Goal: Information Seeking & Learning: Learn about a topic

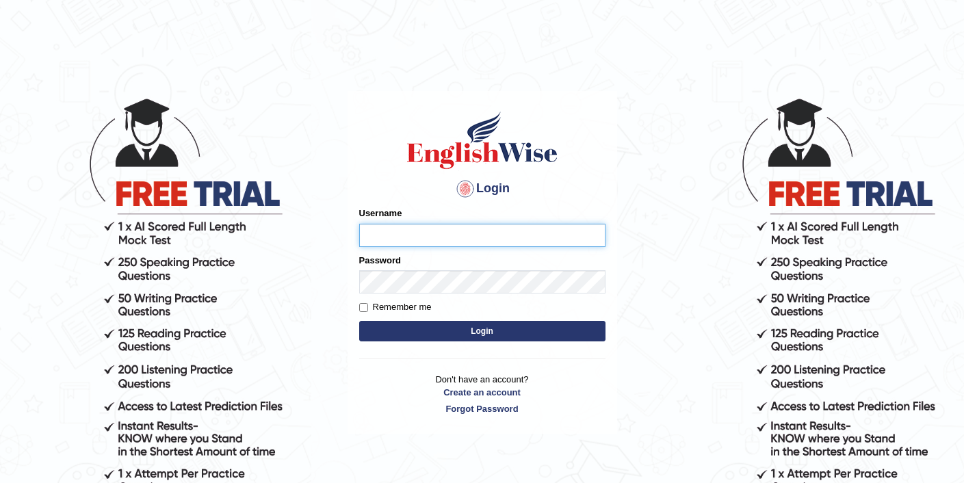
type input "elhamdavoodi"
click at [460, 331] on button "Login" at bounding box center [482, 331] width 246 height 21
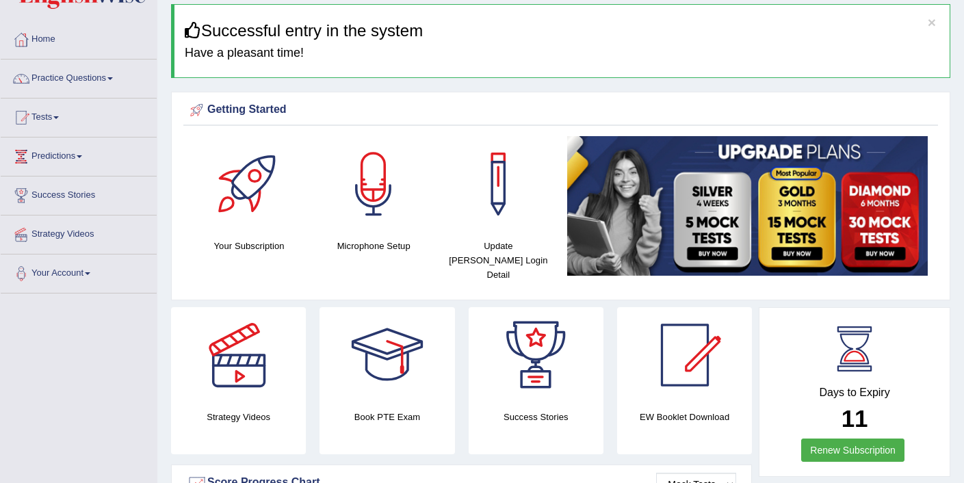
scroll to position [50, 0]
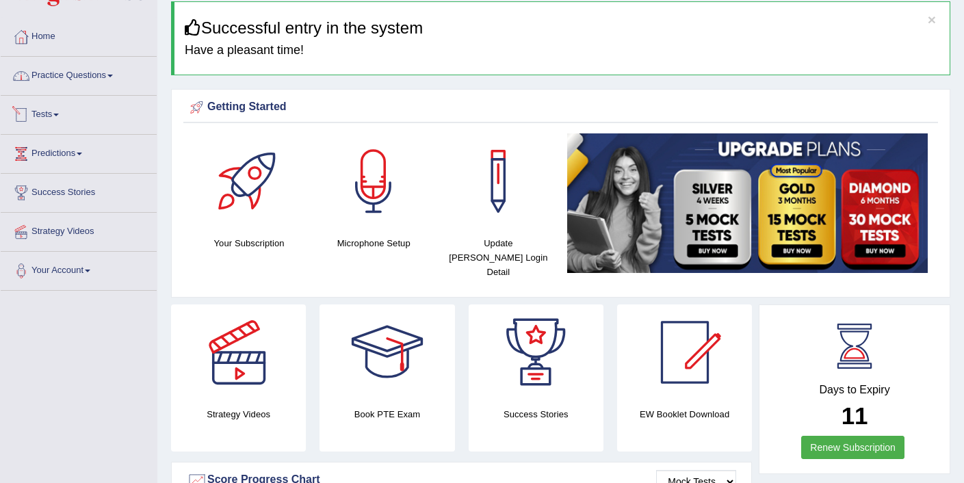
click at [67, 72] on link "Practice Questions" at bounding box center [79, 74] width 156 height 34
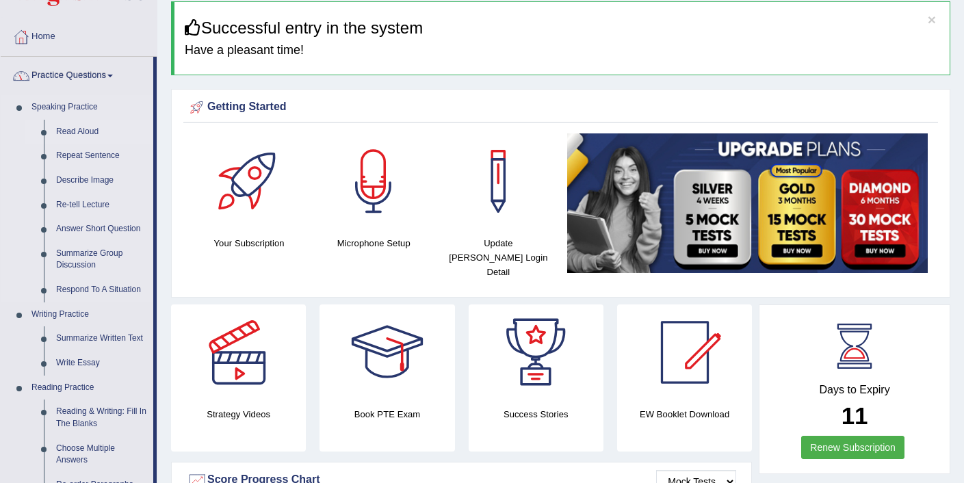
click at [70, 127] on link "Read Aloud" at bounding box center [101, 132] width 103 height 25
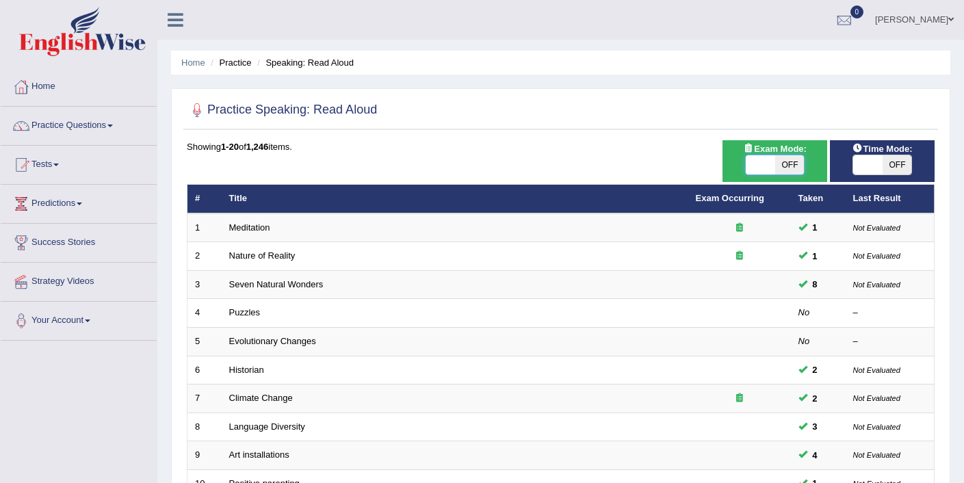
click at [760, 160] on span at bounding box center [760, 164] width 29 height 19
checkbox input "true"
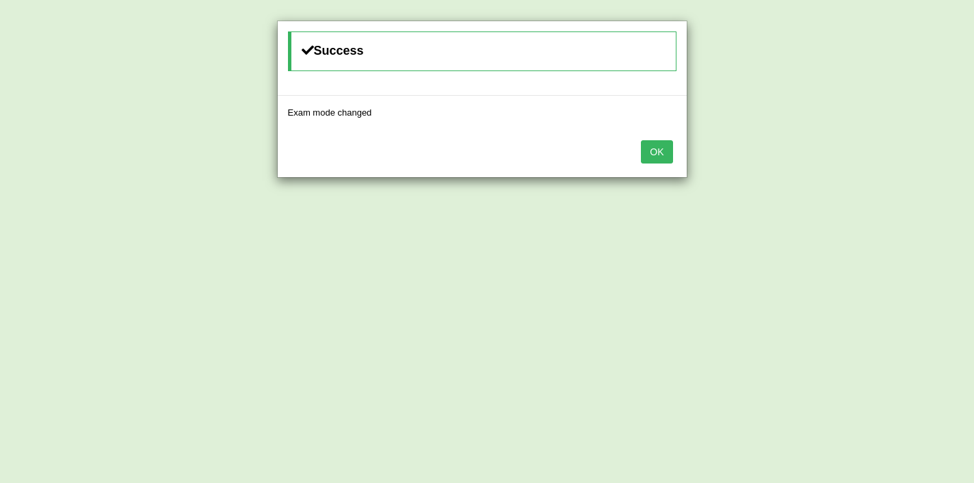
click at [648, 152] on button "OK" at bounding box center [656, 151] width 31 height 23
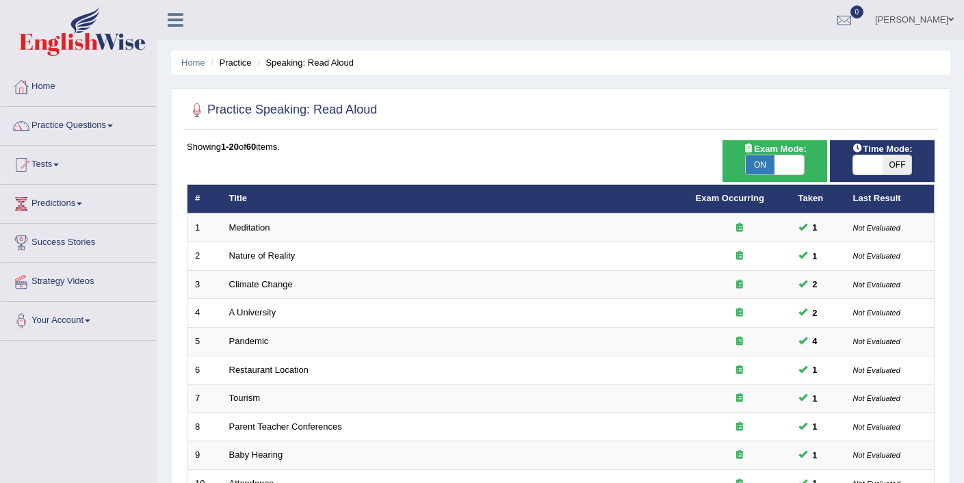
click at [869, 159] on span at bounding box center [867, 164] width 29 height 19
checkbox input "true"
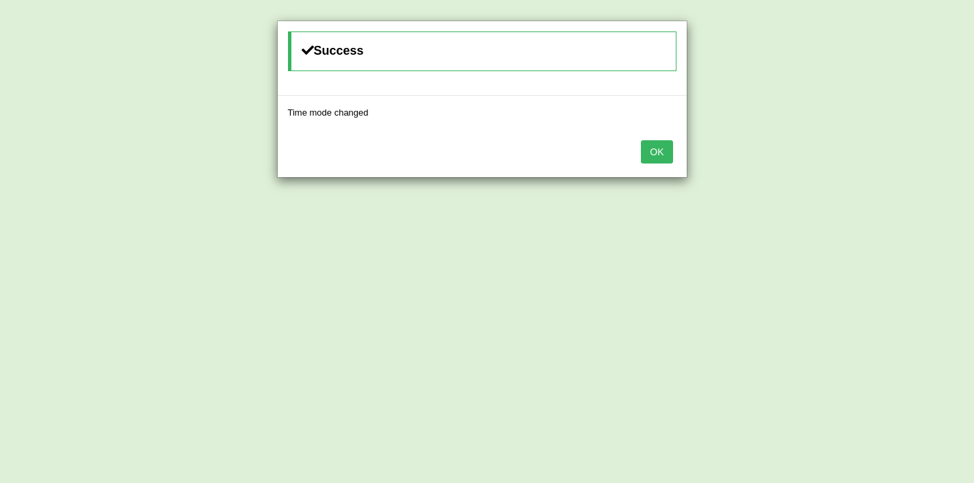
click at [656, 155] on button "OK" at bounding box center [656, 151] width 31 height 23
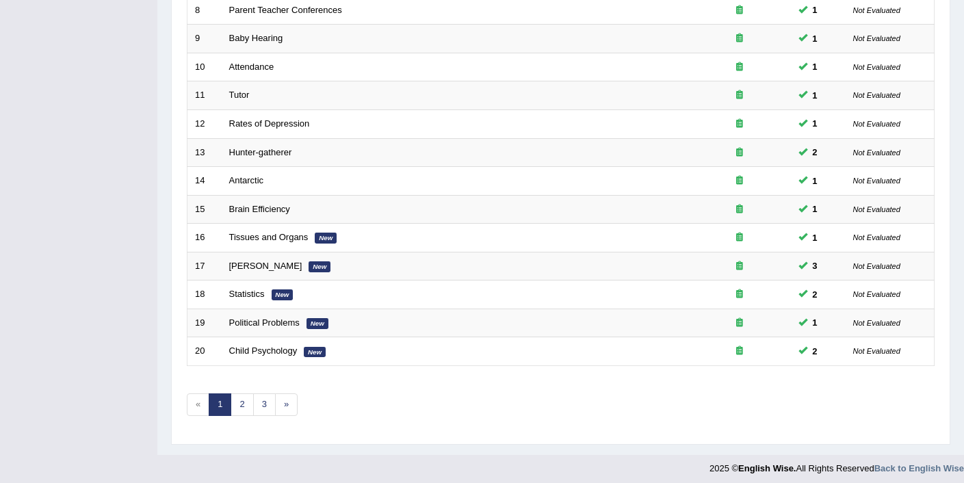
scroll to position [423, 0]
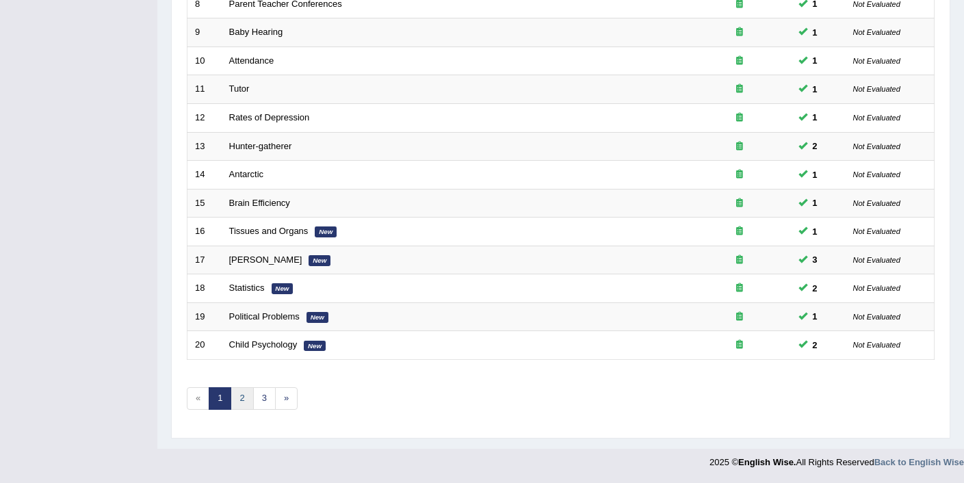
click at [237, 398] on link "2" at bounding box center [242, 398] width 23 height 23
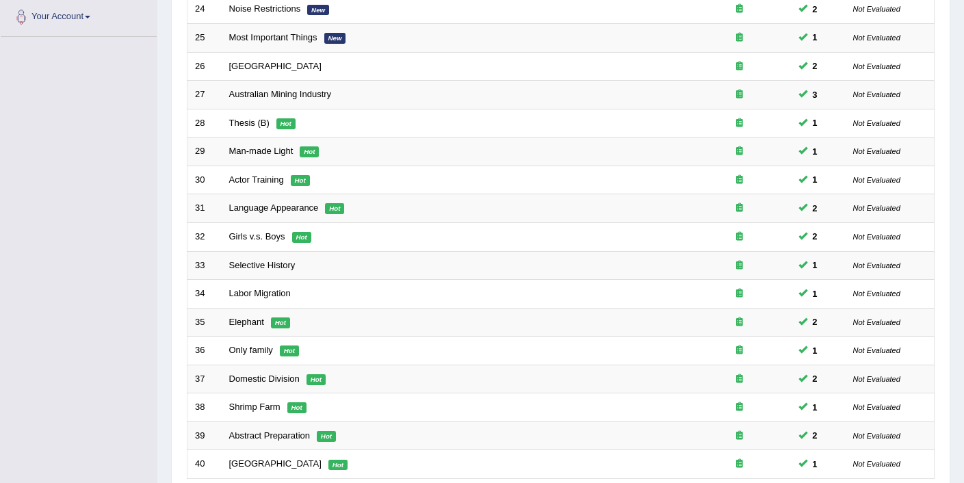
scroll to position [423, 0]
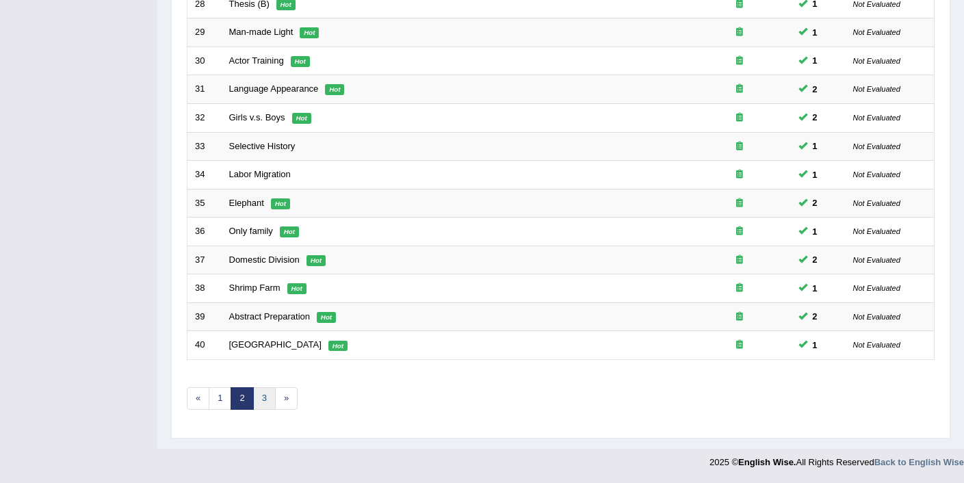
click at [263, 406] on link "3" at bounding box center [264, 398] width 23 height 23
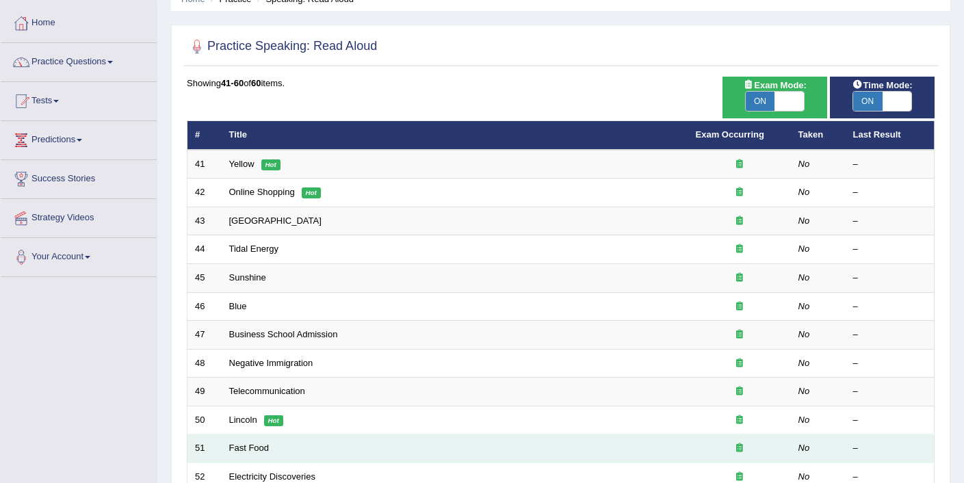
scroll to position [41, 0]
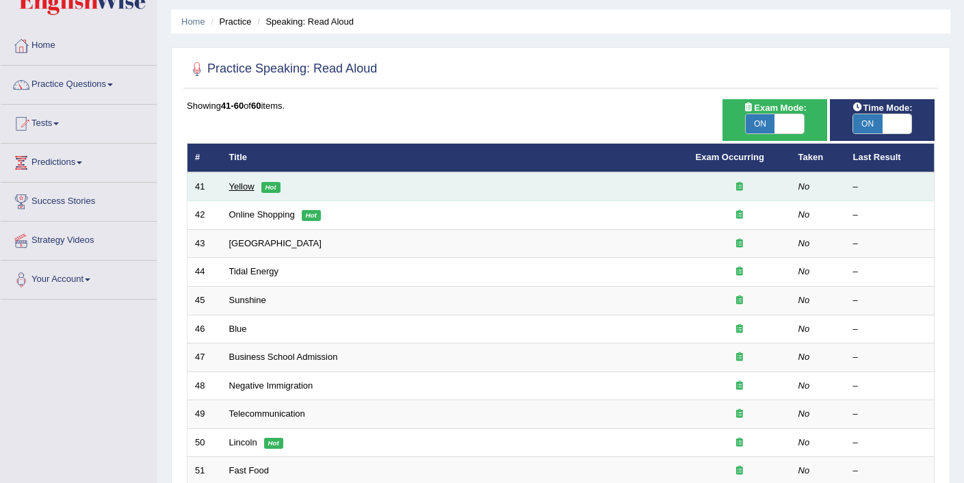
click at [241, 187] on link "Yellow" at bounding box center [241, 186] width 25 height 10
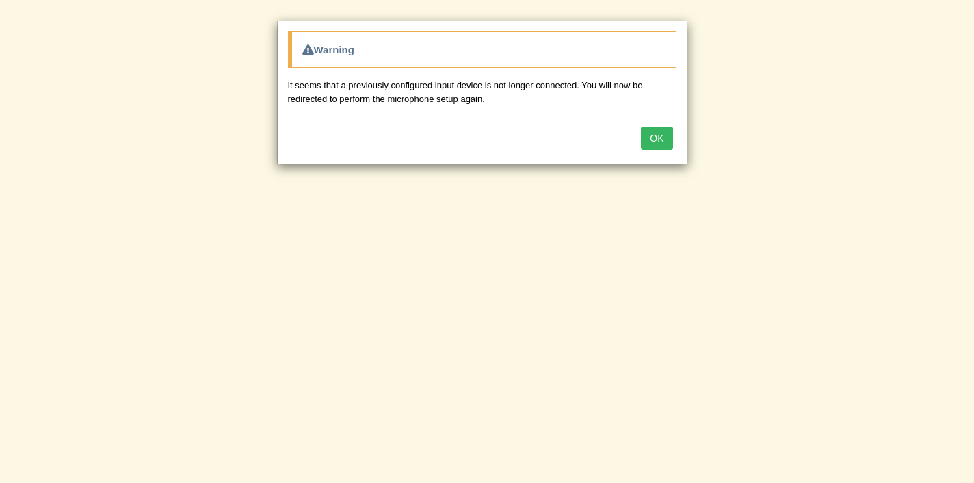
click at [664, 136] on button "OK" at bounding box center [656, 138] width 31 height 23
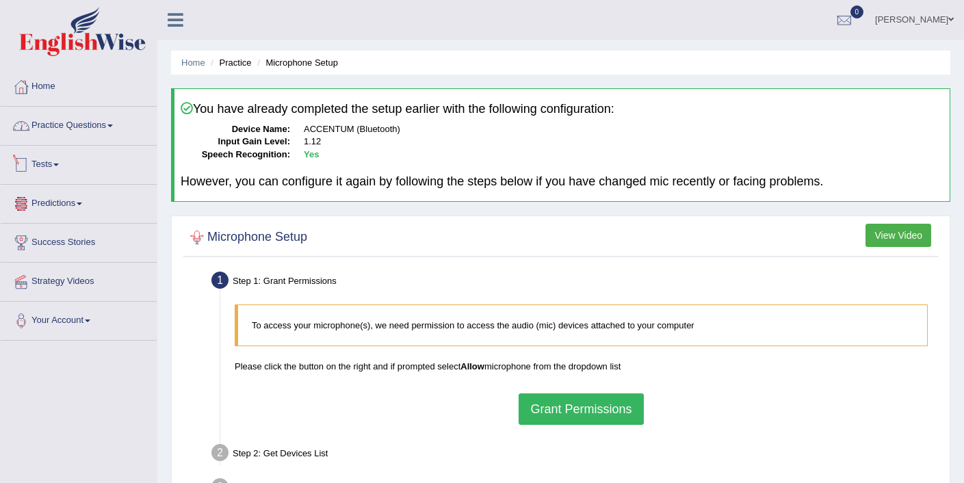
click at [66, 127] on link "Practice Questions" at bounding box center [79, 124] width 156 height 34
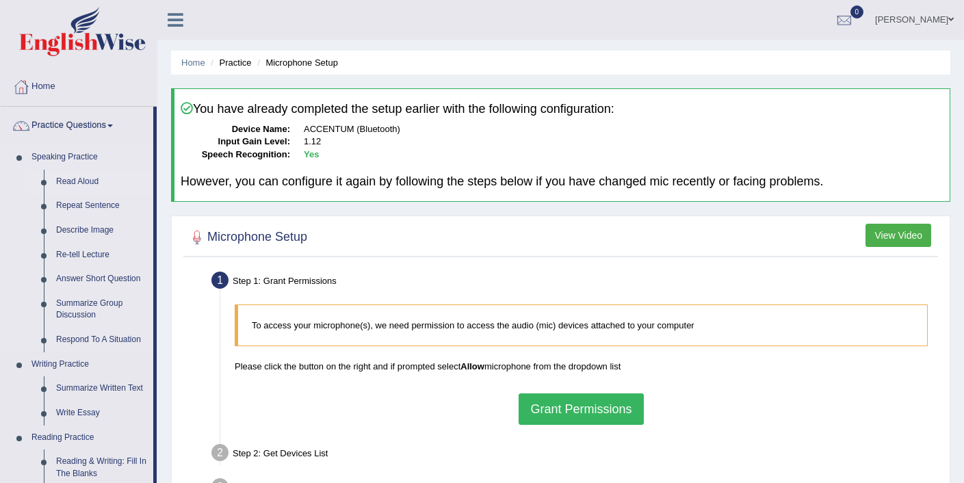
click at [90, 184] on link "Read Aloud" at bounding box center [101, 182] width 103 height 25
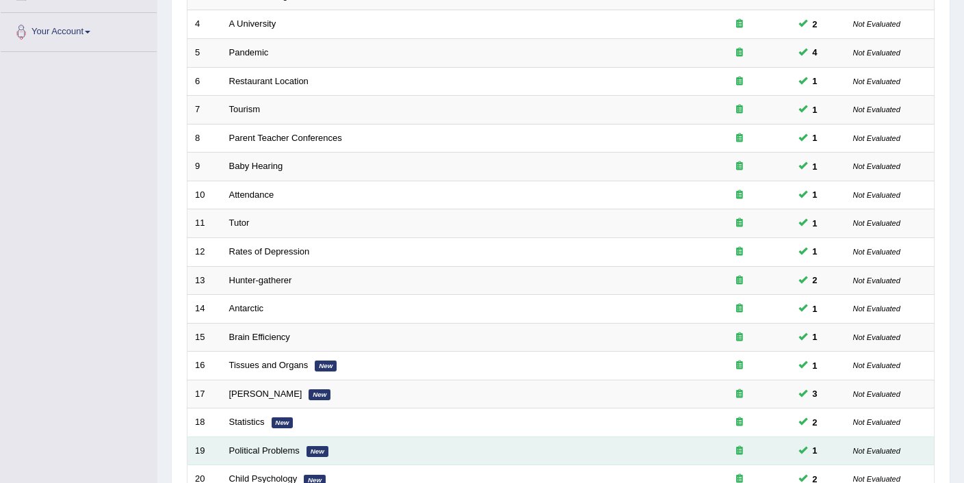
scroll to position [423, 0]
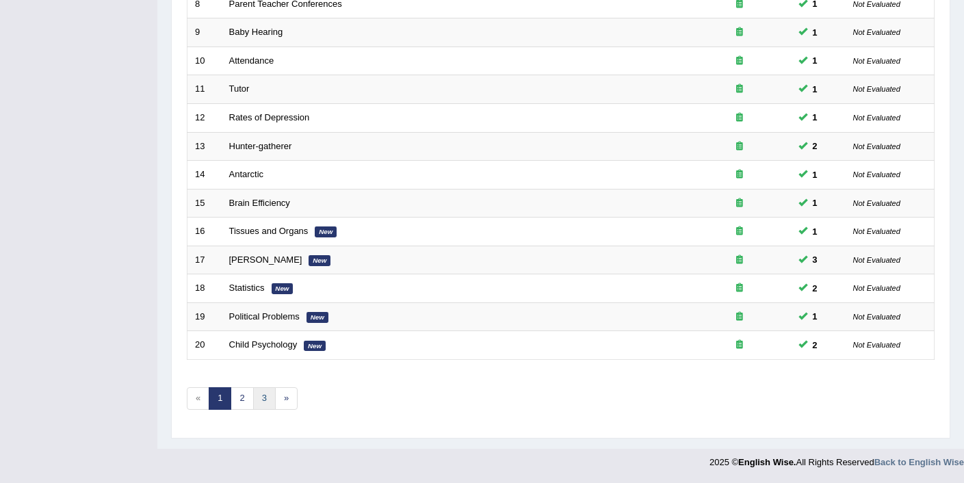
click at [262, 404] on link "3" at bounding box center [264, 398] width 23 height 23
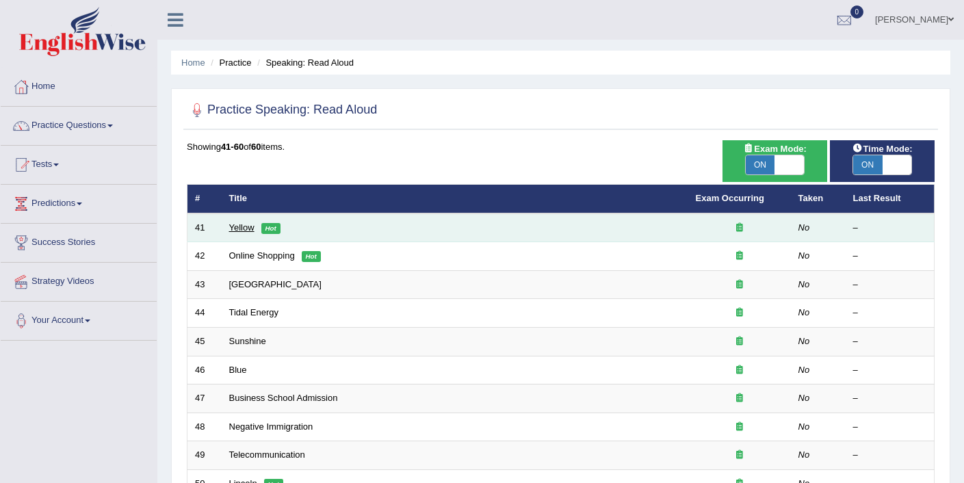
click at [235, 230] on link "Yellow" at bounding box center [241, 227] width 25 height 10
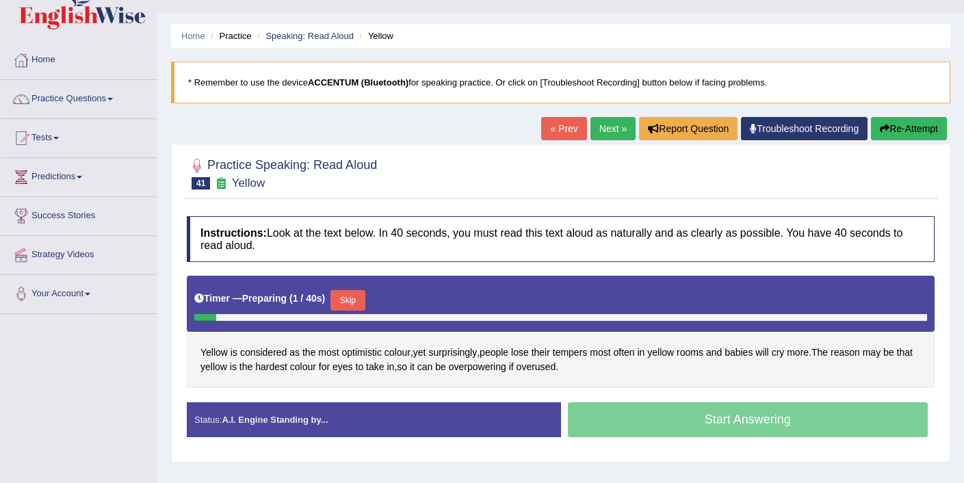
scroll to position [27, 0]
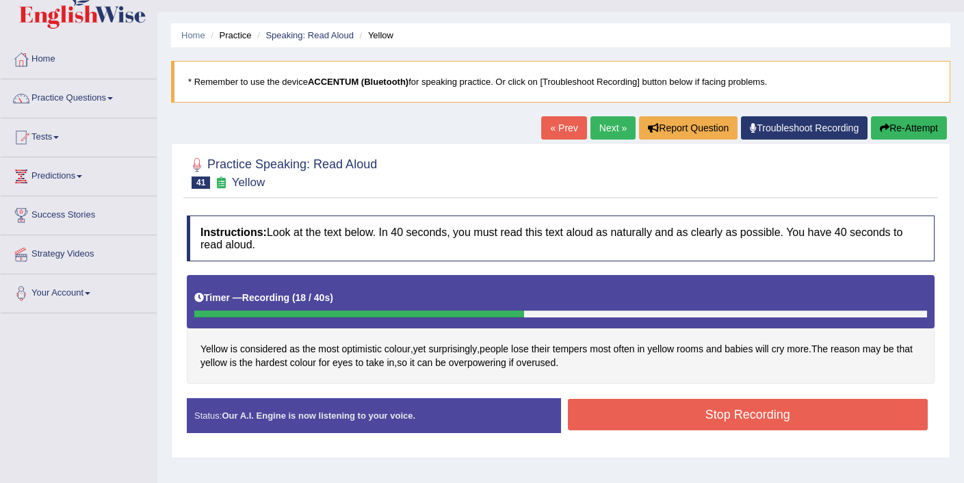
click at [644, 417] on button "Stop Recording" at bounding box center [748, 414] width 361 height 31
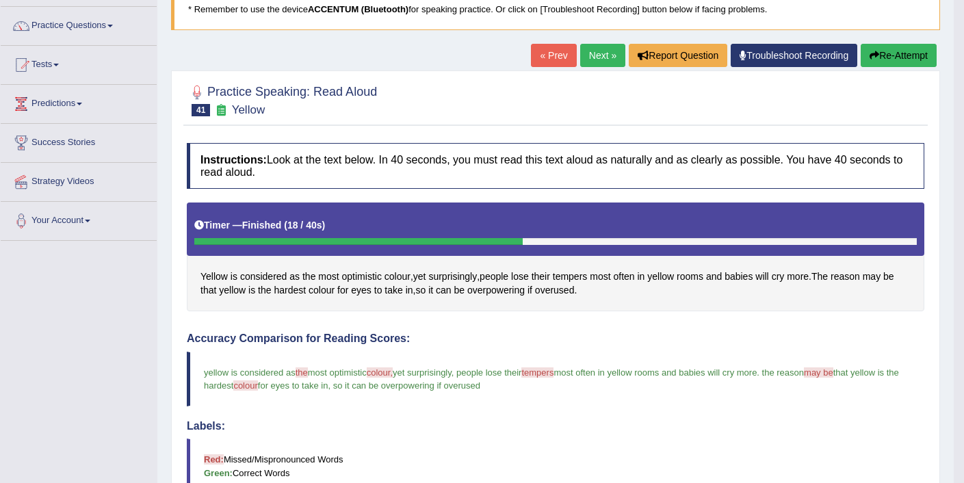
scroll to position [0, 0]
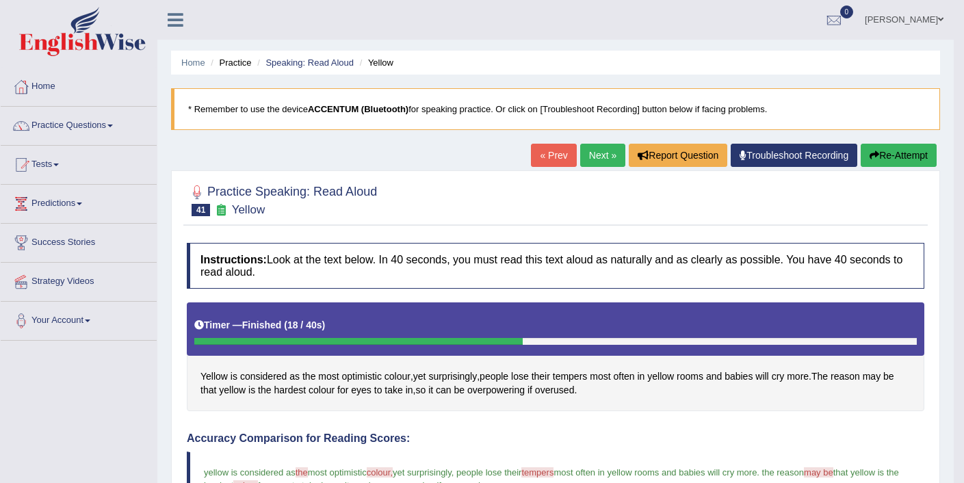
click at [586, 155] on link "Next »" at bounding box center [602, 155] width 45 height 23
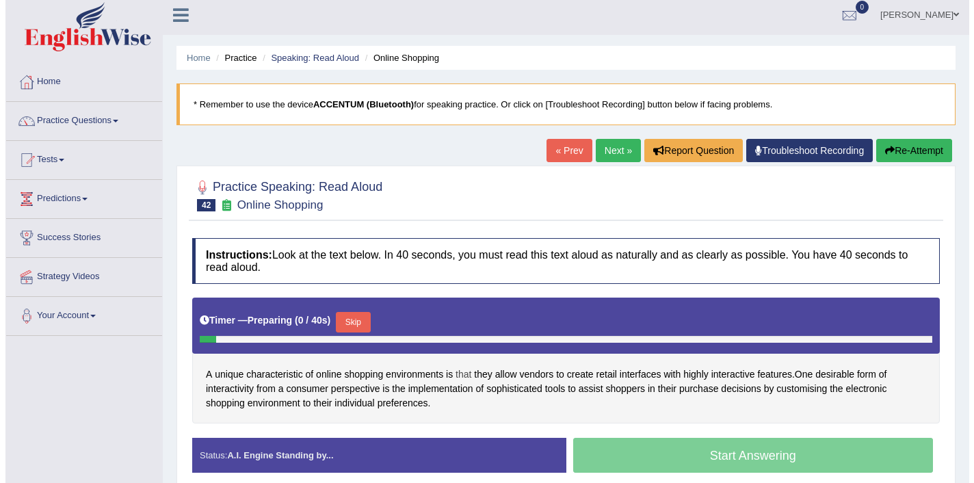
scroll to position [5, 0]
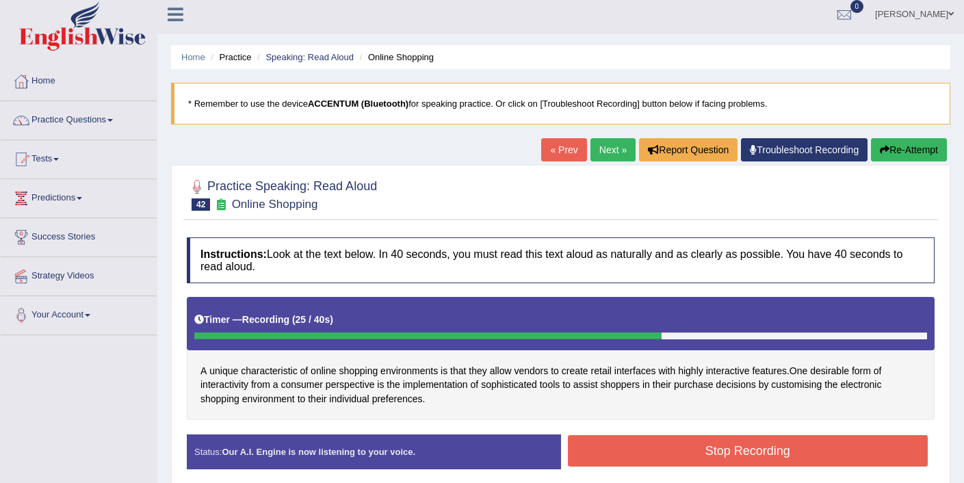
click at [626, 448] on button "Stop Recording" at bounding box center [748, 450] width 361 height 31
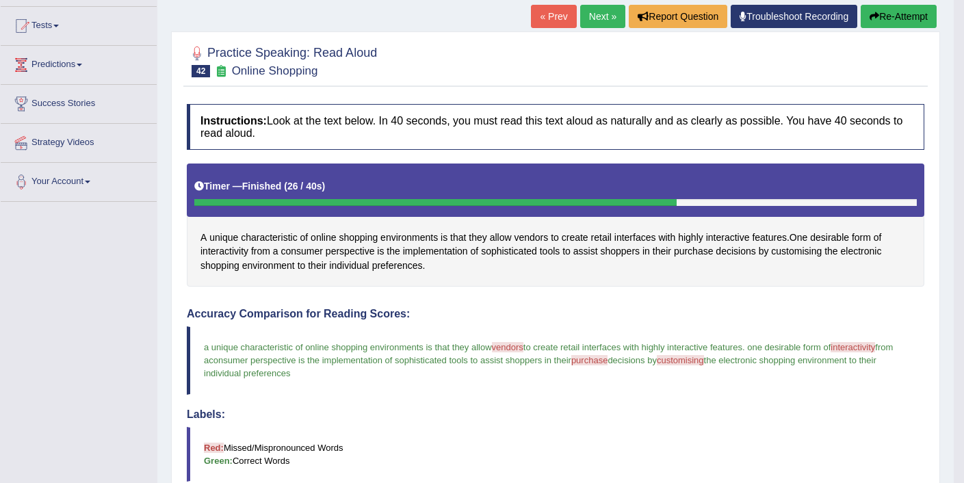
scroll to position [138, 0]
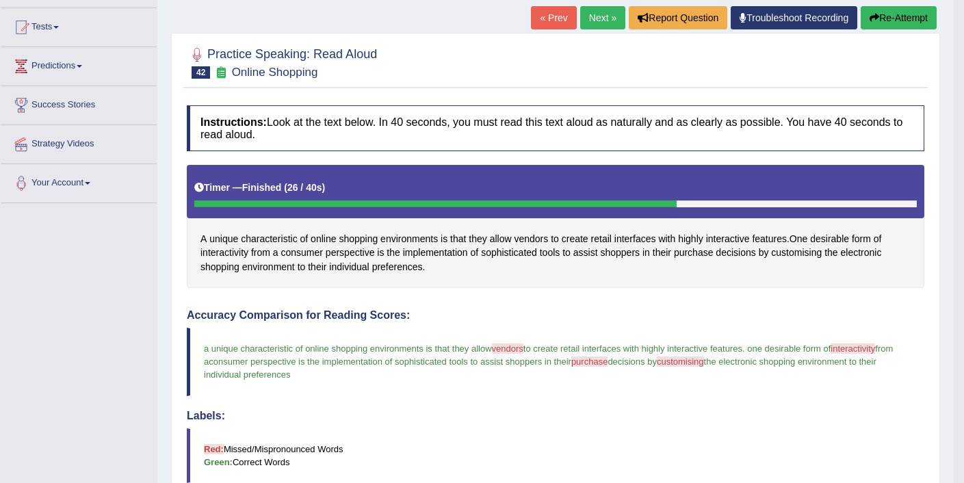
click at [901, 24] on button "Re-Attempt" at bounding box center [899, 17] width 76 height 23
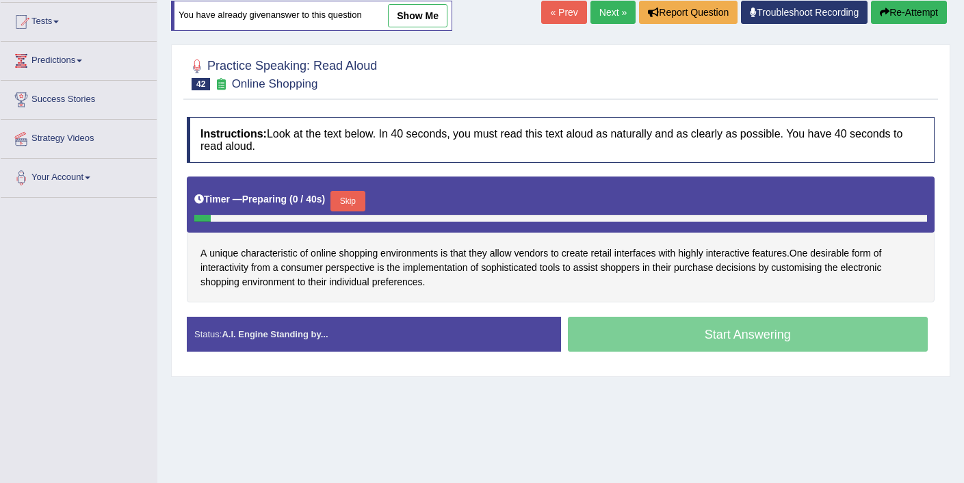
scroll to position [144, 0]
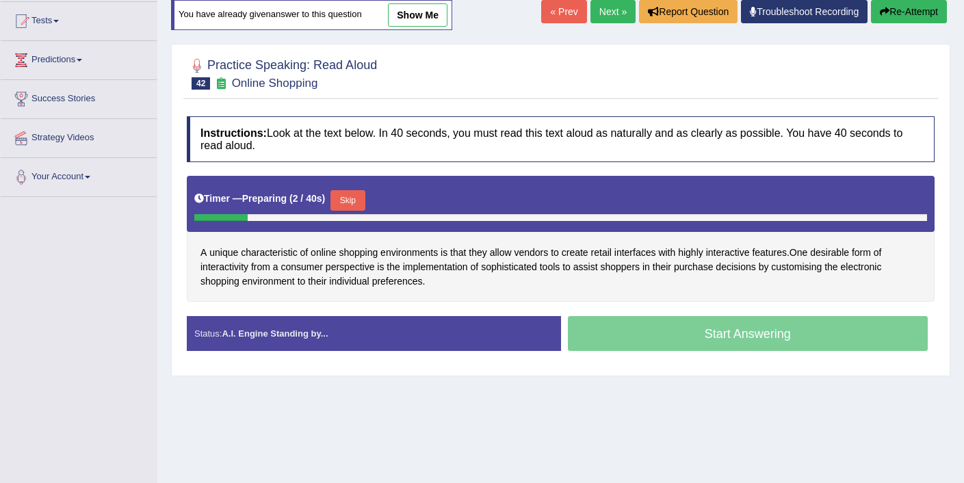
click at [349, 199] on button "Skip" at bounding box center [348, 200] width 34 height 21
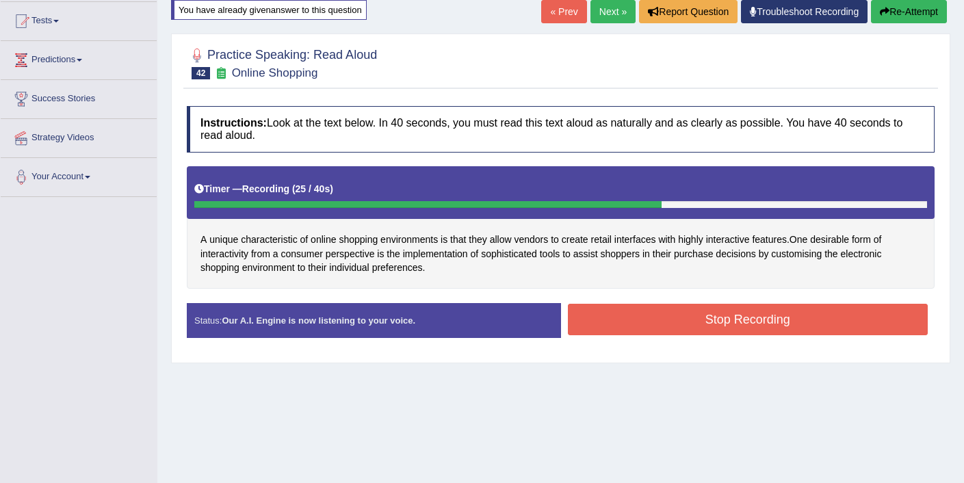
click at [662, 326] on button "Stop Recording" at bounding box center [748, 319] width 361 height 31
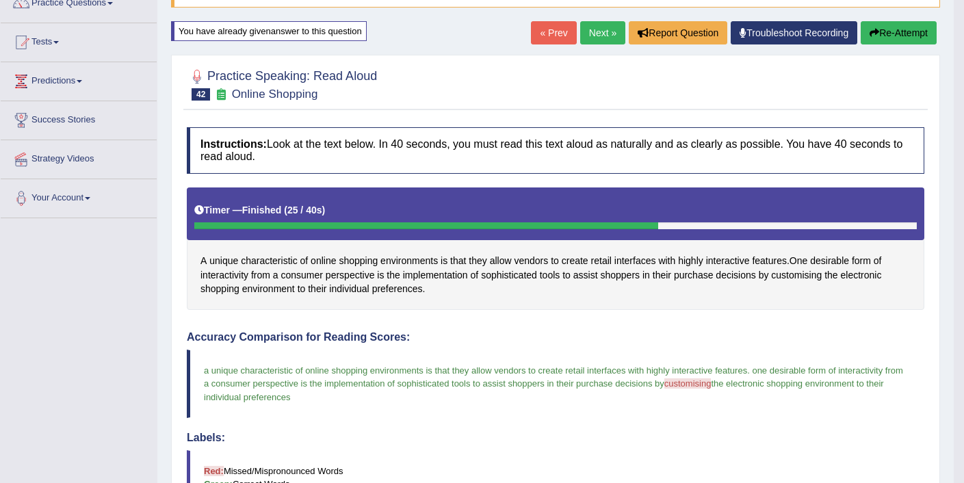
scroll to position [118, 0]
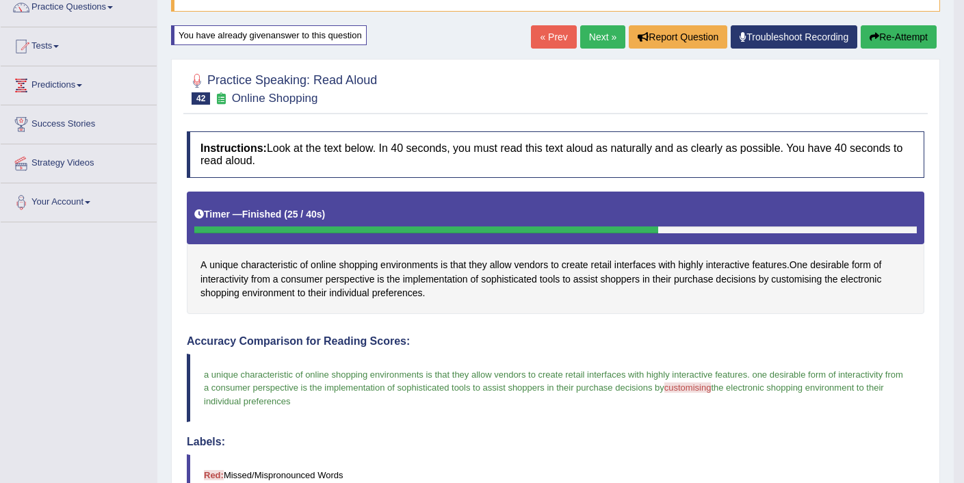
click at [890, 39] on button "Re-Attempt" at bounding box center [899, 36] width 76 height 23
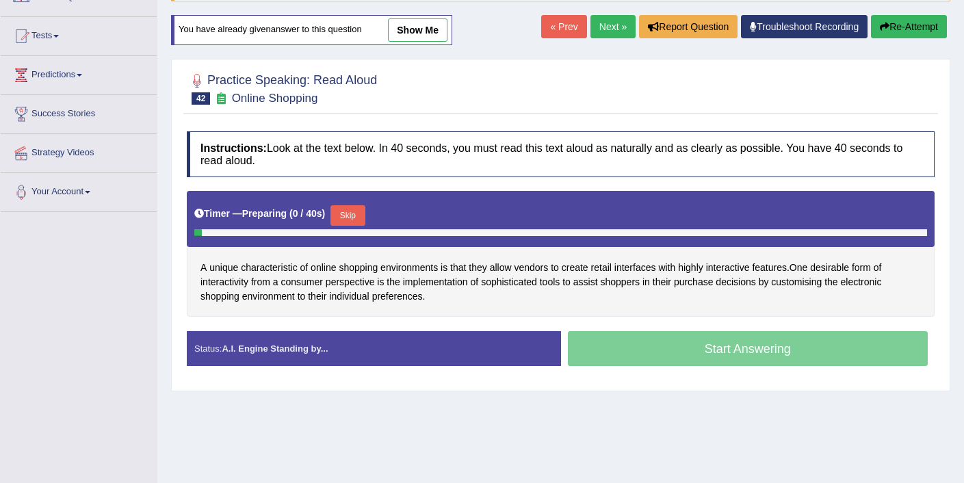
scroll to position [118, 0]
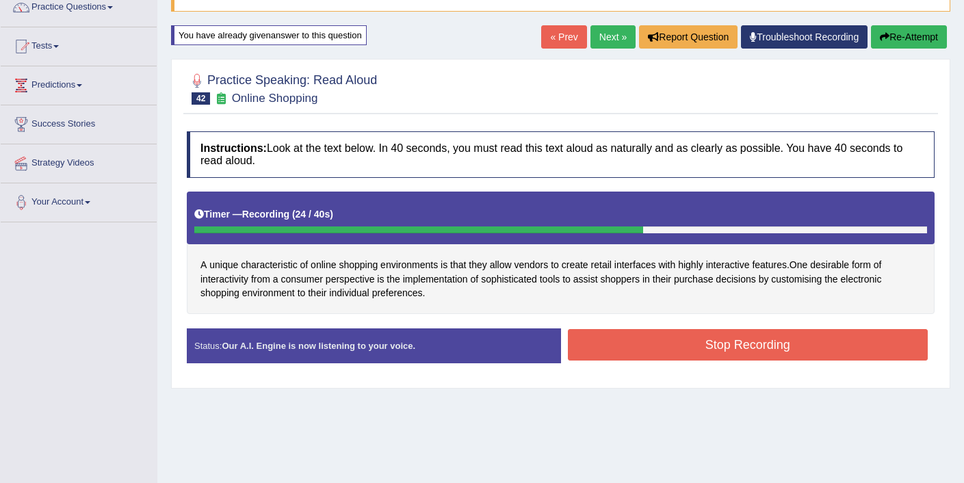
click at [609, 350] on button "Stop Recording" at bounding box center [748, 344] width 361 height 31
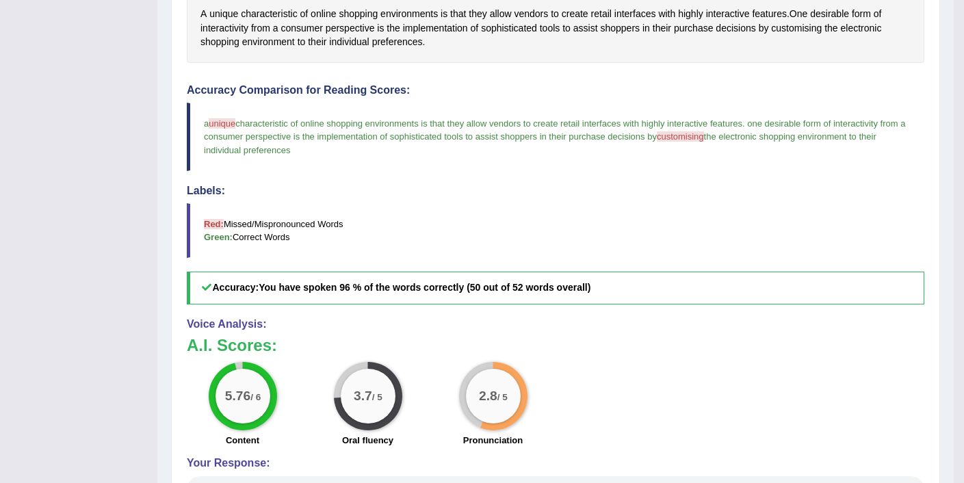
scroll to position [344, 0]
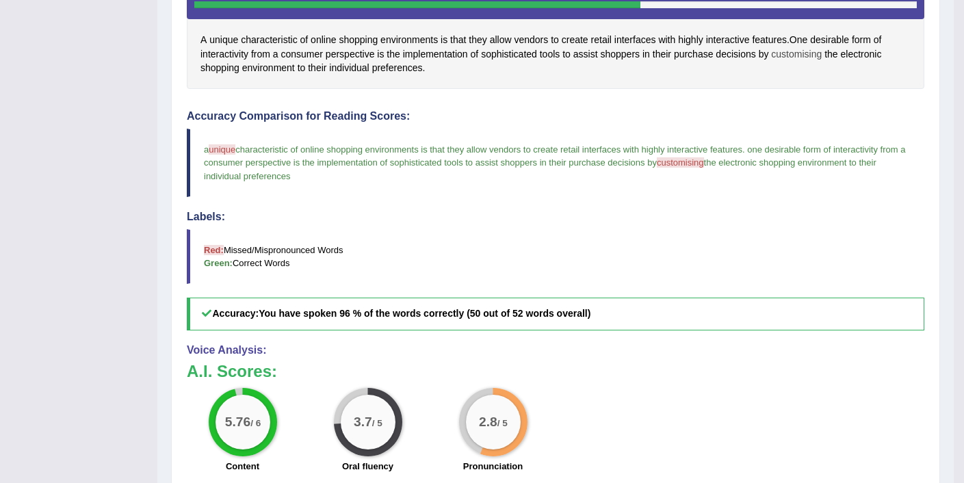
click at [812, 54] on span "customising" at bounding box center [796, 54] width 51 height 14
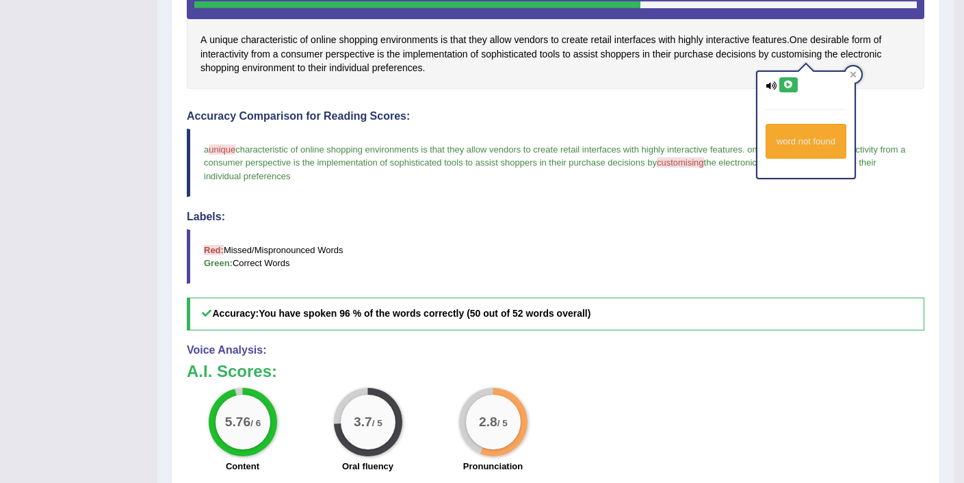
click at [788, 81] on icon at bounding box center [789, 85] width 10 height 8
click at [672, 103] on div "Created with Highcharts 7.1.2 Great Too slow Too fast Time Speech pace meter: 0…" at bounding box center [744, 103] width 376 height 1
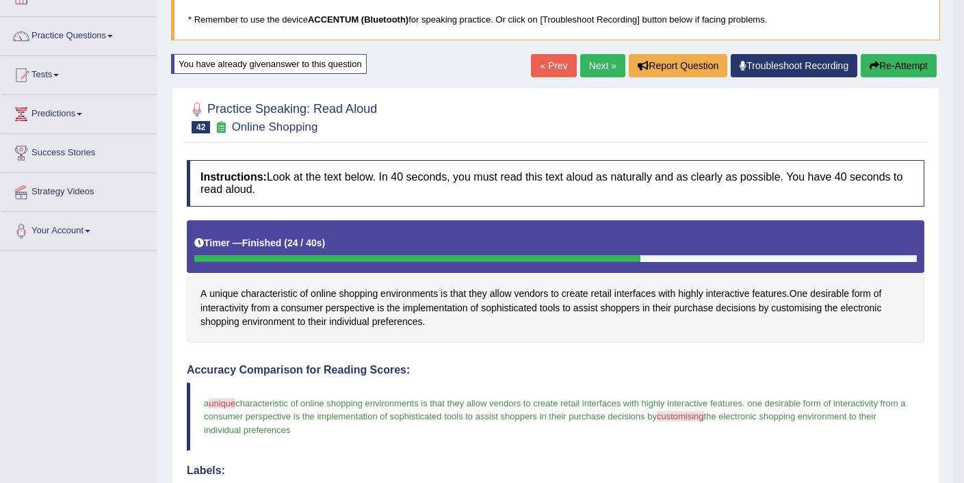
scroll to position [77, 0]
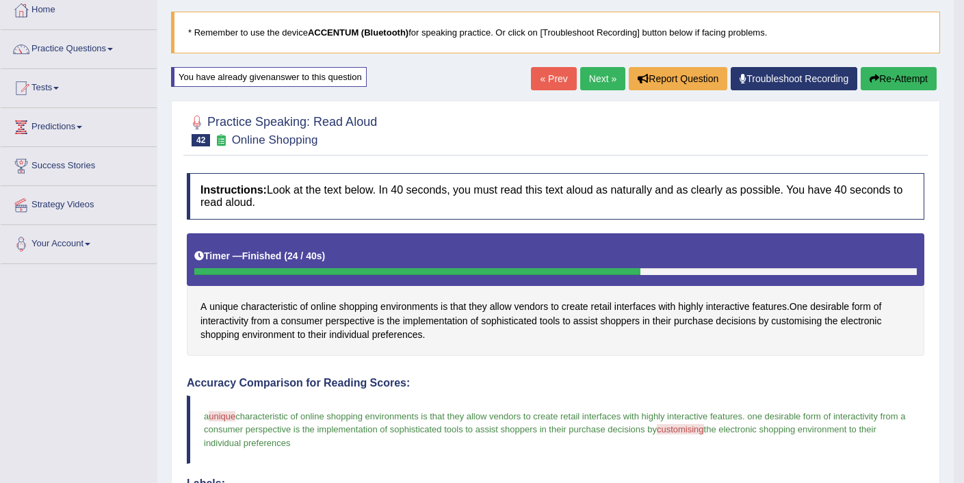
click at [602, 83] on link "Next »" at bounding box center [602, 78] width 45 height 23
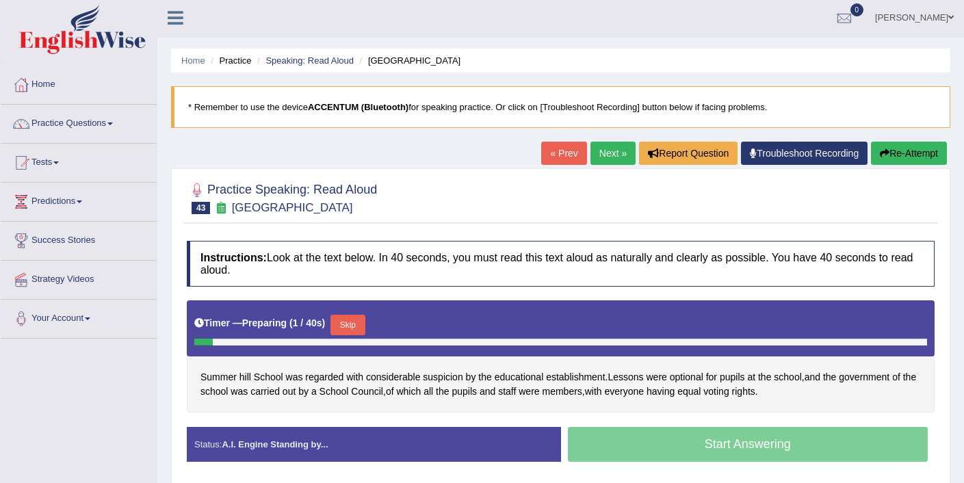
scroll to position [3, 0]
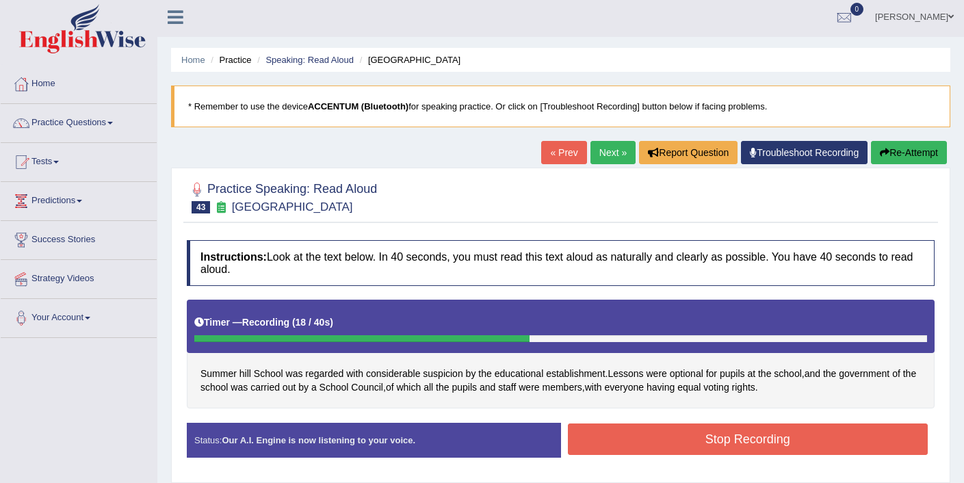
click at [637, 436] on button "Stop Recording" at bounding box center [748, 439] width 361 height 31
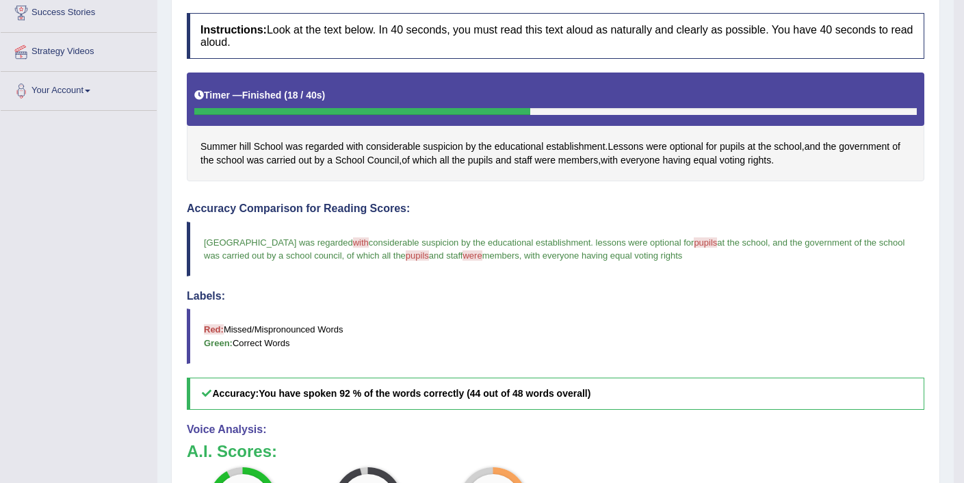
scroll to position [0, 0]
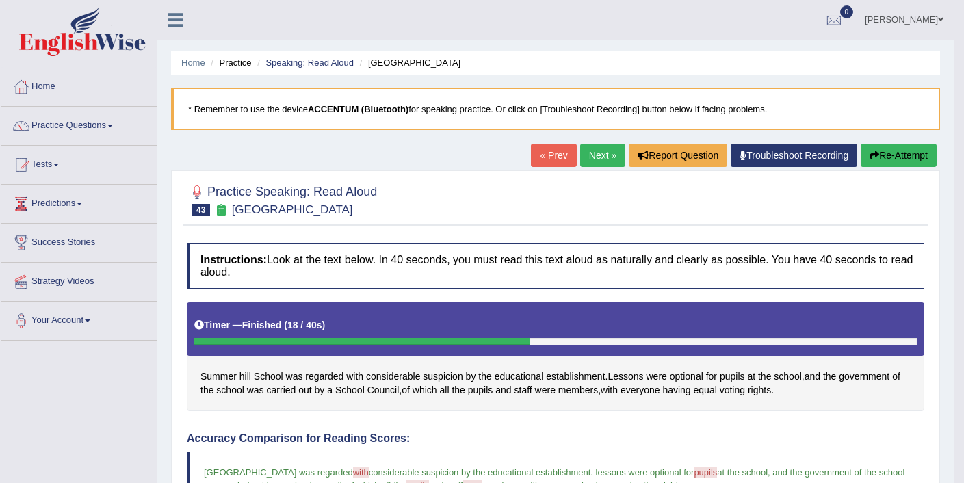
click at [588, 162] on link "Next »" at bounding box center [602, 155] width 45 height 23
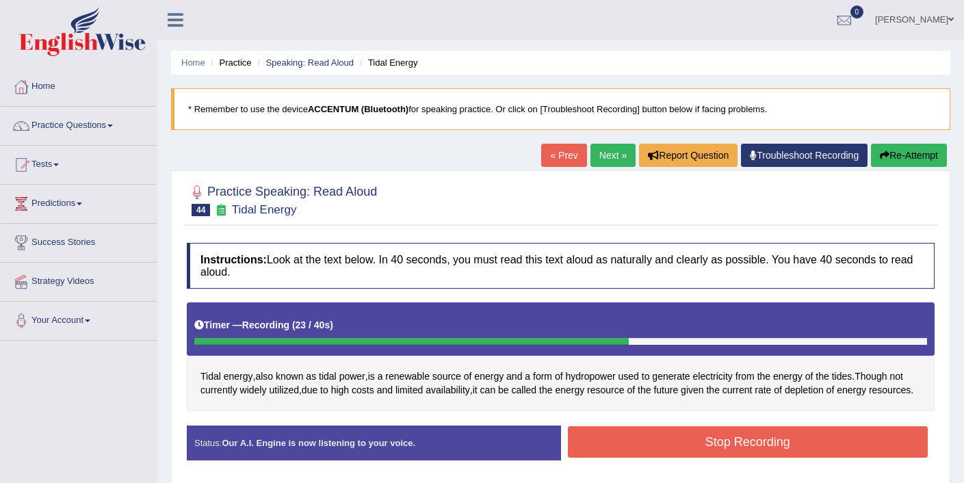
click at [756, 458] on button "Stop Recording" at bounding box center [748, 441] width 361 height 31
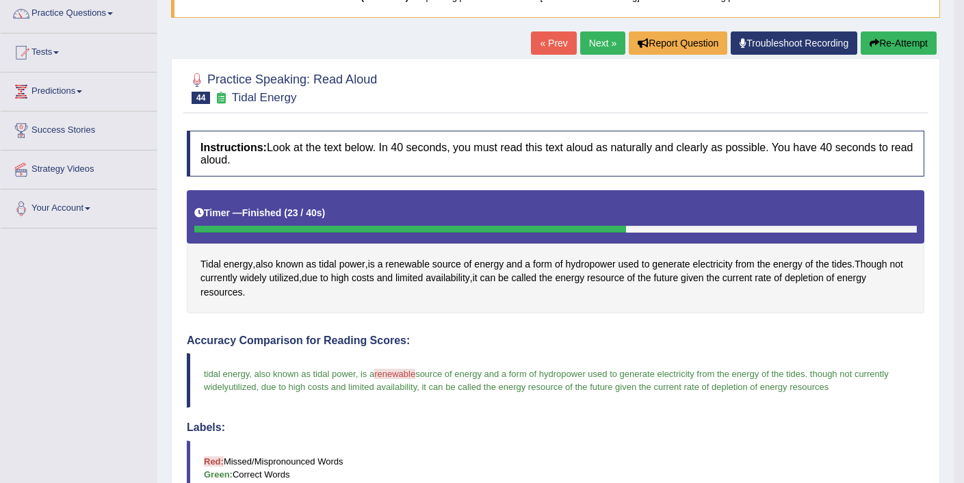
scroll to position [47, 0]
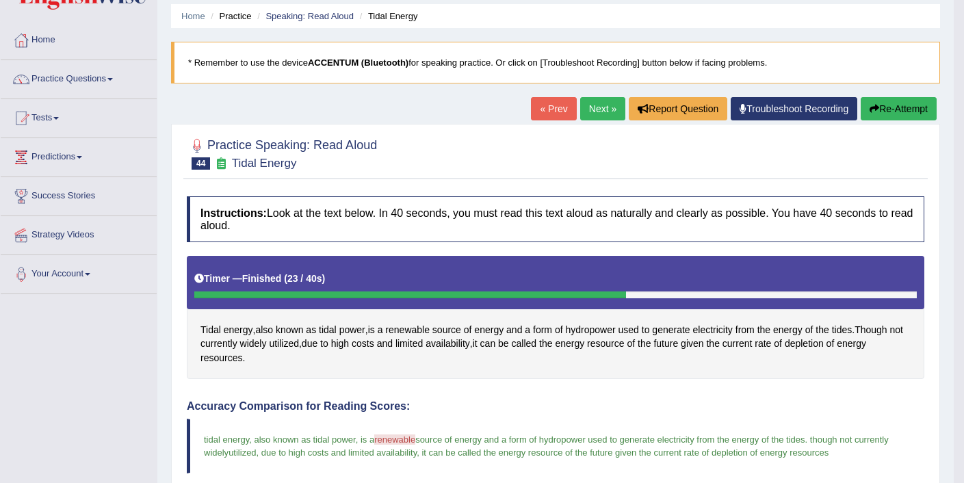
click at [596, 109] on link "Next »" at bounding box center [602, 108] width 45 height 23
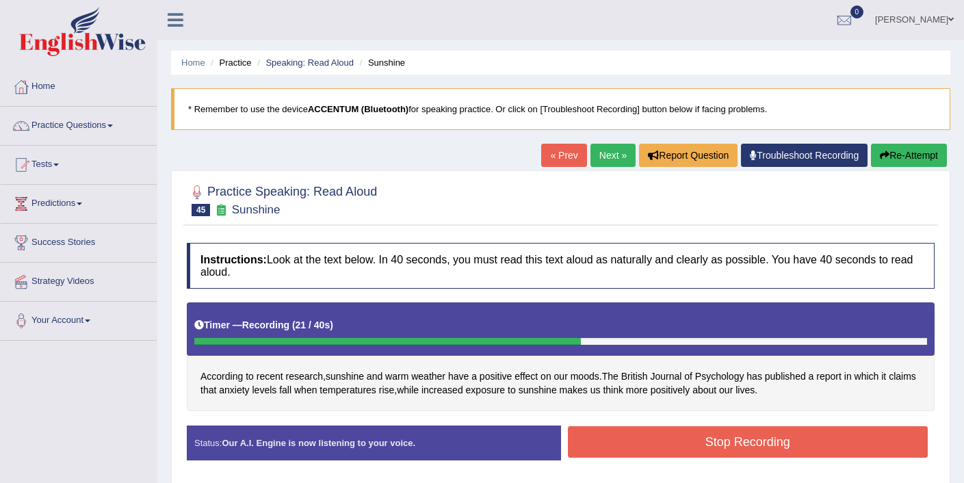
drag, startPoint x: 774, startPoint y: 445, endPoint x: 766, endPoint y: 454, distance: 12.6
click at [774, 445] on button "Stop Recording" at bounding box center [748, 441] width 361 height 31
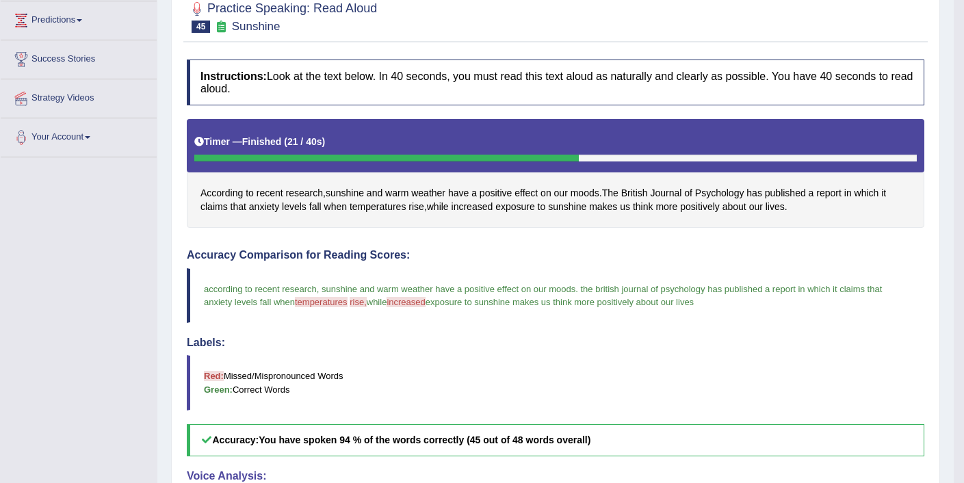
scroll to position [68, 0]
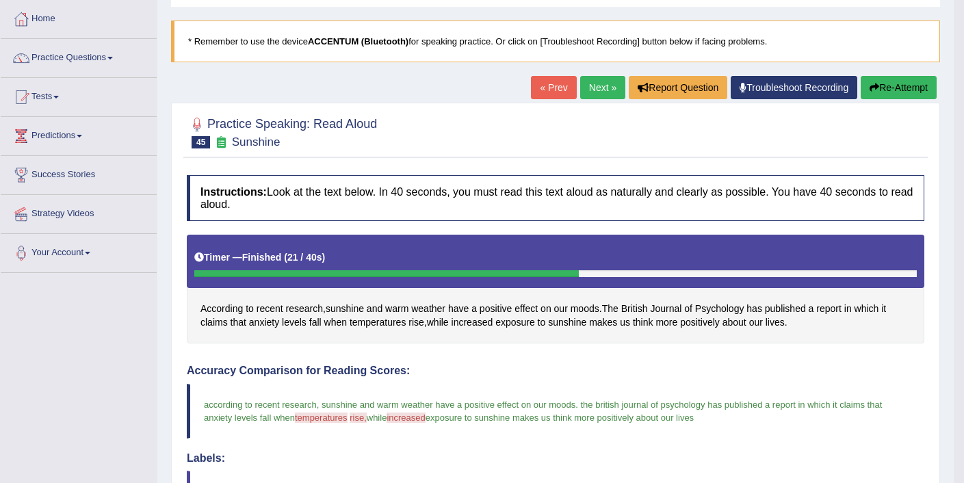
click at [604, 90] on link "Next »" at bounding box center [602, 87] width 45 height 23
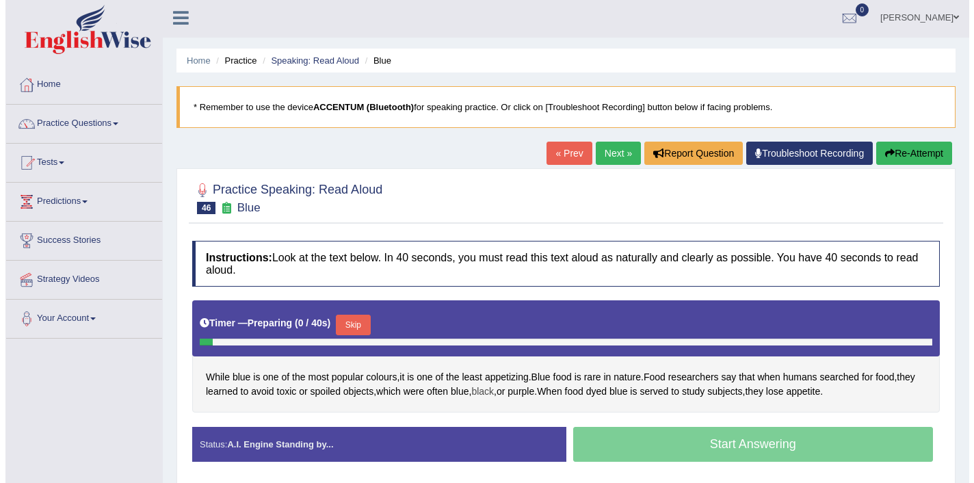
scroll to position [3, 0]
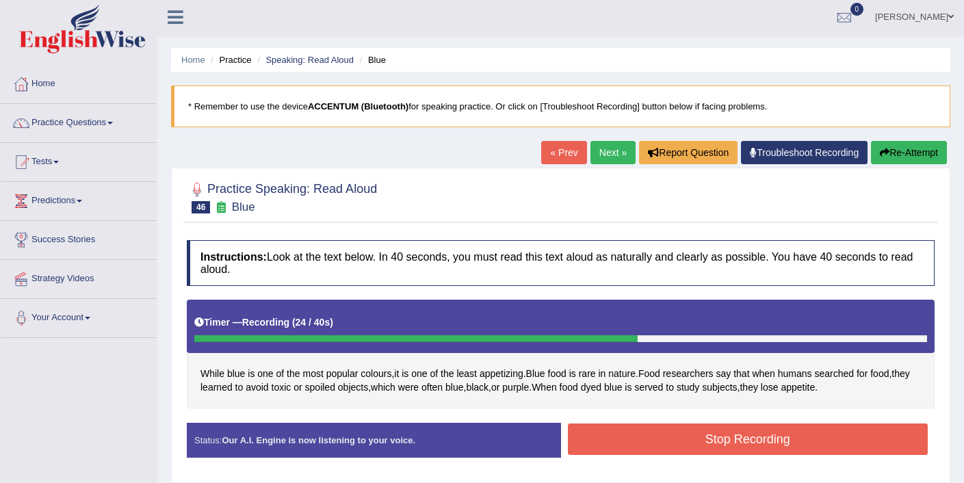
click at [707, 441] on button "Stop Recording" at bounding box center [748, 439] width 361 height 31
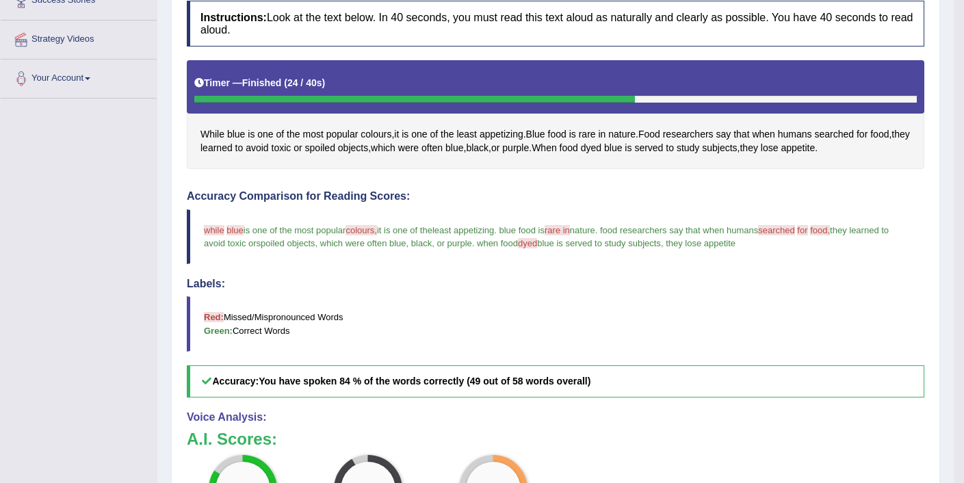
scroll to position [104, 0]
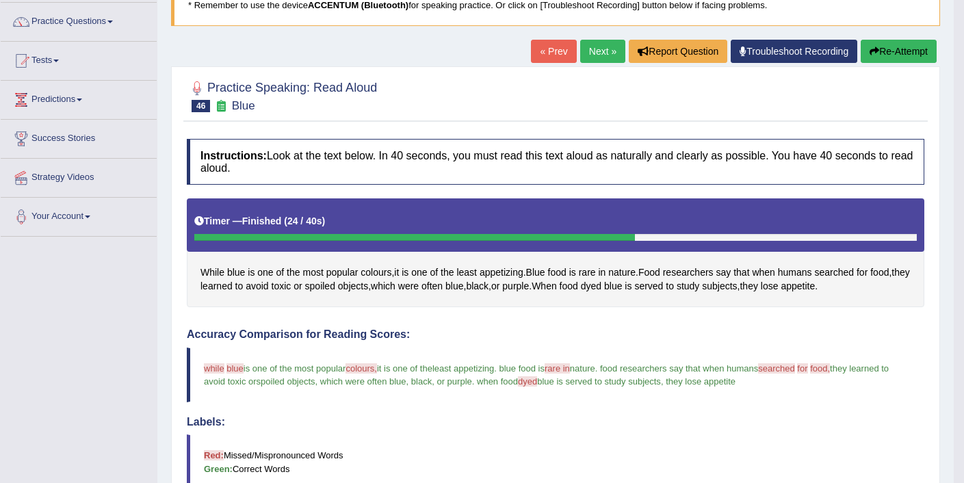
click at [600, 54] on link "Next »" at bounding box center [602, 51] width 45 height 23
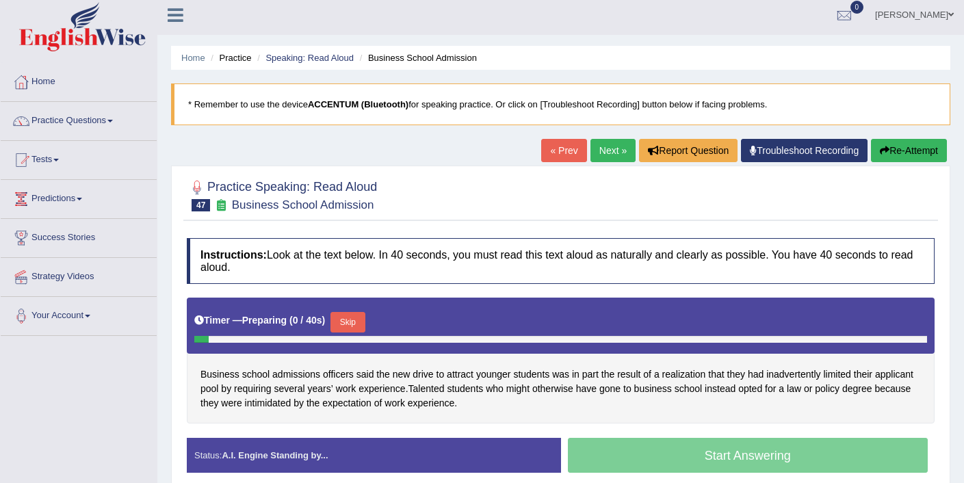
scroll to position [5, 0]
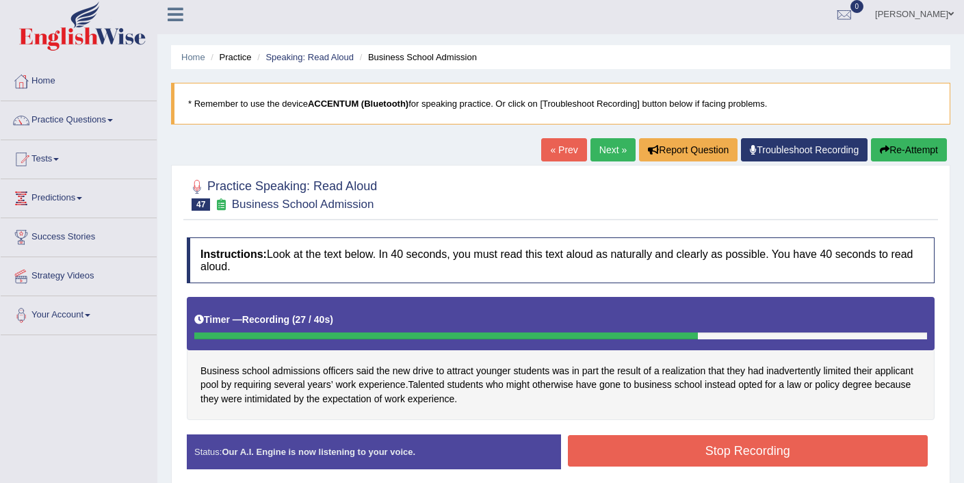
click at [660, 453] on button "Stop Recording" at bounding box center [748, 450] width 361 height 31
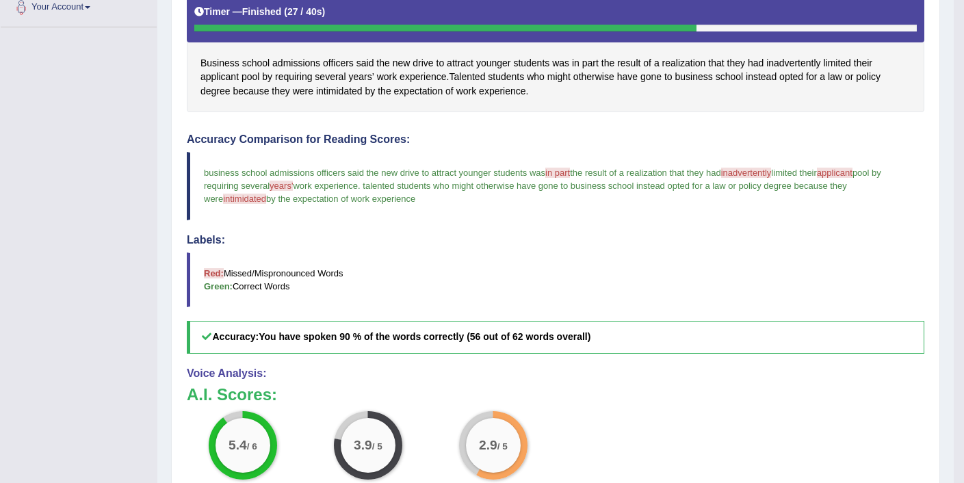
scroll to position [313, 0]
click at [815, 64] on span "inadvertently" at bounding box center [793, 63] width 54 height 14
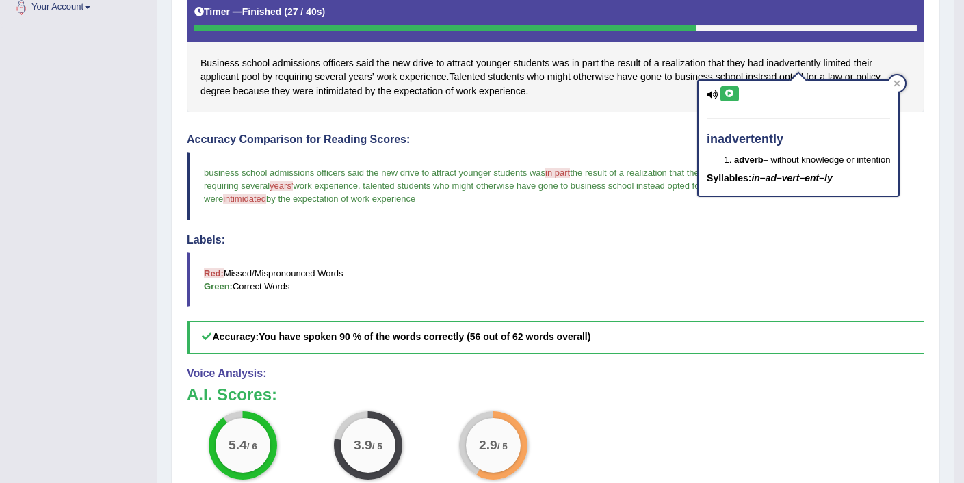
click at [727, 92] on icon at bounding box center [730, 94] width 10 height 8
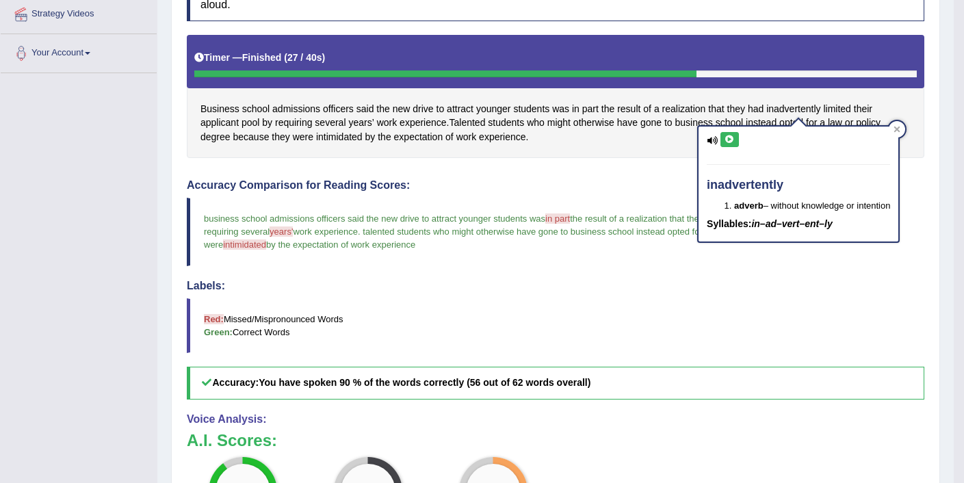
scroll to position [142, 0]
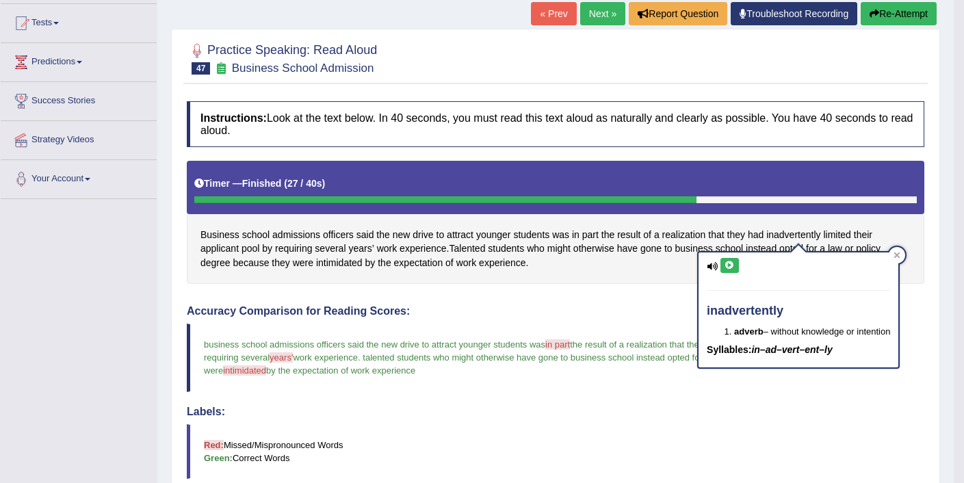
click at [899, 17] on button "Re-Attempt" at bounding box center [899, 13] width 76 height 23
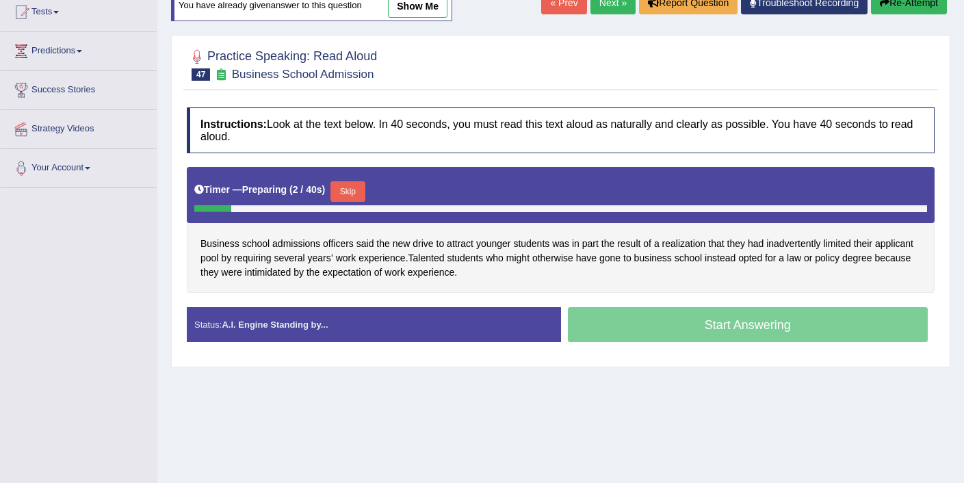
click at [357, 191] on button "Skip" at bounding box center [348, 191] width 34 height 21
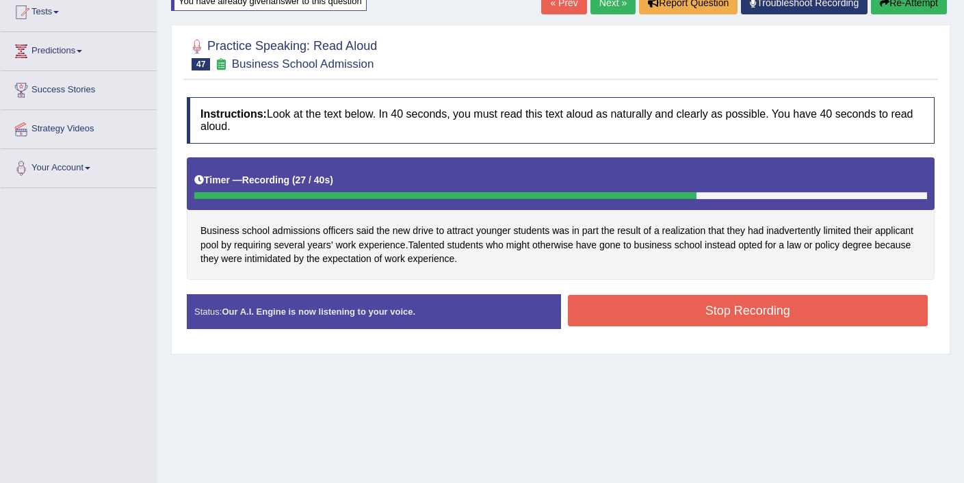
click at [625, 302] on button "Stop Recording" at bounding box center [748, 310] width 361 height 31
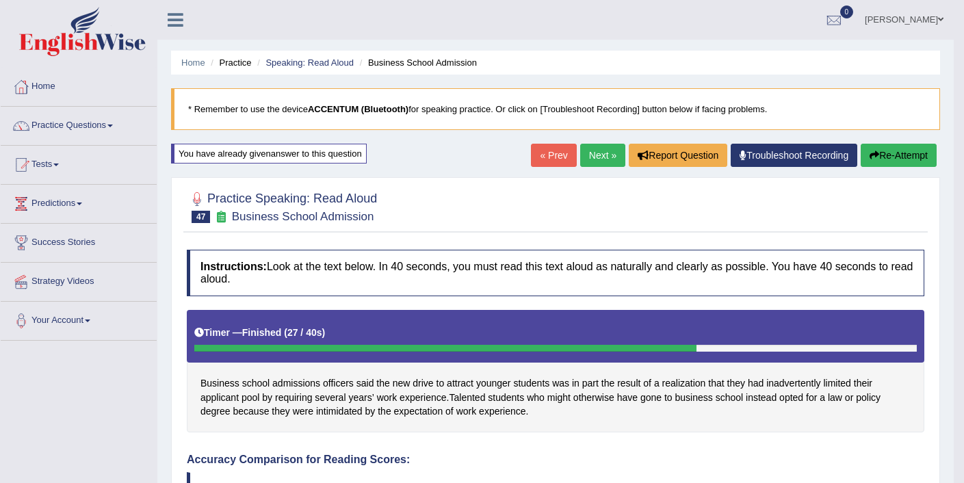
click at [604, 159] on link "Next »" at bounding box center [602, 155] width 45 height 23
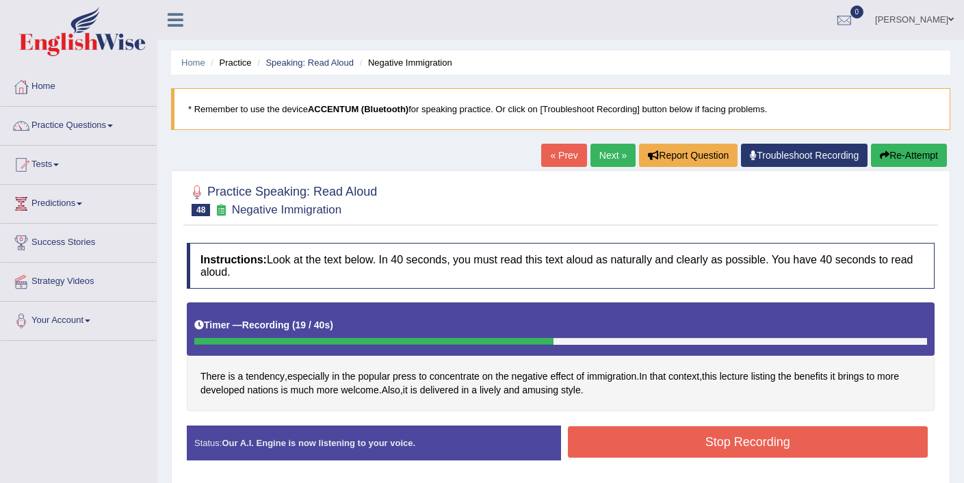
click at [729, 452] on button "Stop Recording" at bounding box center [748, 441] width 361 height 31
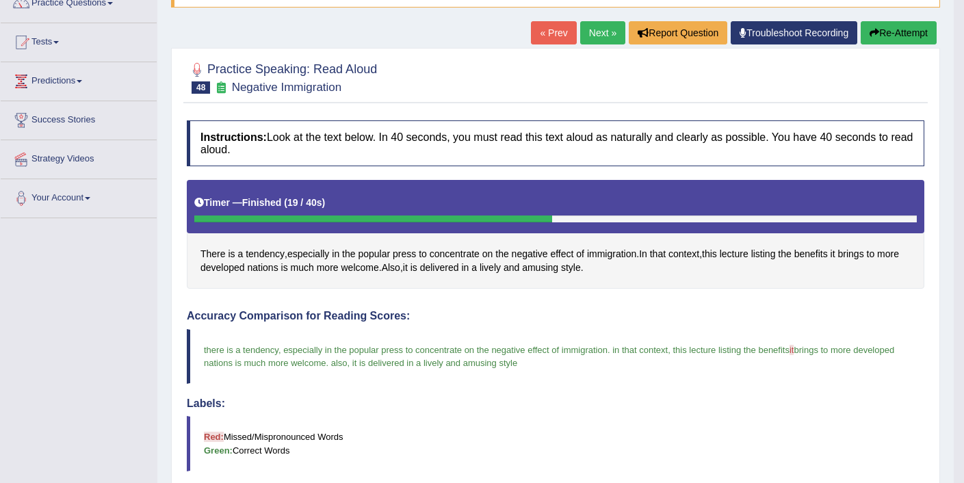
scroll to position [49, 0]
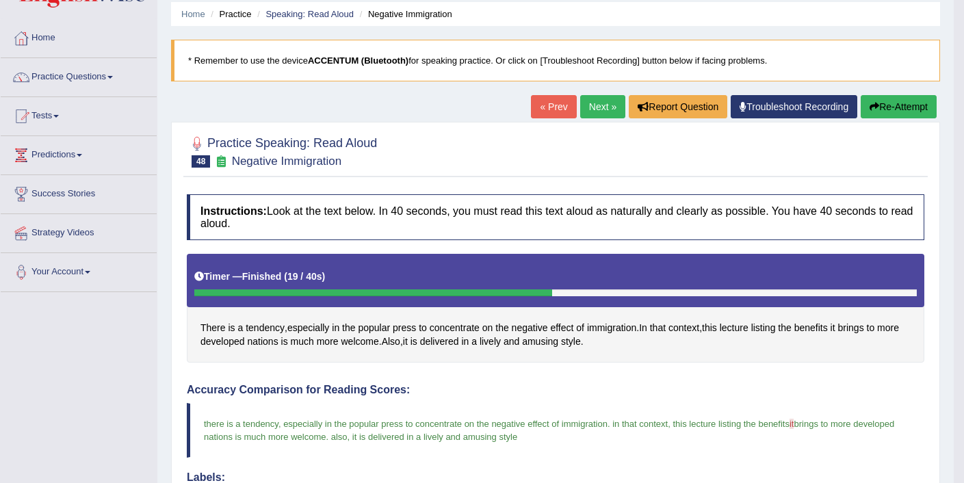
click at [591, 117] on link "Next »" at bounding box center [602, 106] width 45 height 23
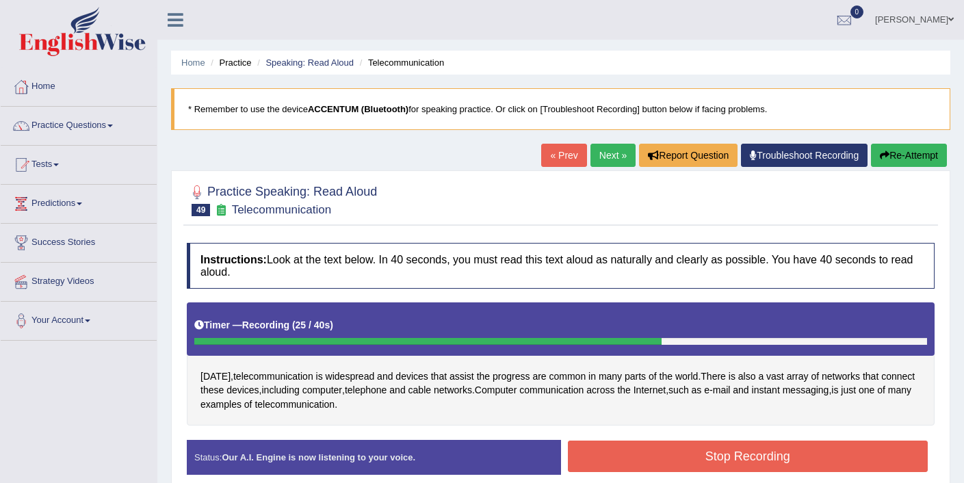
click at [659, 452] on button "Stop Recording" at bounding box center [748, 456] width 361 height 31
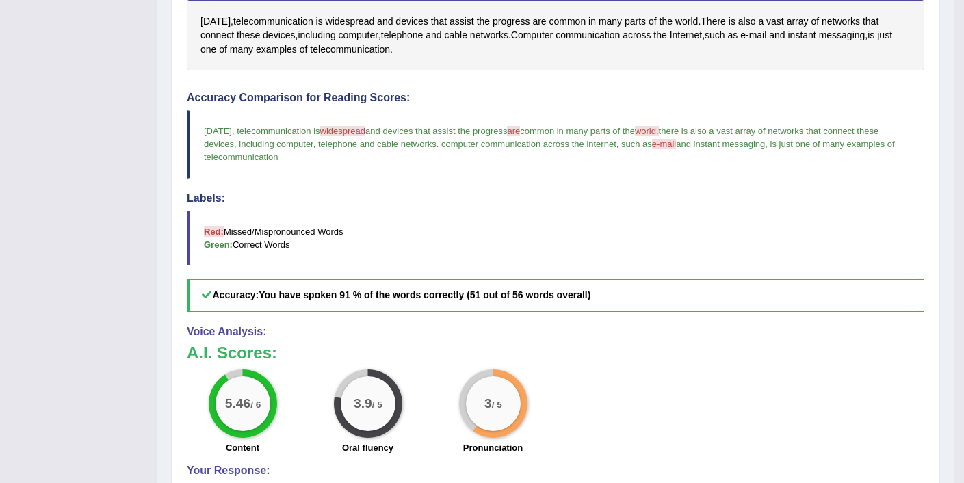
scroll to position [354, 0]
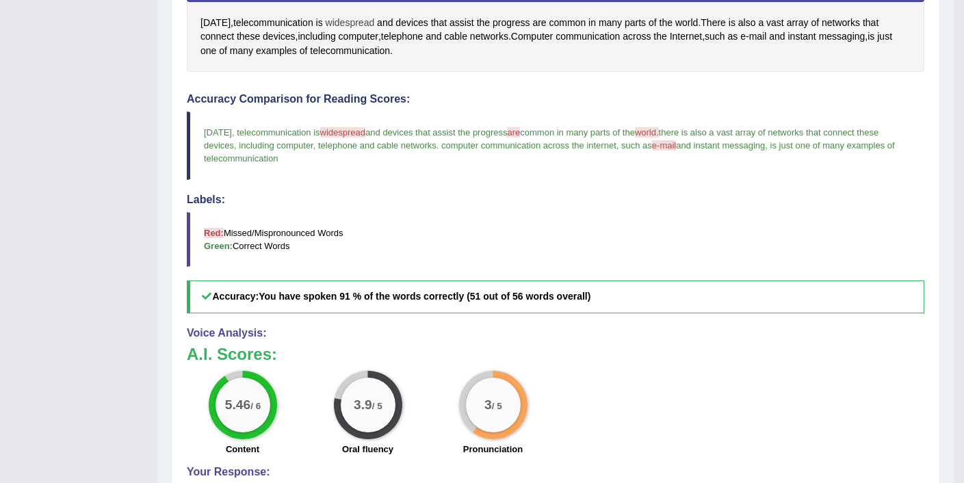
click at [352, 23] on span "widespread" at bounding box center [350, 23] width 49 height 14
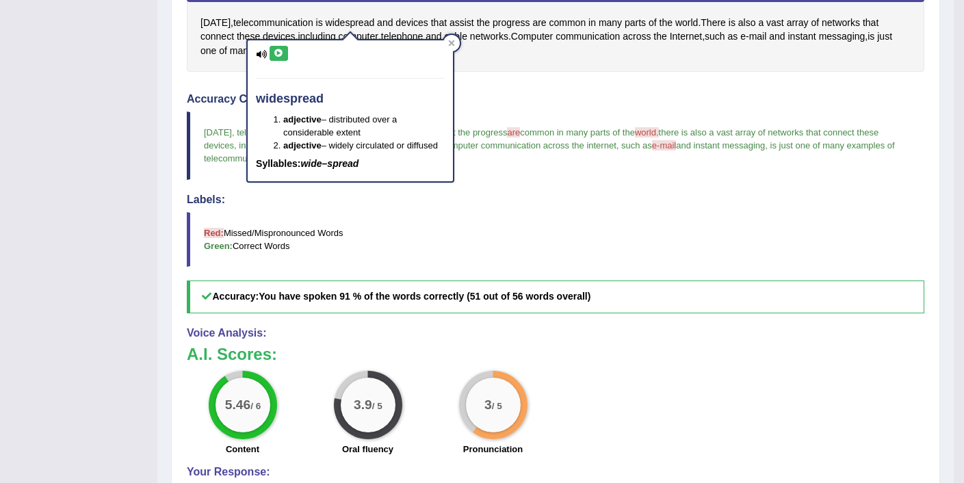
click at [282, 51] on icon at bounding box center [279, 53] width 10 height 8
click at [128, 233] on div "Toggle navigation Home Practice Questions Speaking Practice Read Aloud Repeat S…" at bounding box center [477, 158] width 954 height 1024
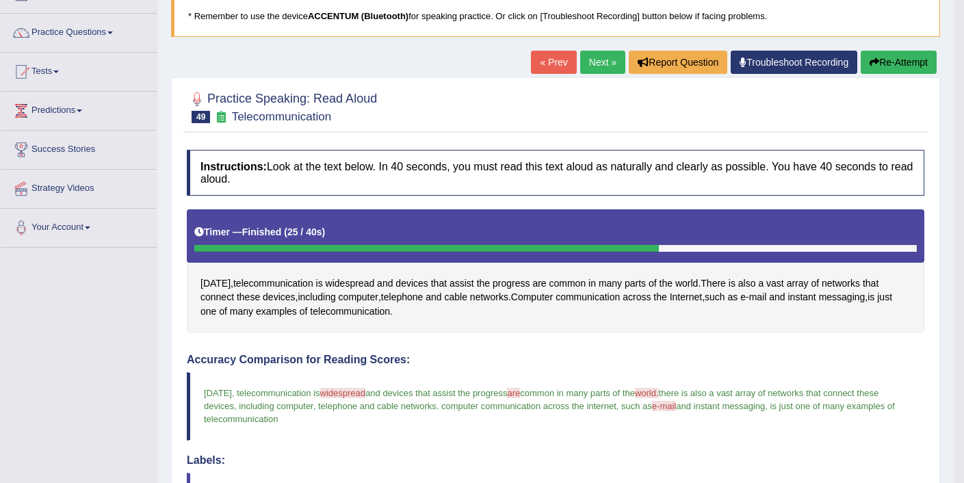
scroll to position [87, 0]
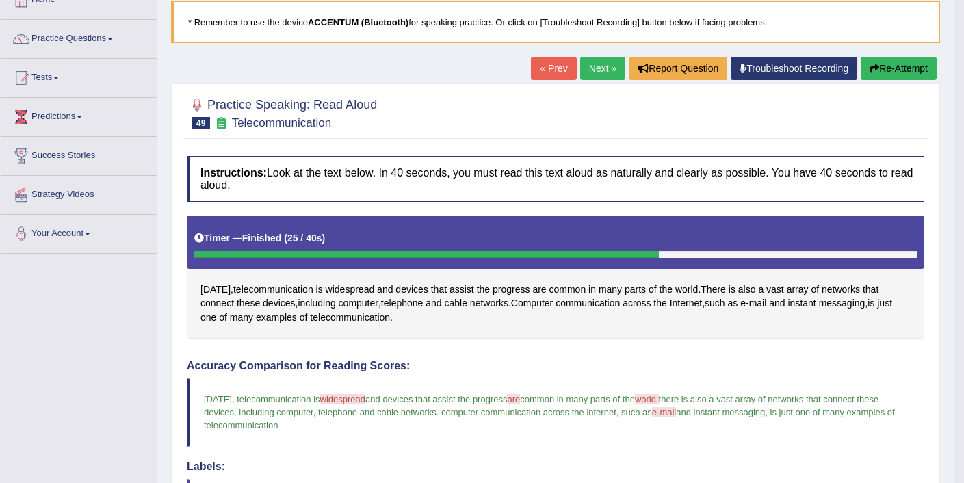
click at [588, 64] on link "Next »" at bounding box center [602, 68] width 45 height 23
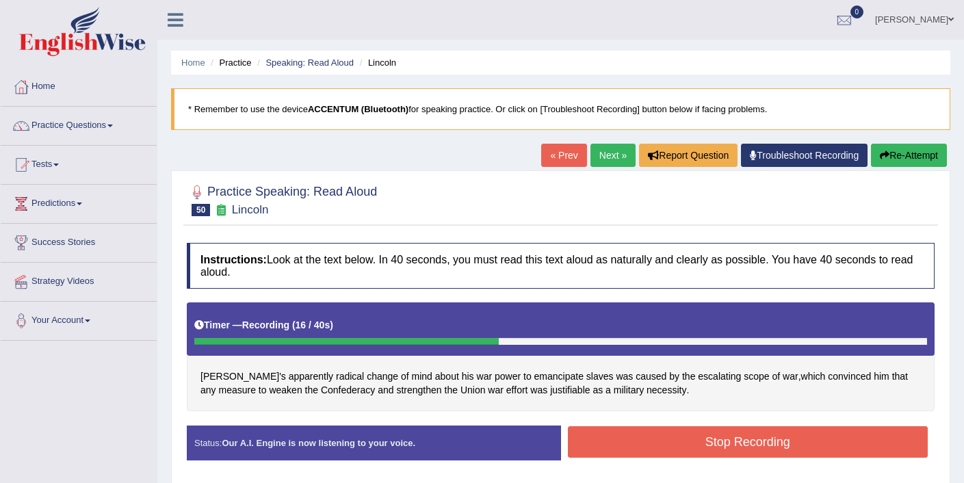
click at [662, 437] on button "Stop Recording" at bounding box center [748, 441] width 361 height 31
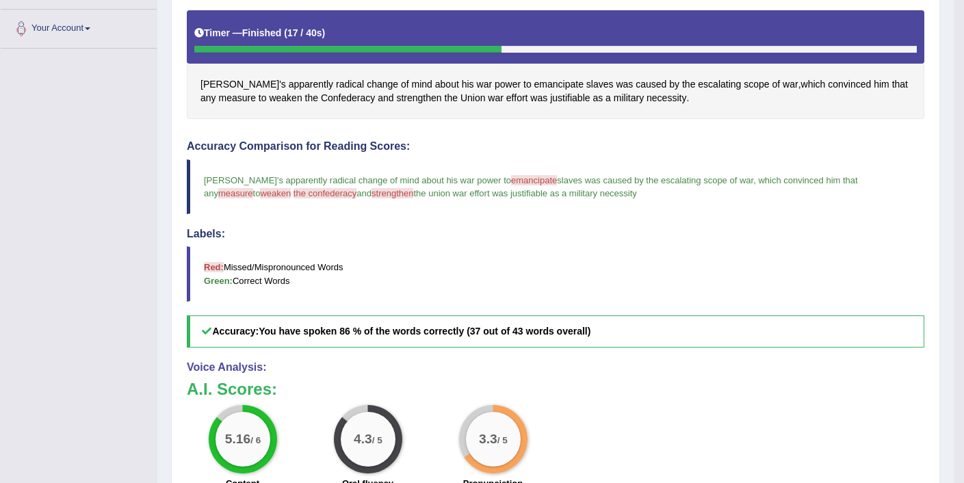
scroll to position [294, 0]
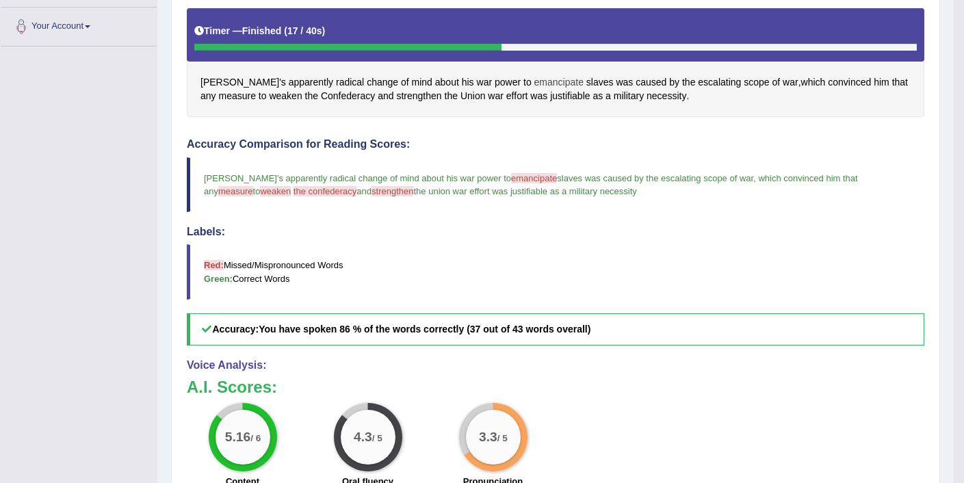
click at [534, 85] on span "emancipate" at bounding box center [558, 82] width 49 height 14
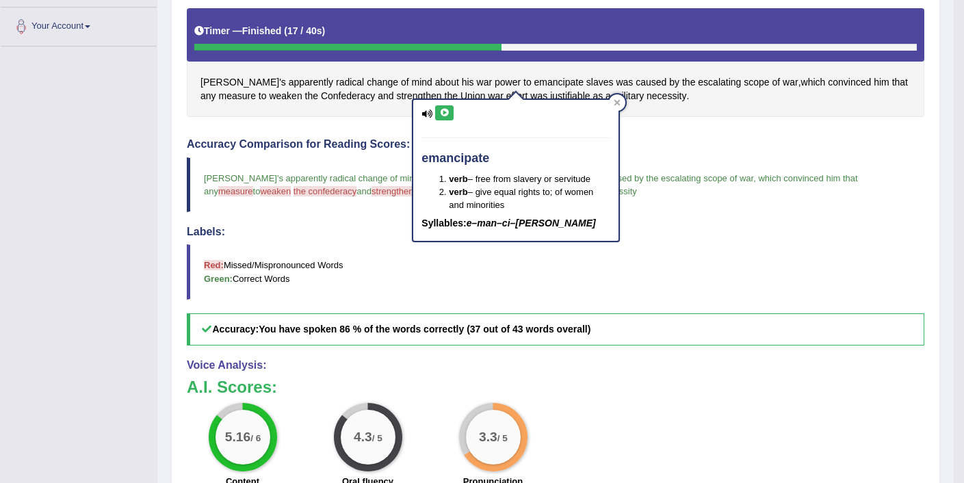
click at [448, 112] on icon at bounding box center [444, 113] width 10 height 8
click at [8, 304] on div "Toggle navigation Home Practice Questions Speaking Practice Read Aloud Repeat S…" at bounding box center [477, 204] width 954 height 997
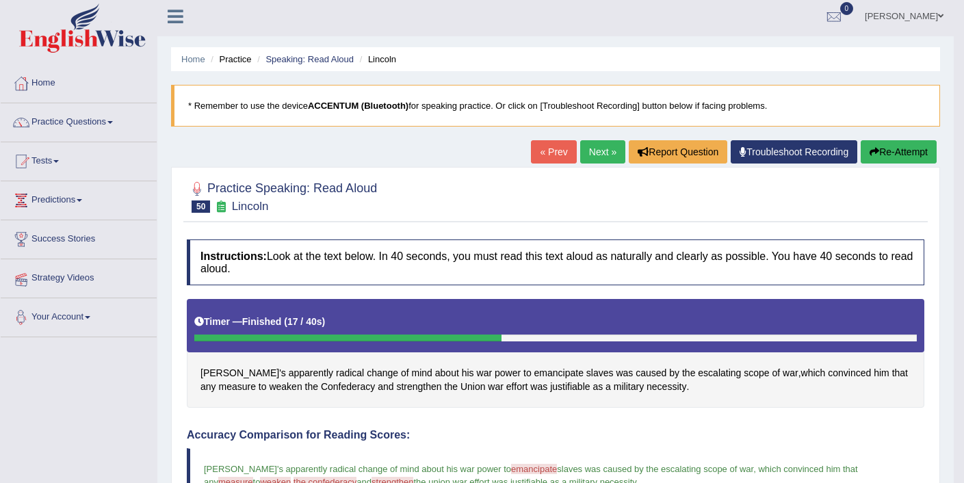
scroll to position [0, 0]
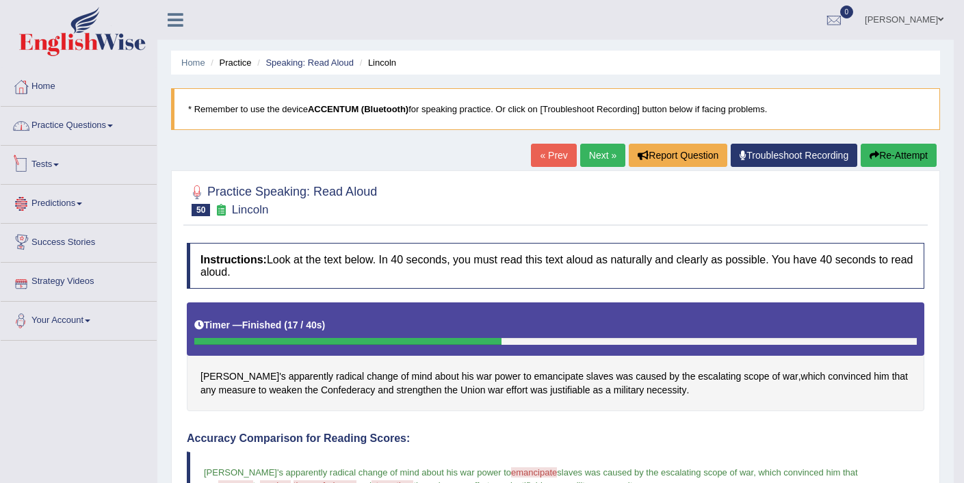
click at [67, 129] on link "Practice Questions" at bounding box center [79, 124] width 156 height 34
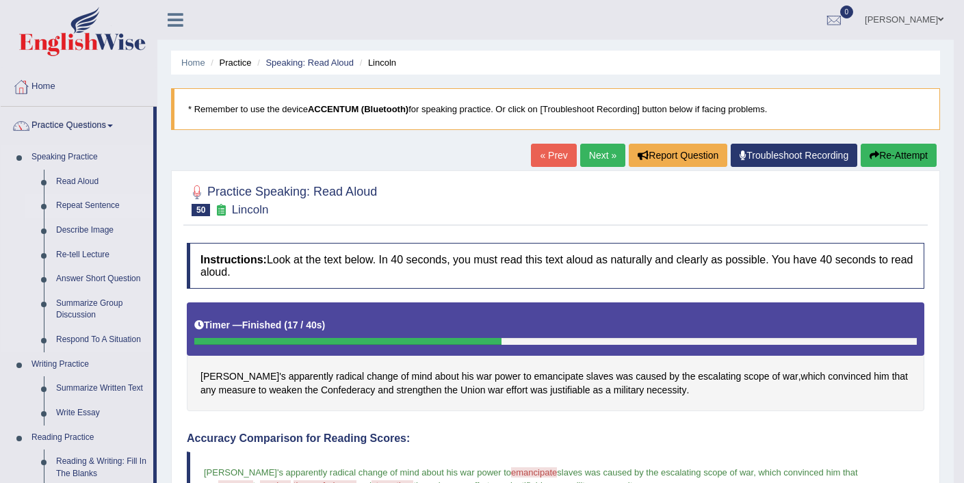
click at [96, 204] on link "Repeat Sentence" at bounding box center [101, 206] width 103 height 25
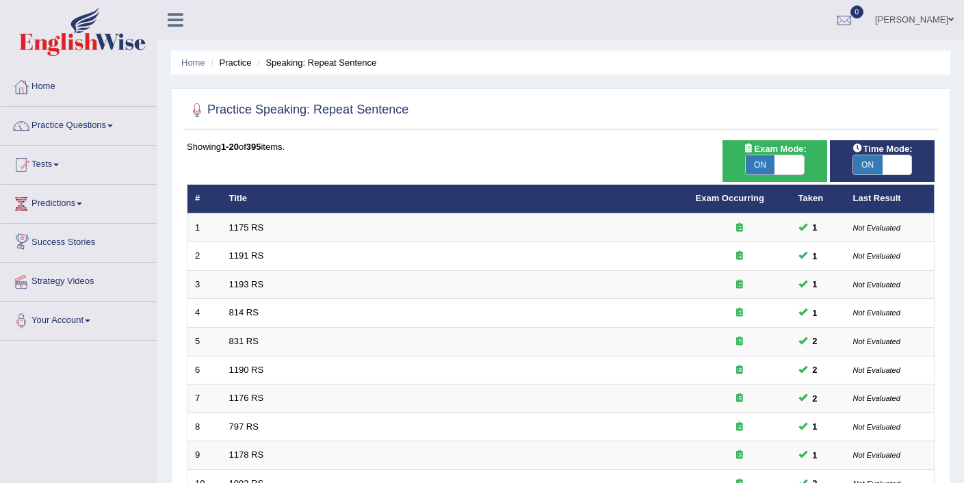
scroll to position [423, 0]
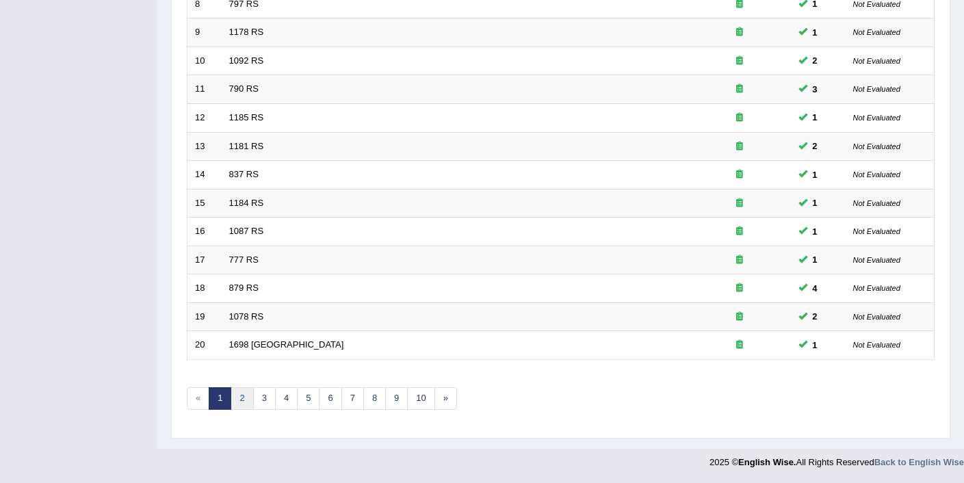
click at [240, 400] on link "2" at bounding box center [242, 398] width 23 height 23
click at [270, 400] on link "3" at bounding box center [264, 398] width 23 height 23
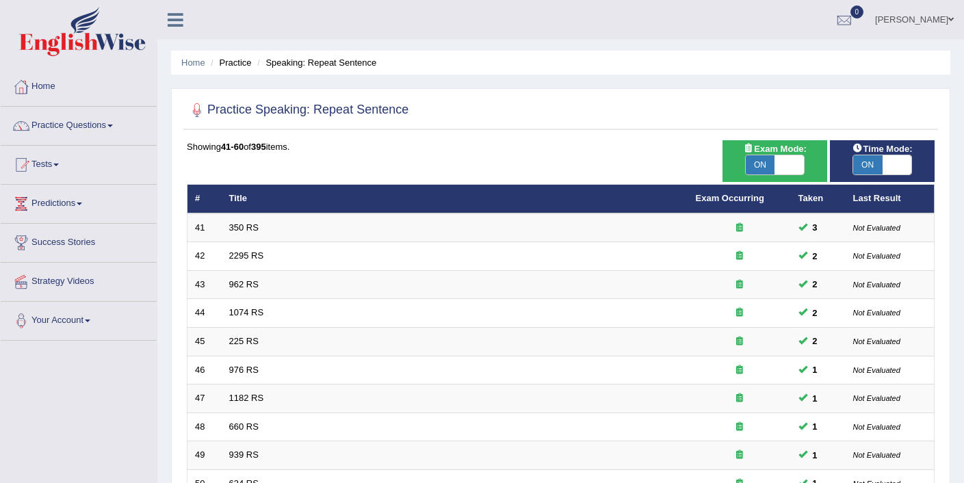
scroll to position [423, 0]
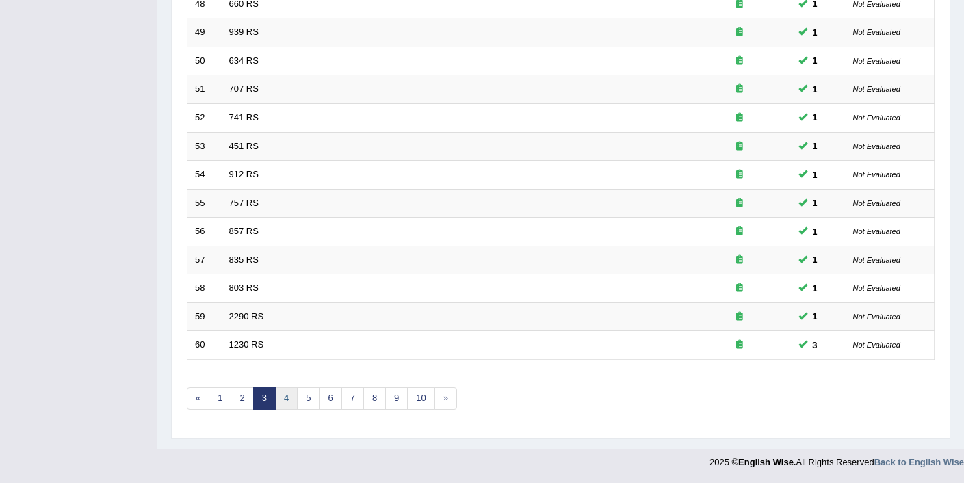
click at [292, 402] on link "4" at bounding box center [286, 398] width 23 height 23
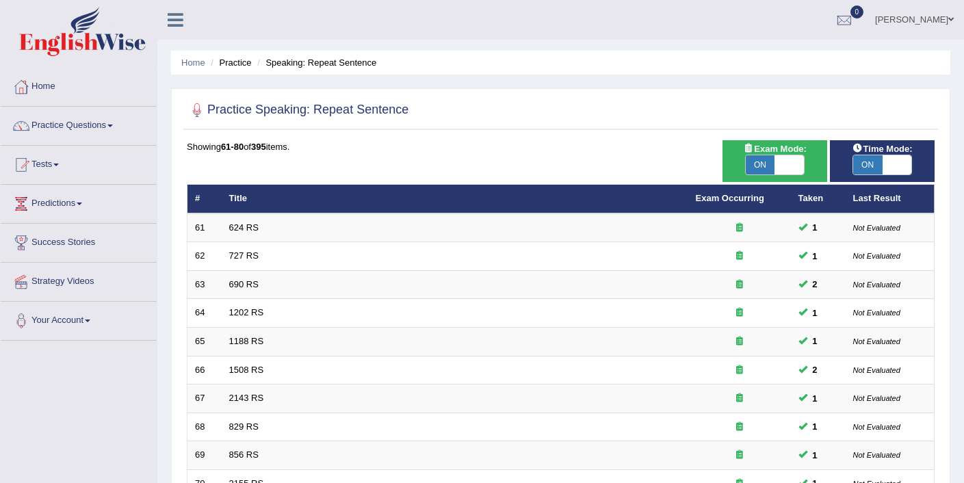
scroll to position [423, 0]
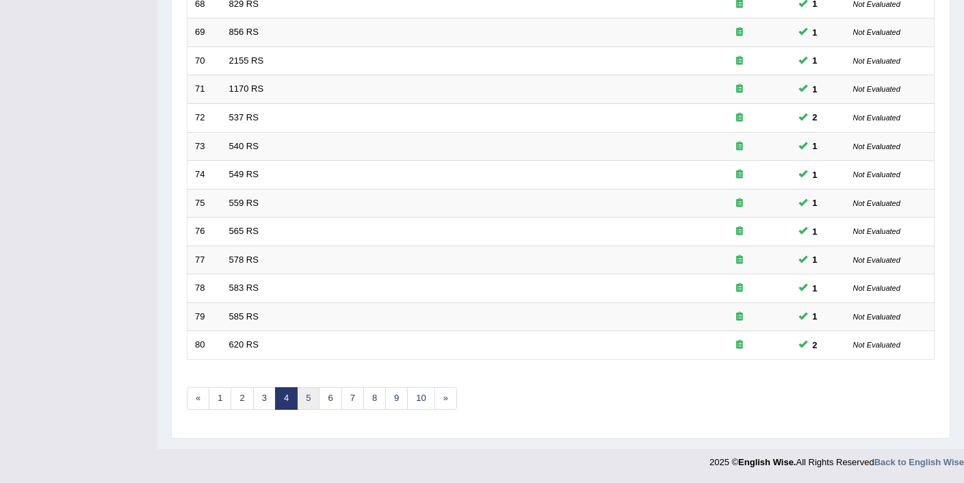
click at [302, 402] on link "5" at bounding box center [308, 398] width 23 height 23
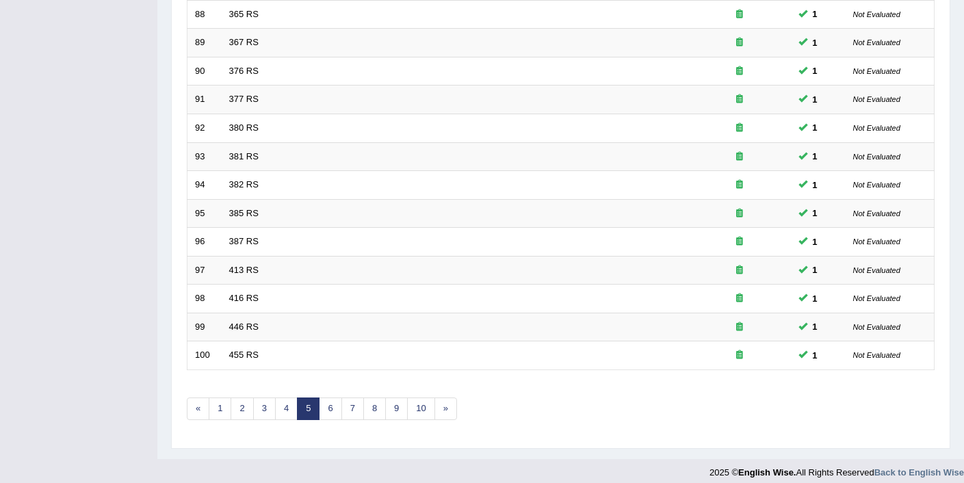
scroll to position [423, 0]
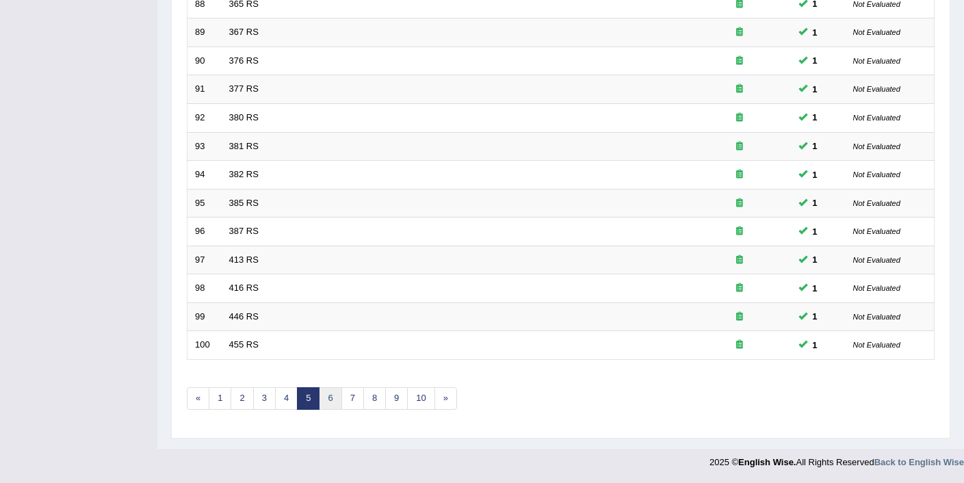
click at [330, 402] on link "6" at bounding box center [330, 398] width 23 height 23
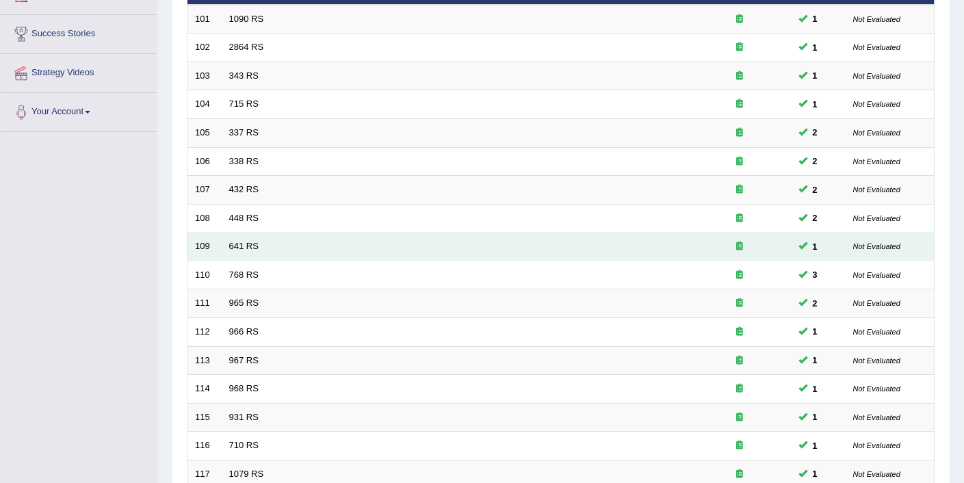
scroll to position [423, 0]
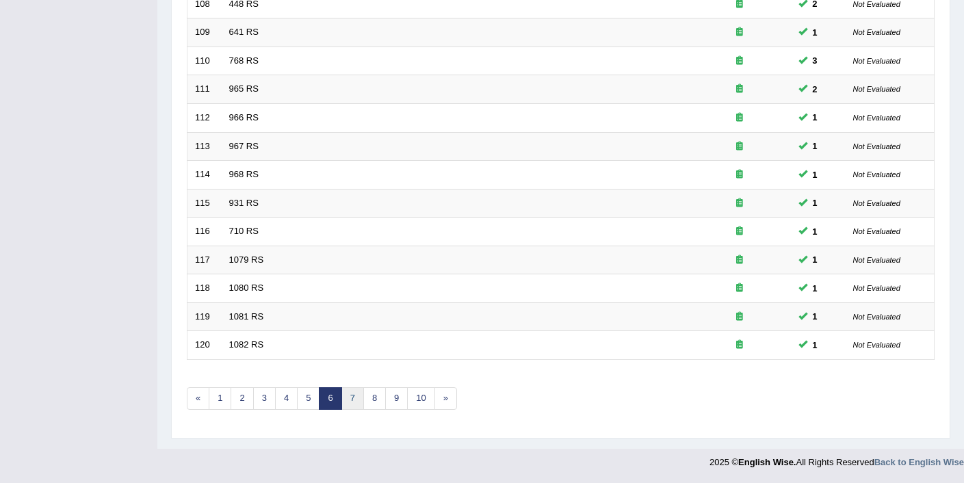
click at [350, 400] on link "7" at bounding box center [352, 398] width 23 height 23
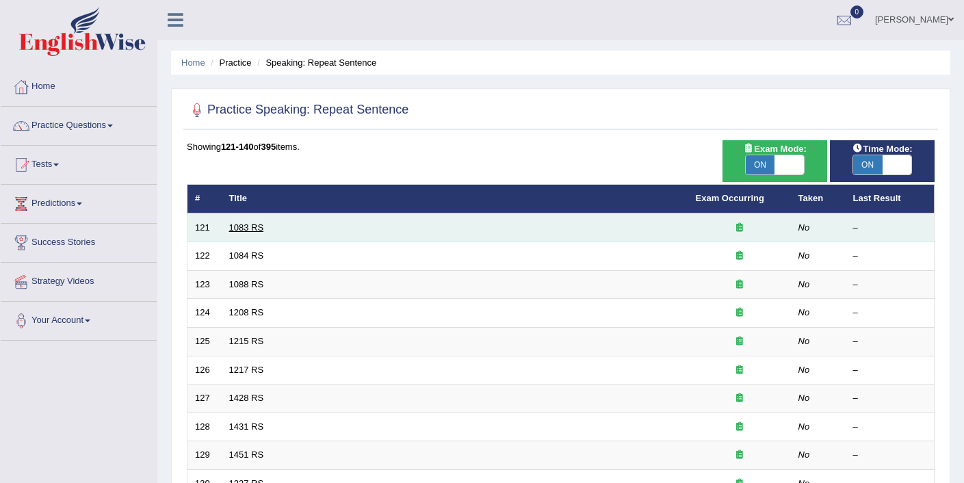
click at [241, 230] on link "1083 RS" at bounding box center [246, 227] width 35 height 10
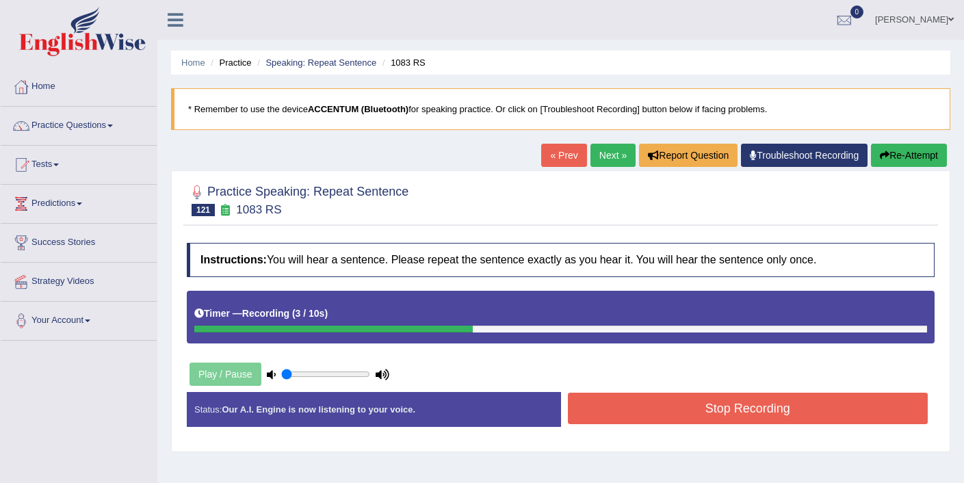
click at [644, 413] on button "Stop Recording" at bounding box center [748, 408] width 361 height 31
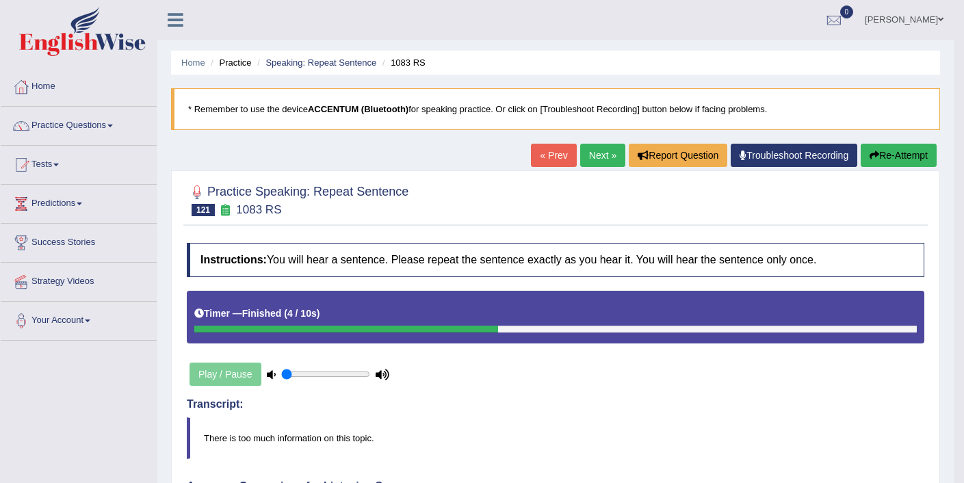
click at [597, 151] on link "Next »" at bounding box center [602, 155] width 45 height 23
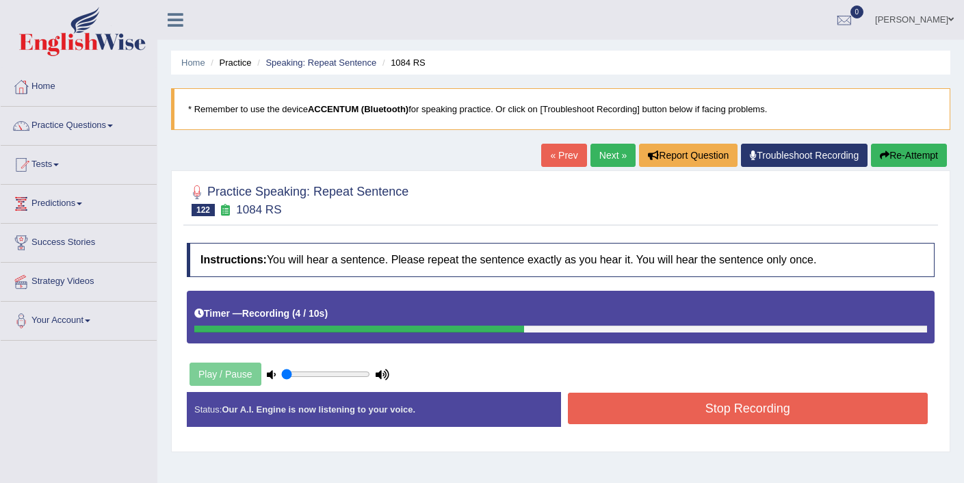
click at [639, 421] on button "Stop Recording" at bounding box center [748, 408] width 361 height 31
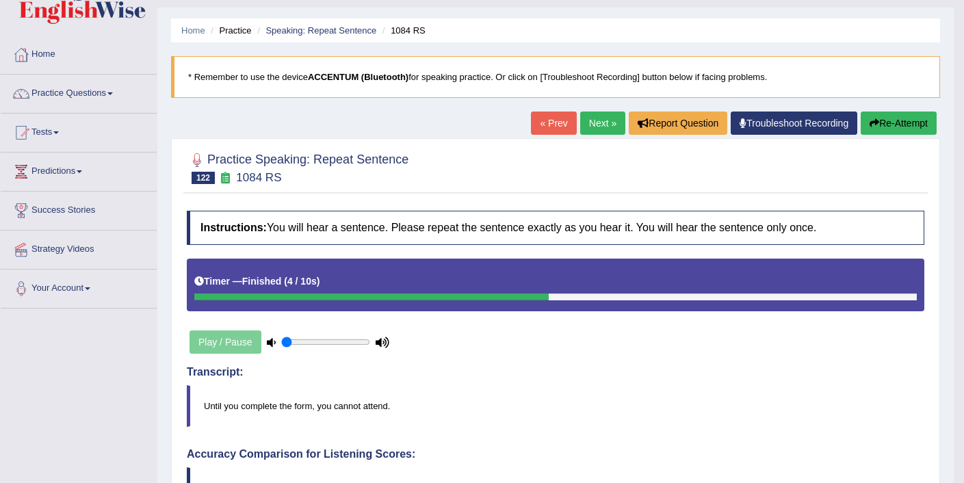
scroll to position [29, 0]
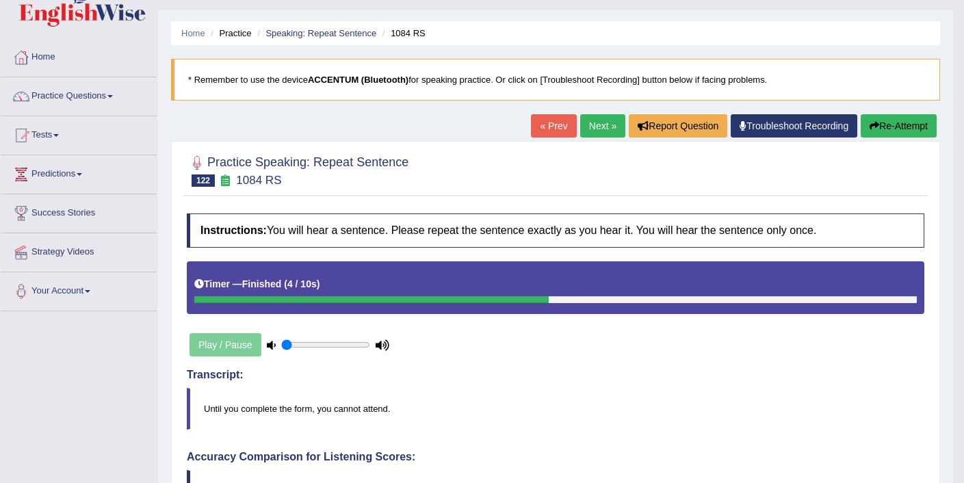
click at [600, 128] on link "Next »" at bounding box center [602, 125] width 45 height 23
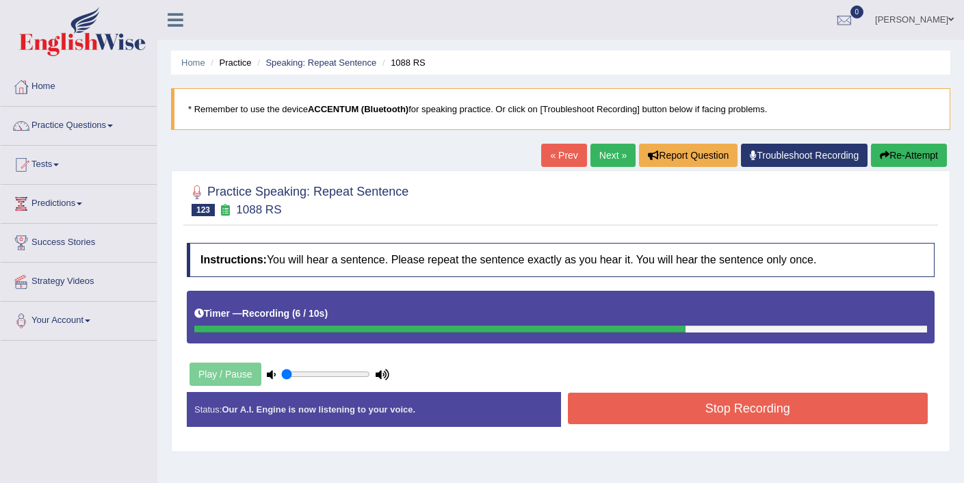
click at [625, 418] on button "Stop Recording" at bounding box center [748, 408] width 361 height 31
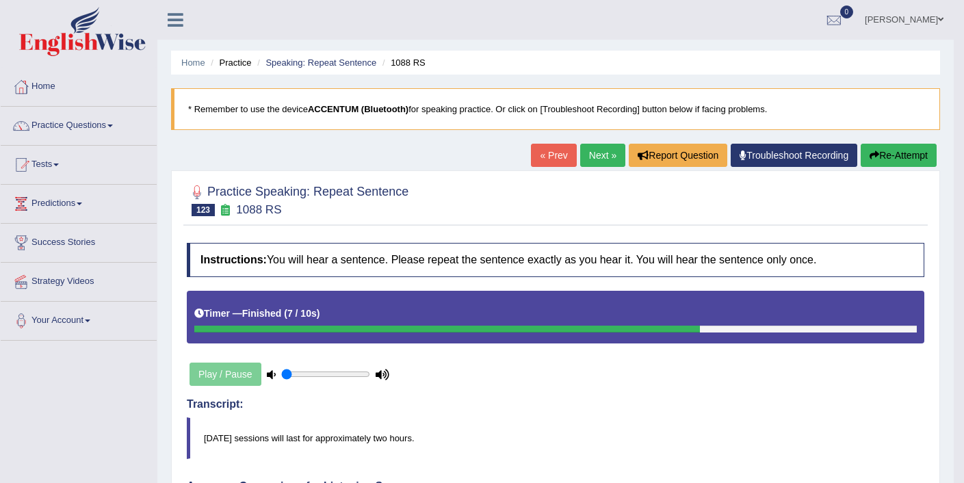
click at [601, 160] on link "Next »" at bounding box center [602, 155] width 45 height 23
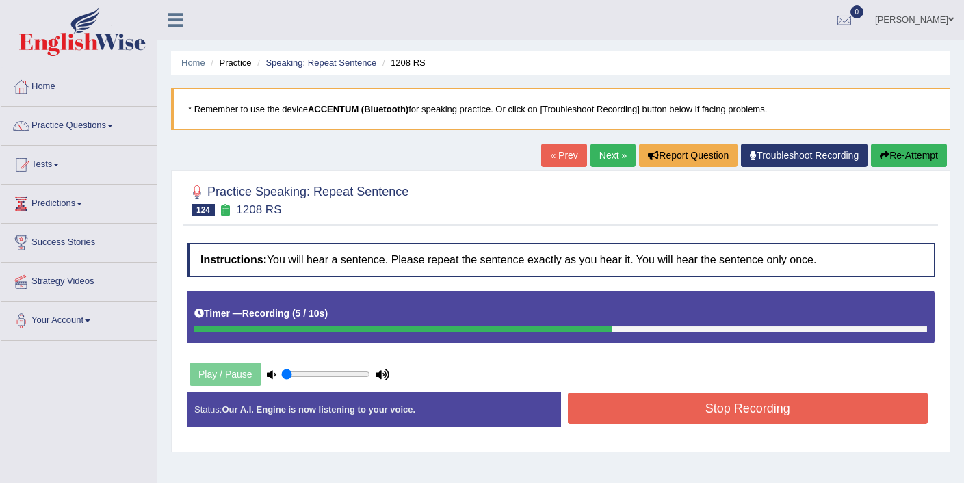
click at [679, 415] on button "Stop Recording" at bounding box center [748, 408] width 361 height 31
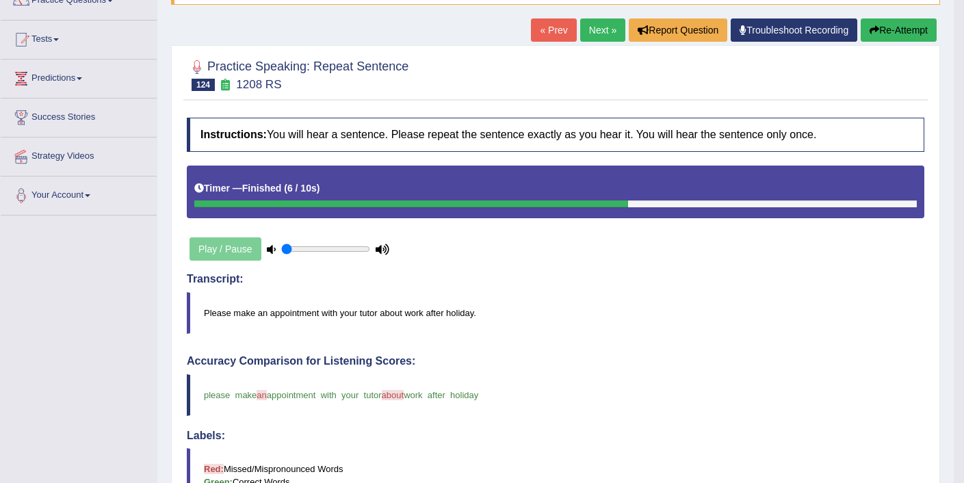
scroll to position [112, 0]
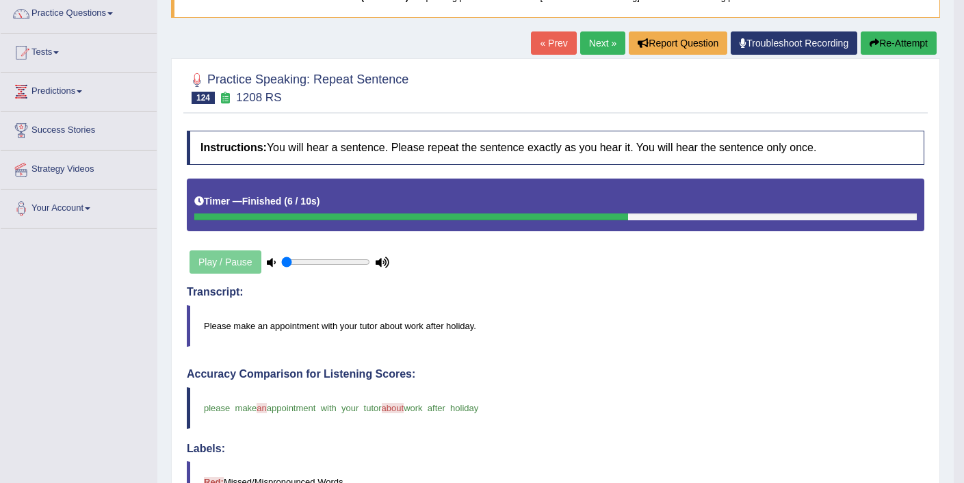
click at [593, 50] on link "Next »" at bounding box center [602, 42] width 45 height 23
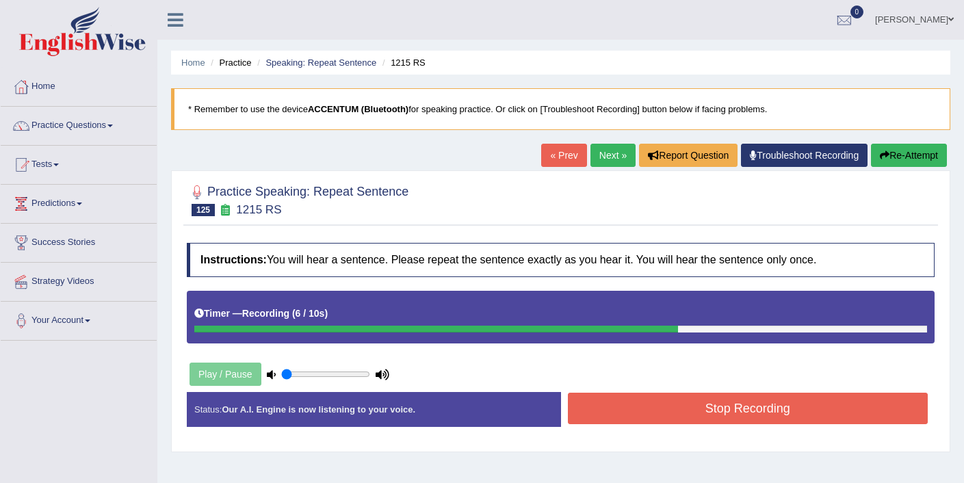
click at [669, 404] on button "Stop Recording" at bounding box center [748, 408] width 361 height 31
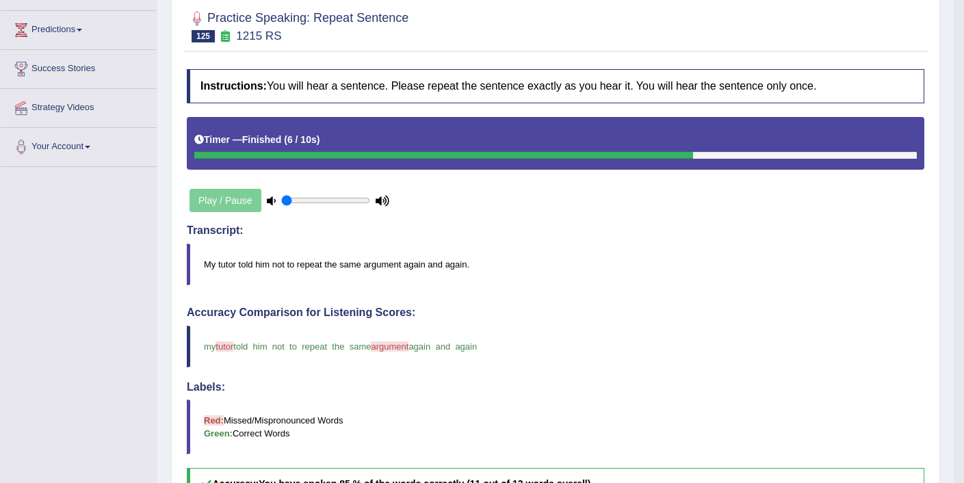
scroll to position [154, 0]
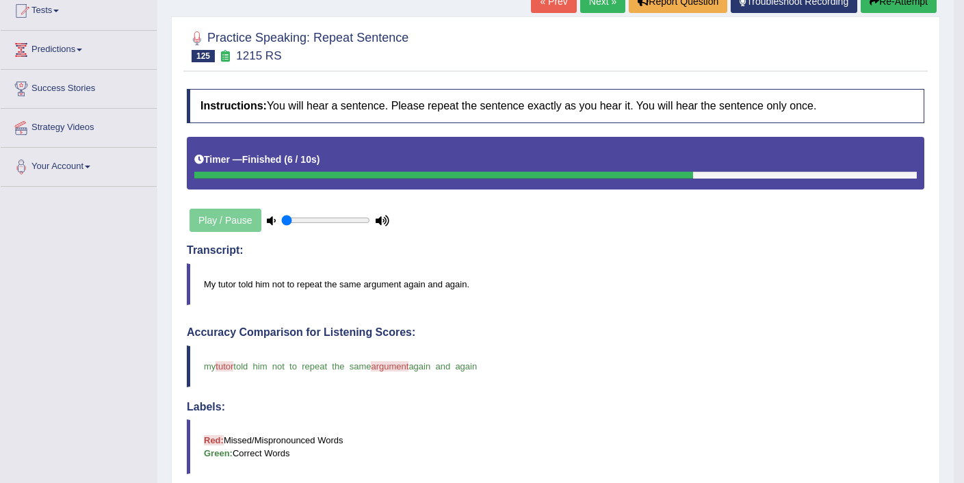
click at [604, 5] on link "Next »" at bounding box center [602, 1] width 45 height 23
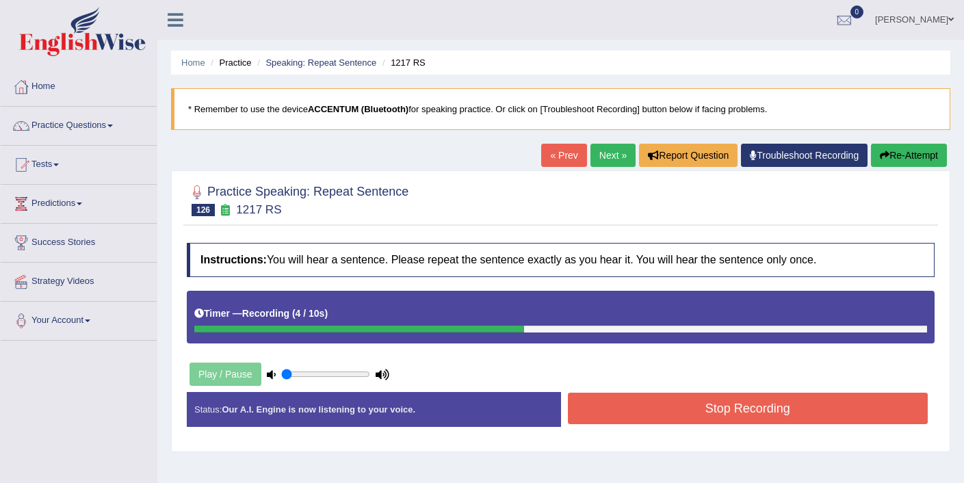
click at [630, 413] on button "Stop Recording" at bounding box center [748, 408] width 361 height 31
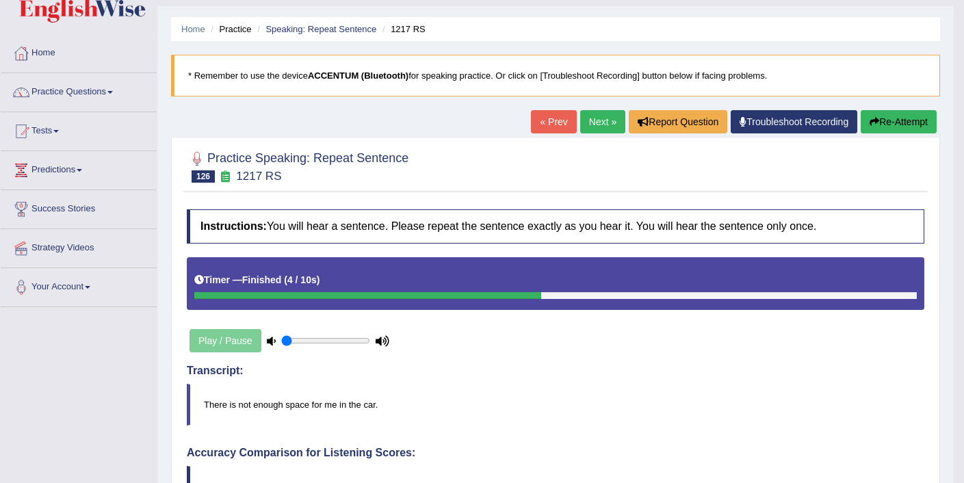
scroll to position [32, 0]
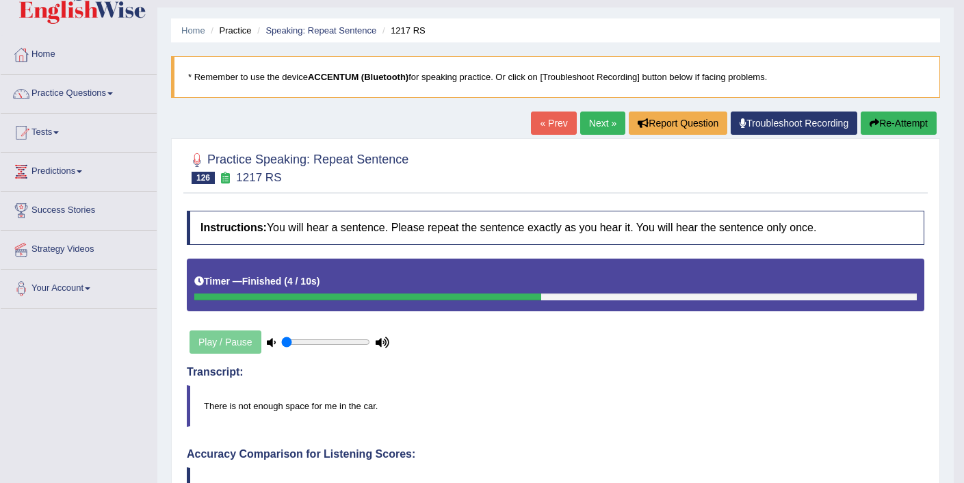
click at [598, 119] on link "Next »" at bounding box center [602, 123] width 45 height 23
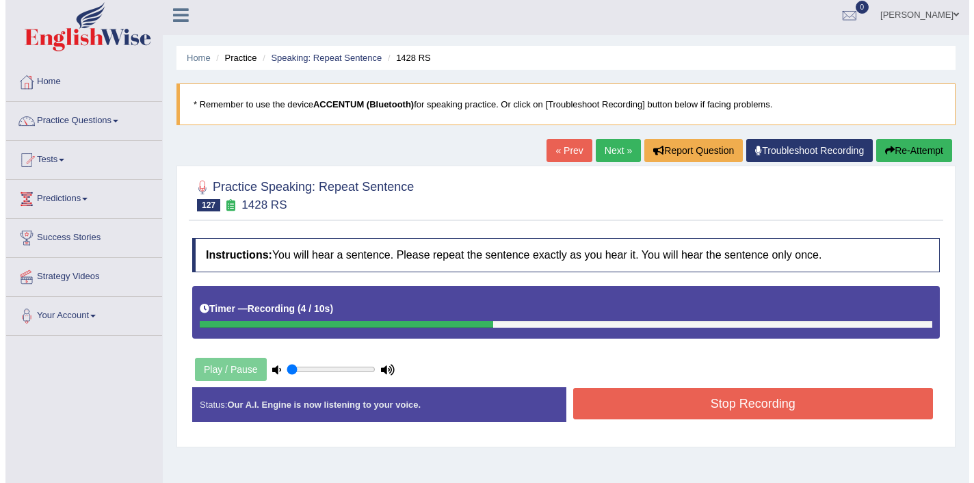
scroll to position [5, 0]
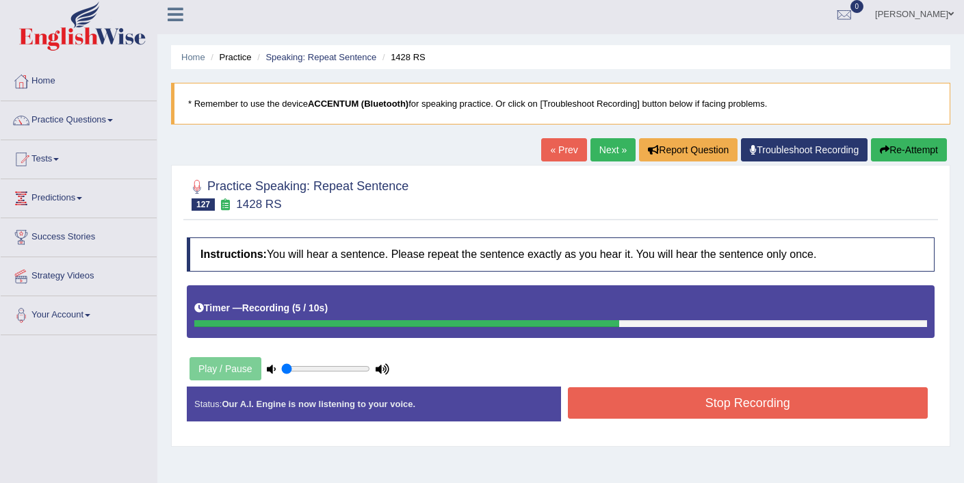
click at [645, 405] on button "Stop Recording" at bounding box center [748, 402] width 361 height 31
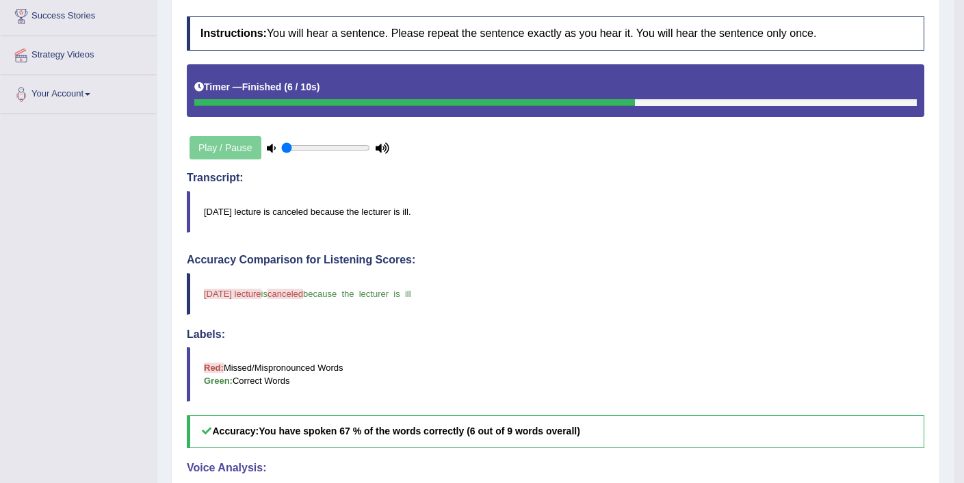
scroll to position [0, 0]
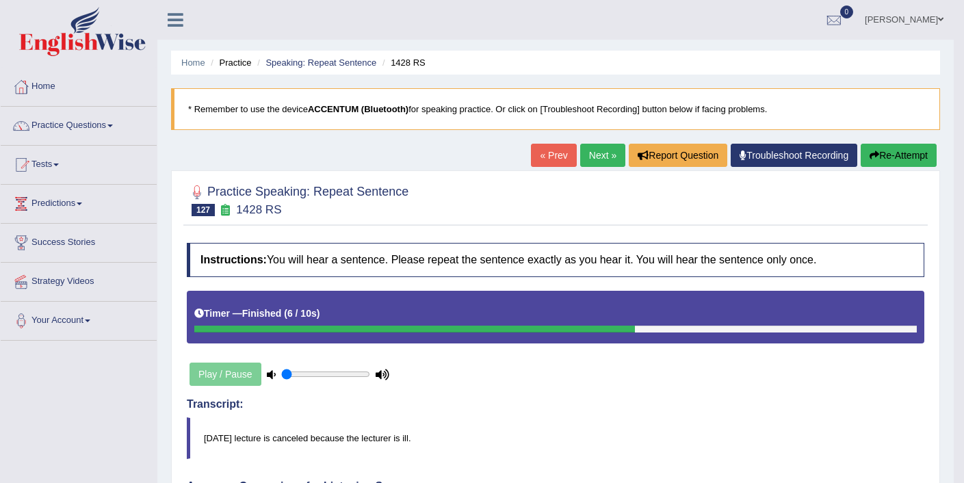
click at [586, 151] on link "Next »" at bounding box center [602, 155] width 45 height 23
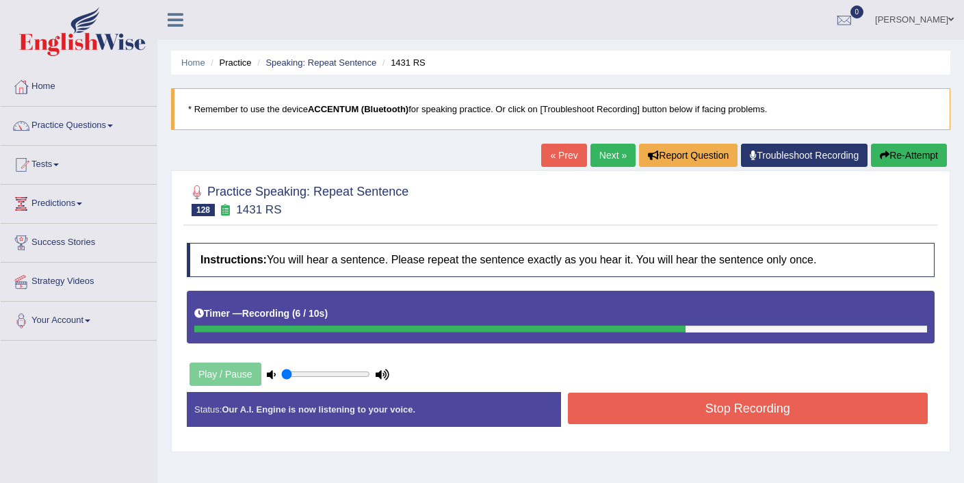
click at [665, 418] on button "Stop Recording" at bounding box center [748, 408] width 361 height 31
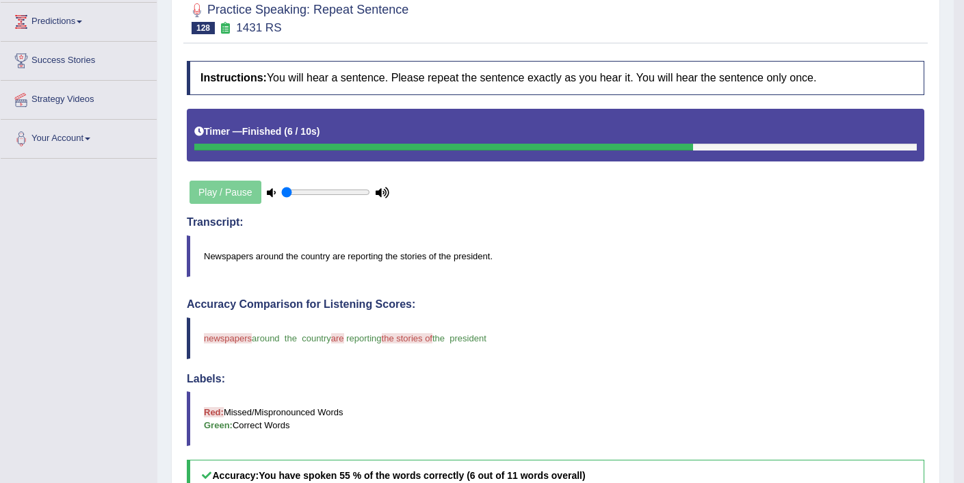
scroll to position [96, 0]
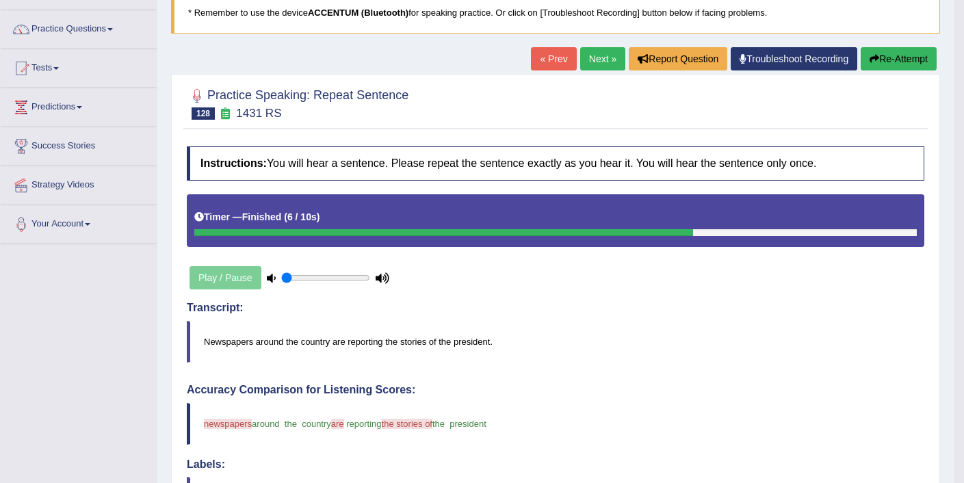
click at [591, 60] on link "Next »" at bounding box center [602, 58] width 45 height 23
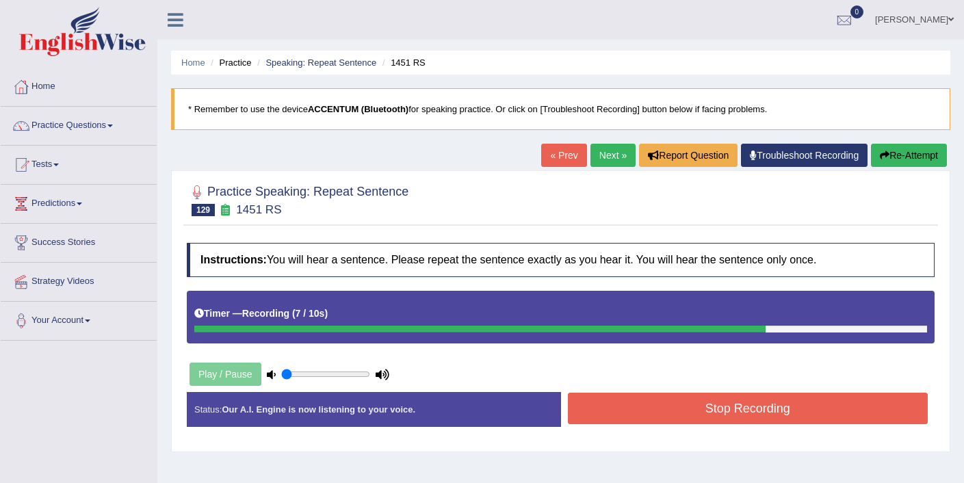
click at [667, 414] on button "Stop Recording" at bounding box center [748, 408] width 361 height 31
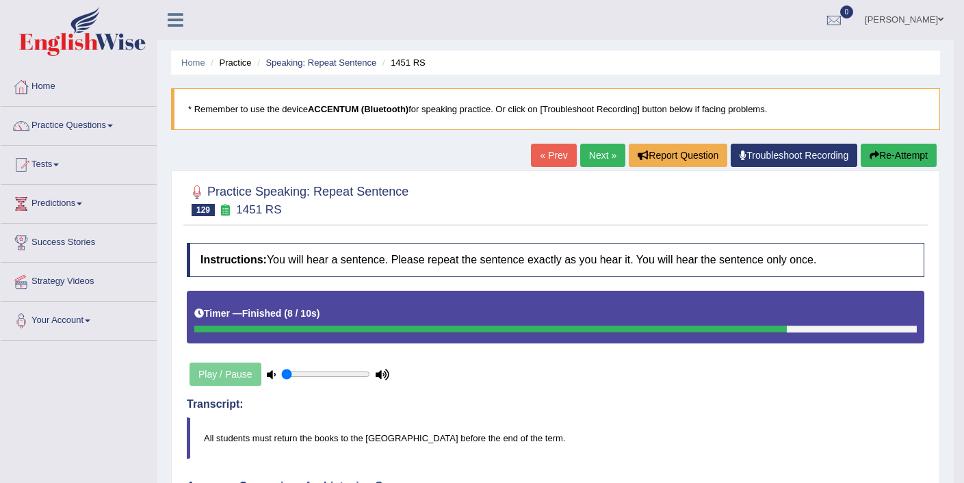
click at [599, 158] on link "Next »" at bounding box center [602, 155] width 45 height 23
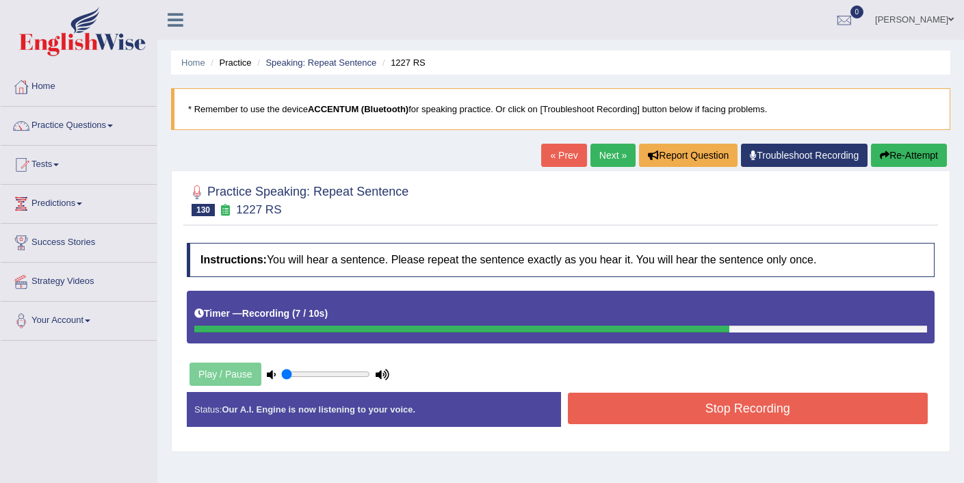
click at [682, 406] on button "Stop Recording" at bounding box center [748, 408] width 361 height 31
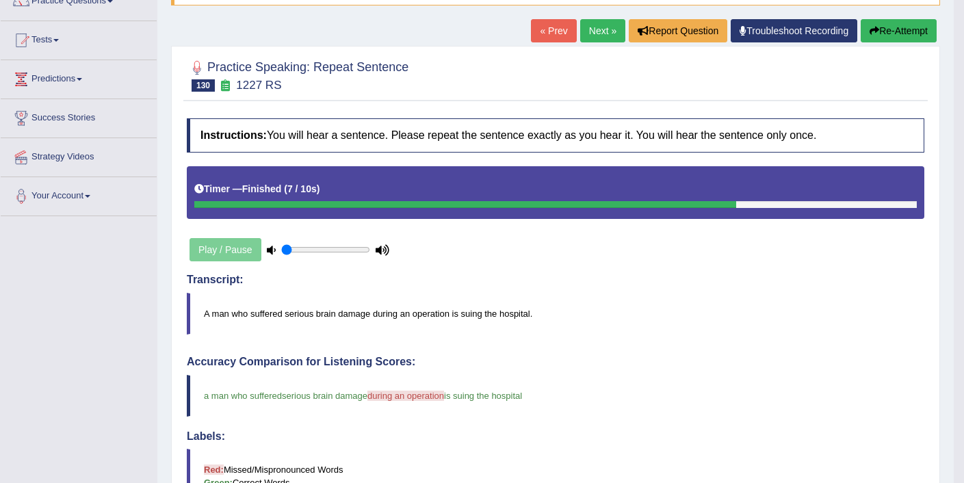
scroll to position [125, 0]
click at [597, 26] on link "Next »" at bounding box center [602, 30] width 45 height 23
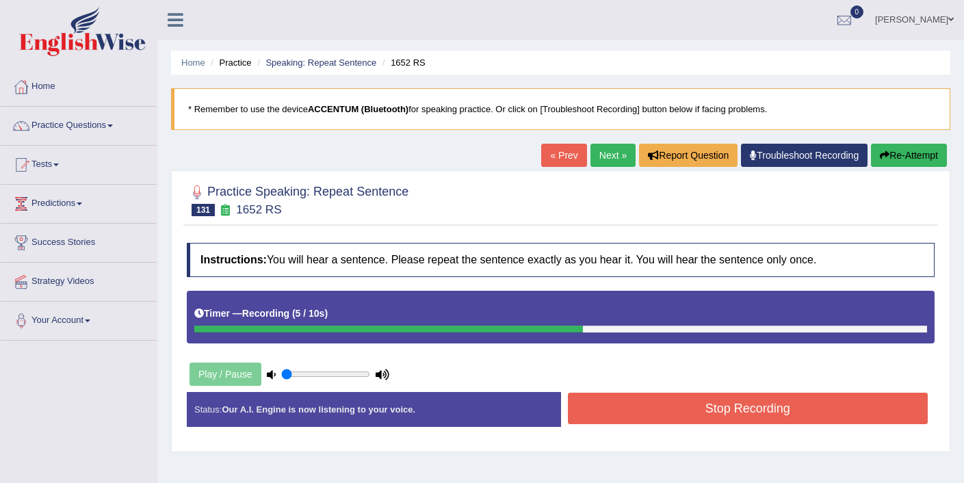
click at [599, 411] on button "Stop Recording" at bounding box center [748, 408] width 361 height 31
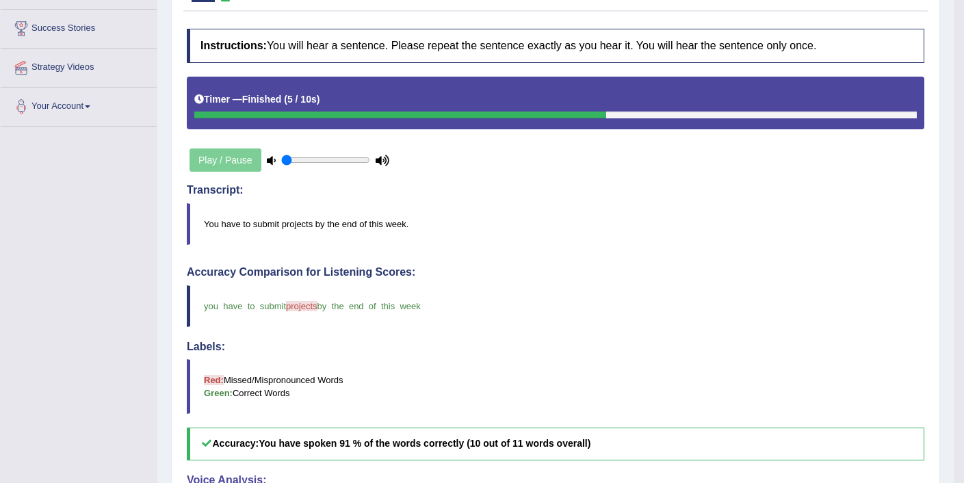
scroll to position [59, 0]
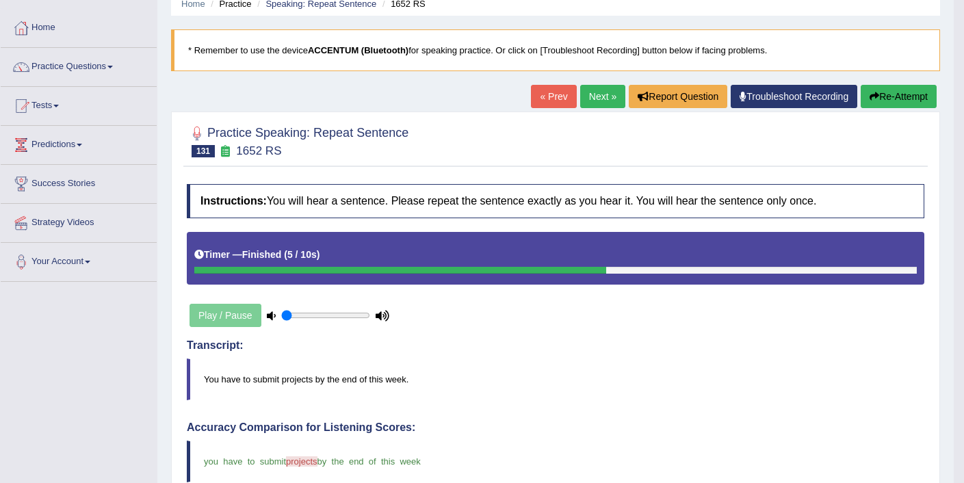
click at [584, 99] on link "Next »" at bounding box center [602, 96] width 45 height 23
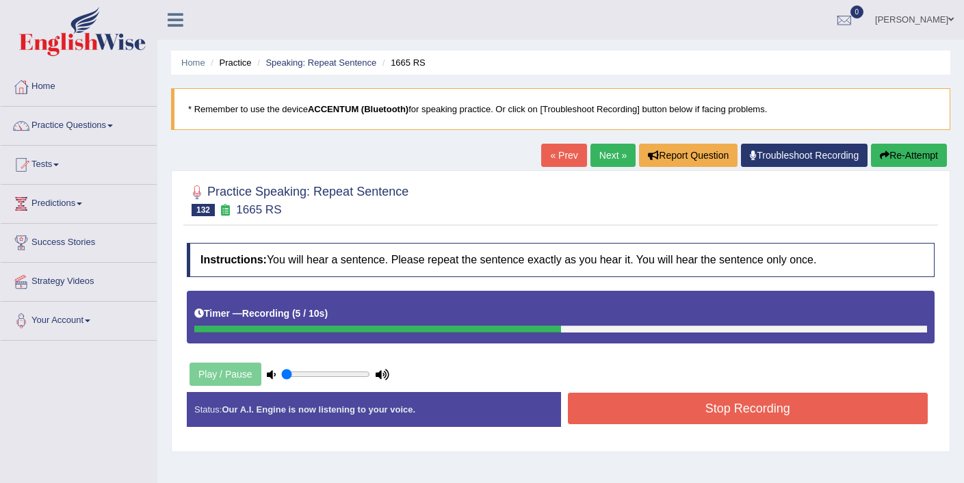
click at [638, 413] on button "Stop Recording" at bounding box center [748, 408] width 361 height 31
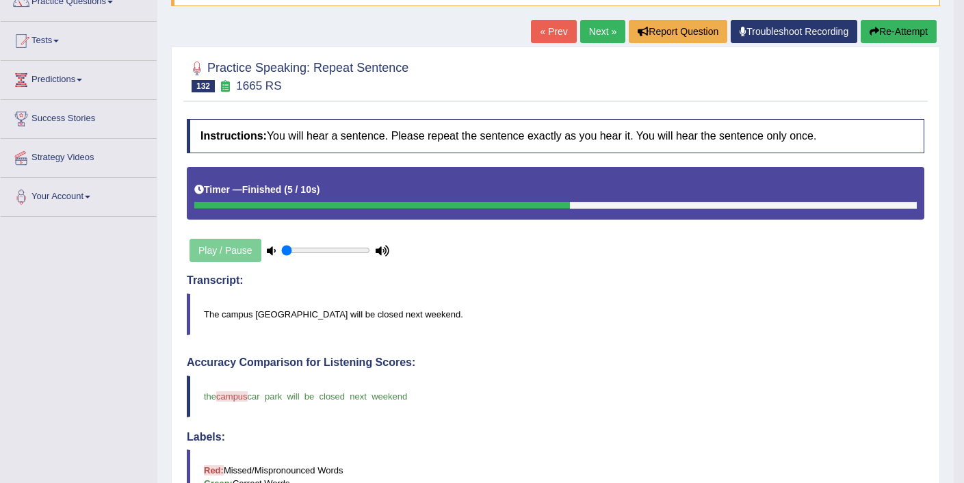
scroll to position [123, 0]
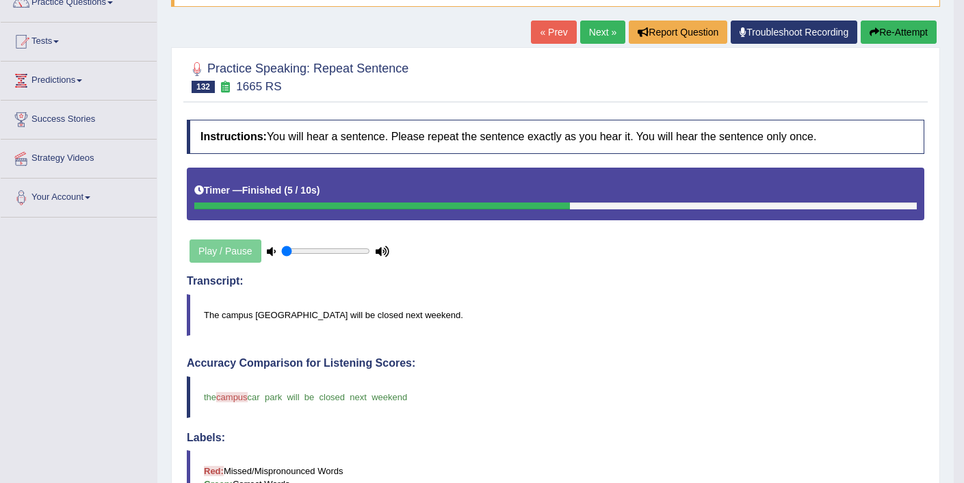
click at [597, 40] on link "Next »" at bounding box center [602, 32] width 45 height 23
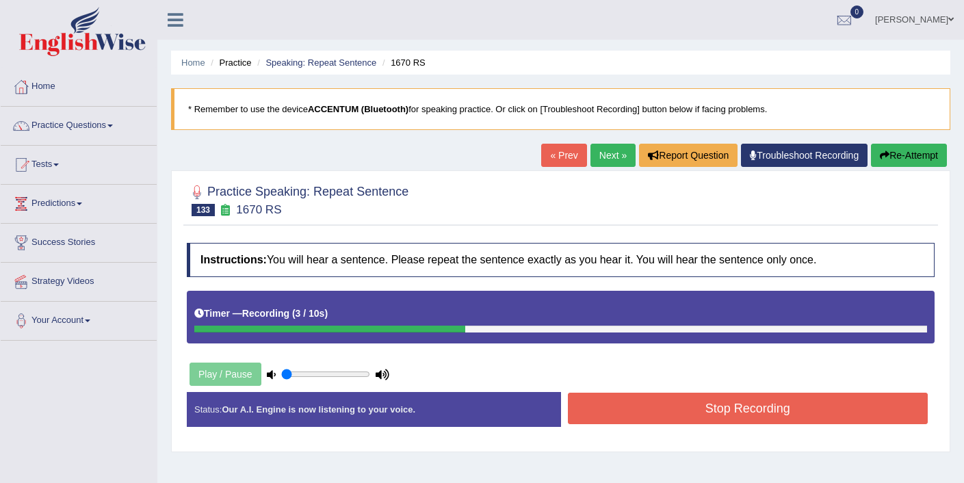
click at [693, 410] on button "Stop Recording" at bounding box center [748, 408] width 361 height 31
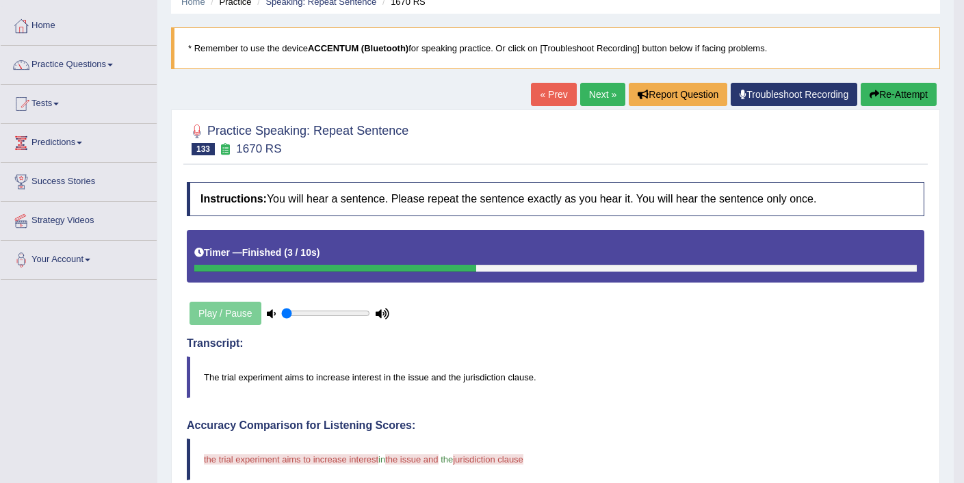
scroll to position [57, 0]
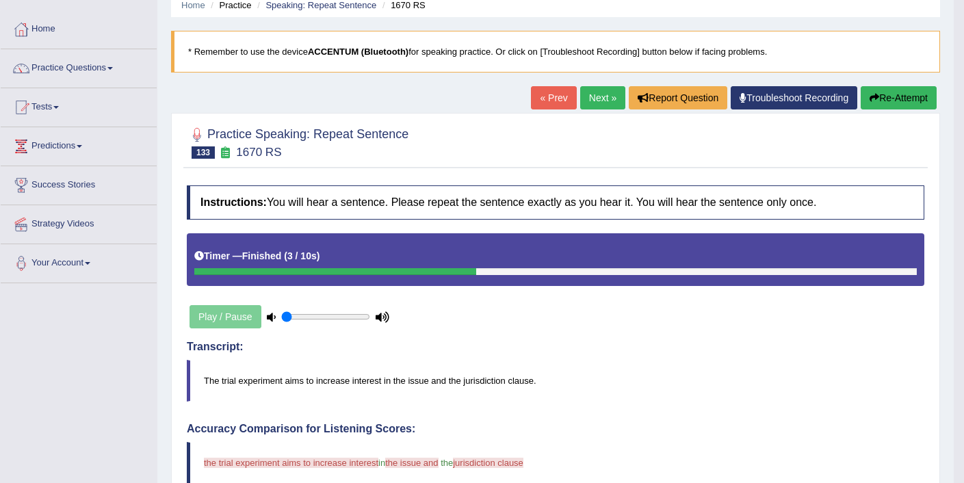
click at [895, 94] on button "Re-Attempt" at bounding box center [899, 97] width 76 height 23
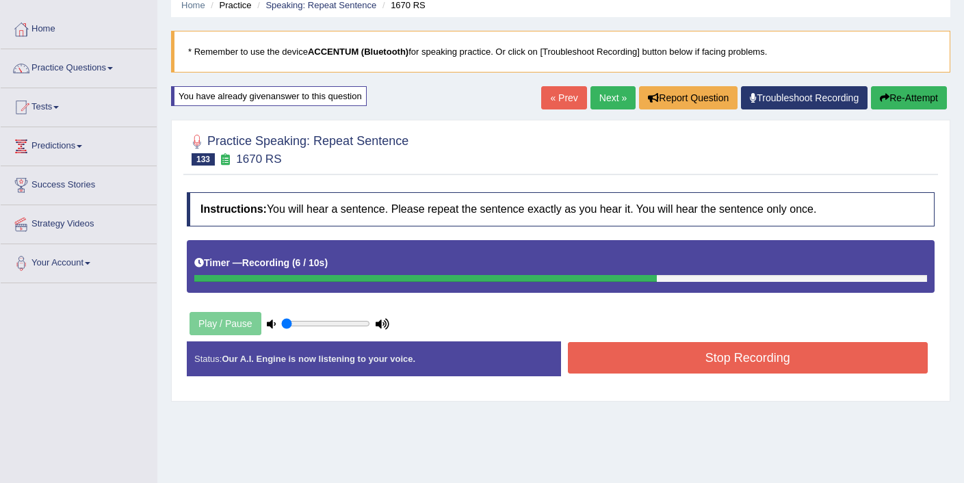
click at [646, 368] on button "Stop Recording" at bounding box center [748, 357] width 361 height 31
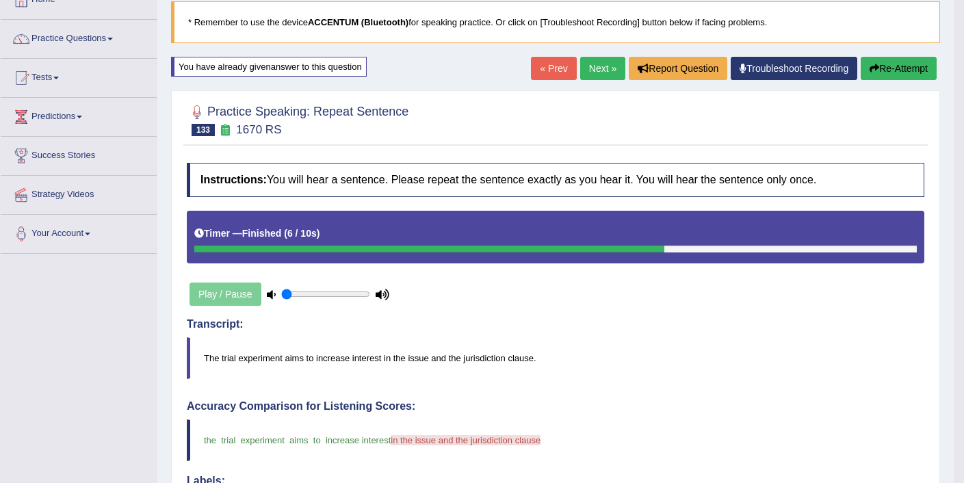
scroll to position [11, 0]
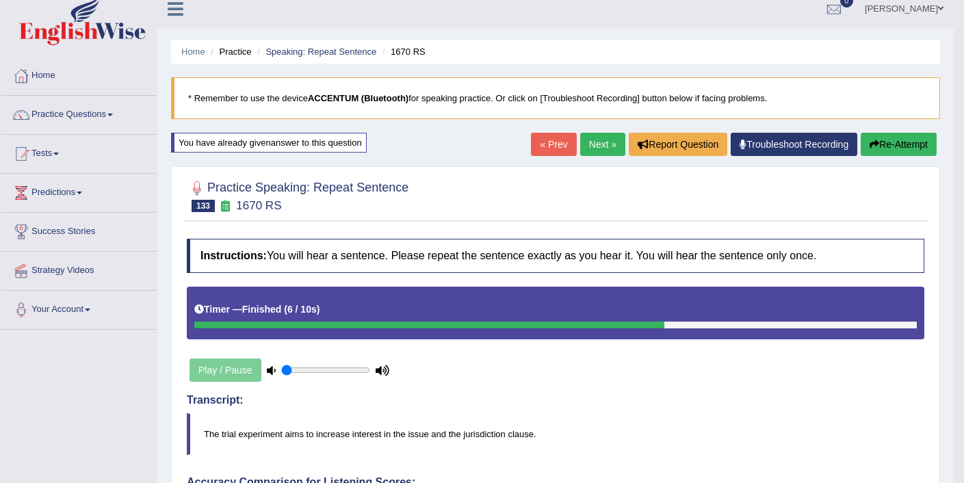
click at [590, 139] on link "Next »" at bounding box center [602, 144] width 45 height 23
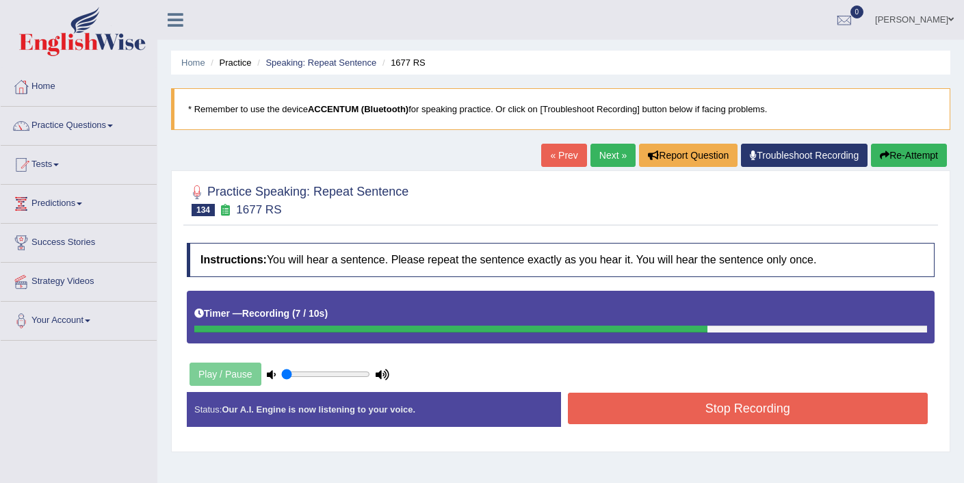
click at [706, 412] on button "Stop Recording" at bounding box center [748, 408] width 361 height 31
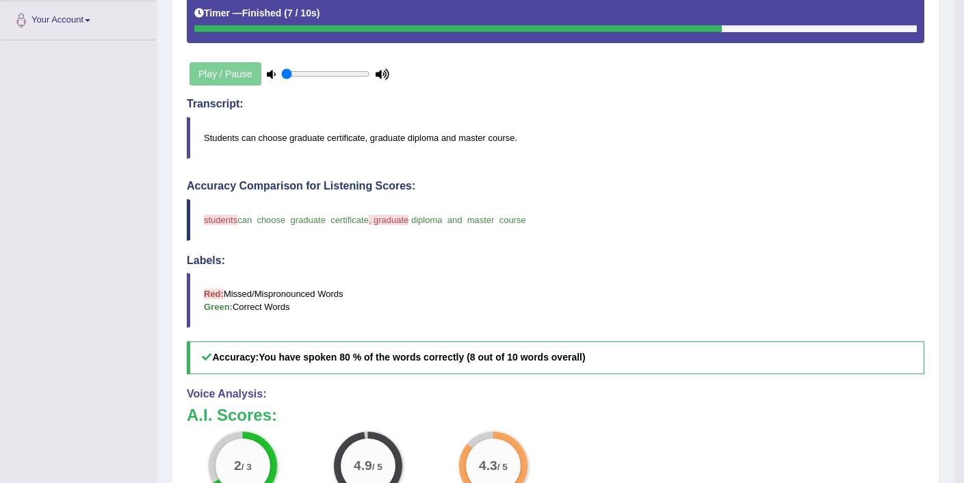
scroll to position [98, 0]
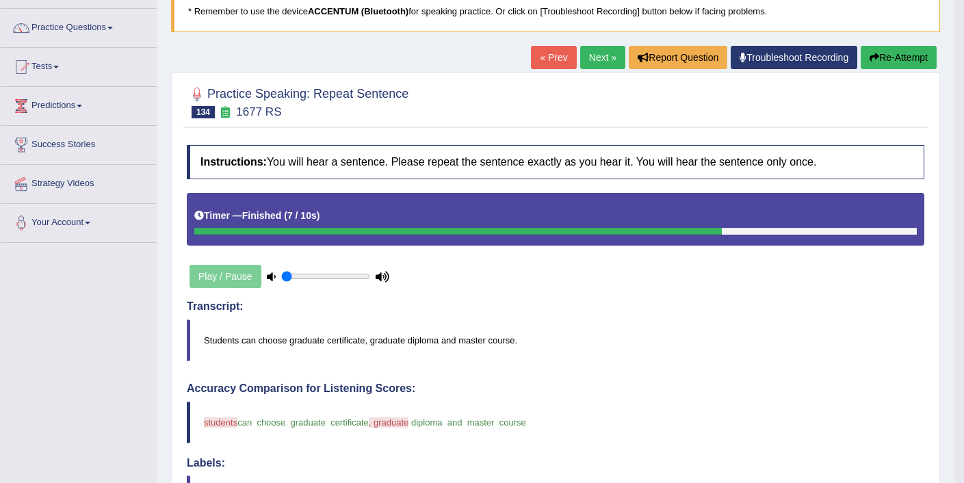
click at [595, 55] on link "Next »" at bounding box center [602, 57] width 45 height 23
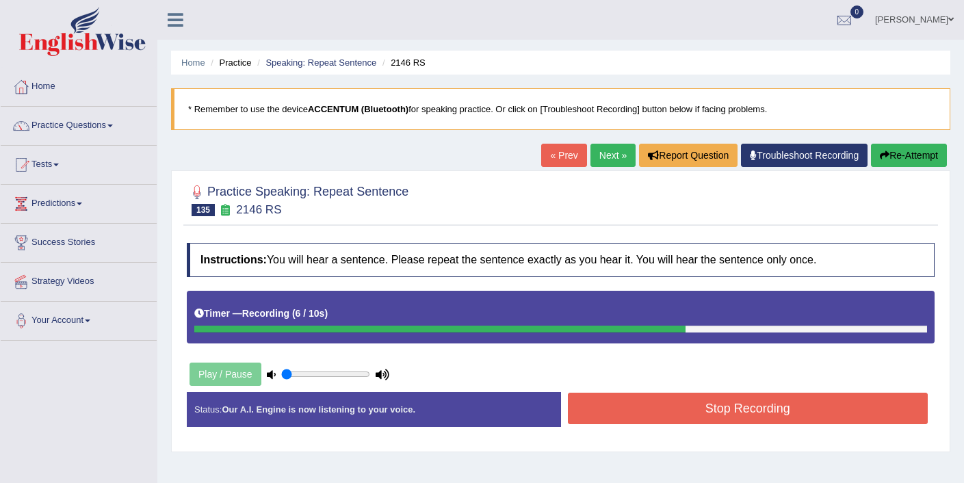
click at [768, 415] on button "Stop Recording" at bounding box center [748, 408] width 361 height 31
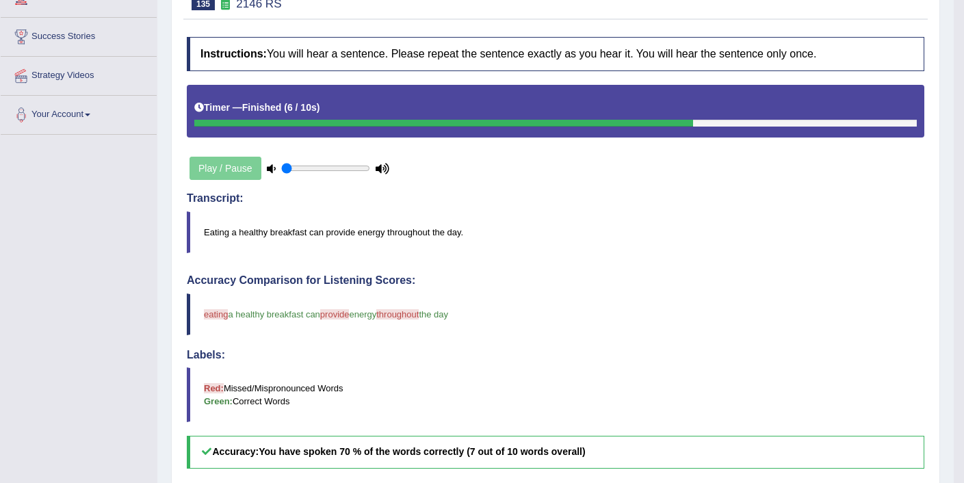
scroll to position [133, 0]
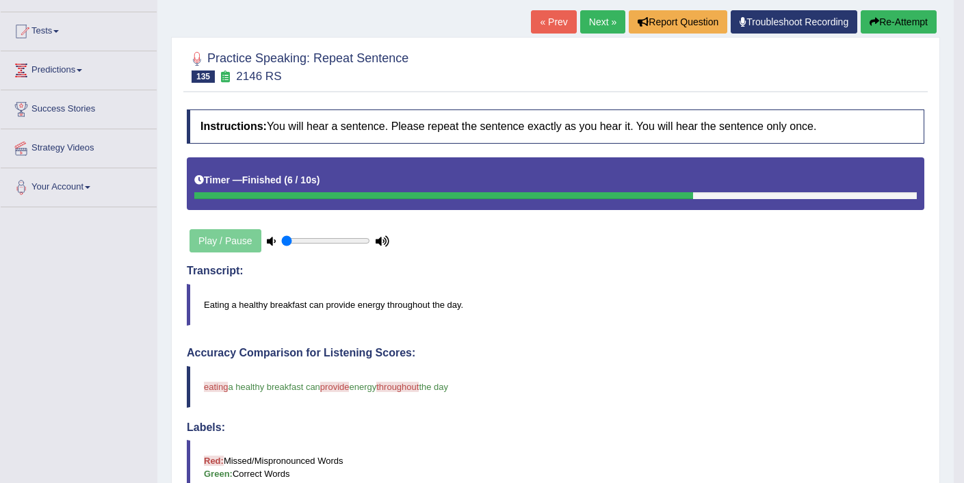
click at [895, 21] on button "Re-Attempt" at bounding box center [899, 21] width 76 height 23
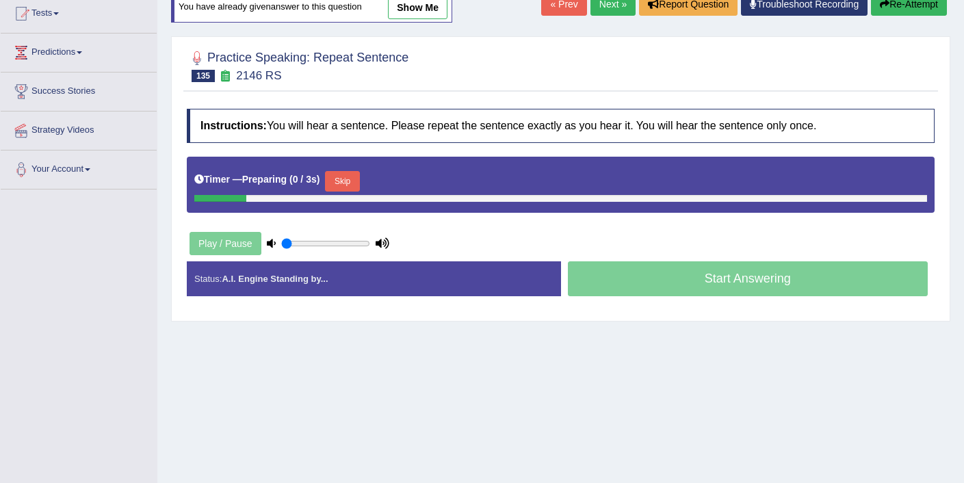
scroll to position [133, 0]
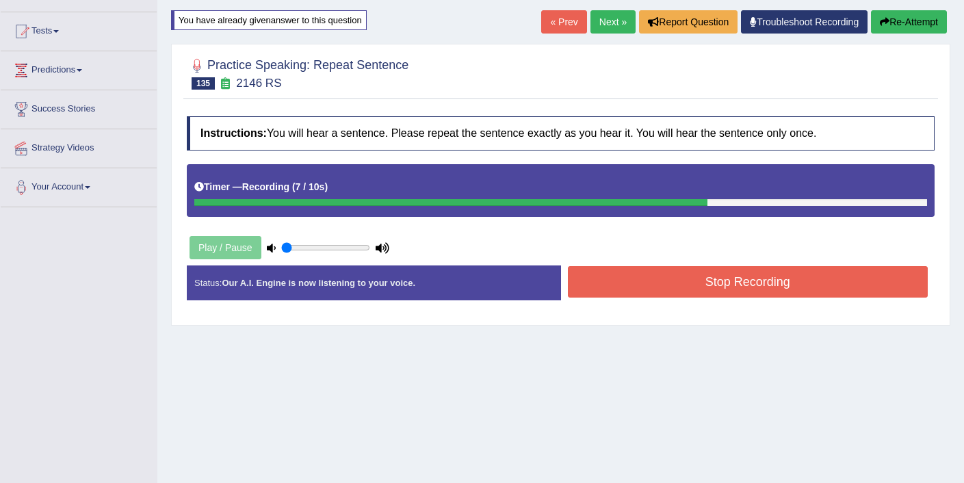
click at [662, 293] on button "Stop Recording" at bounding box center [748, 281] width 361 height 31
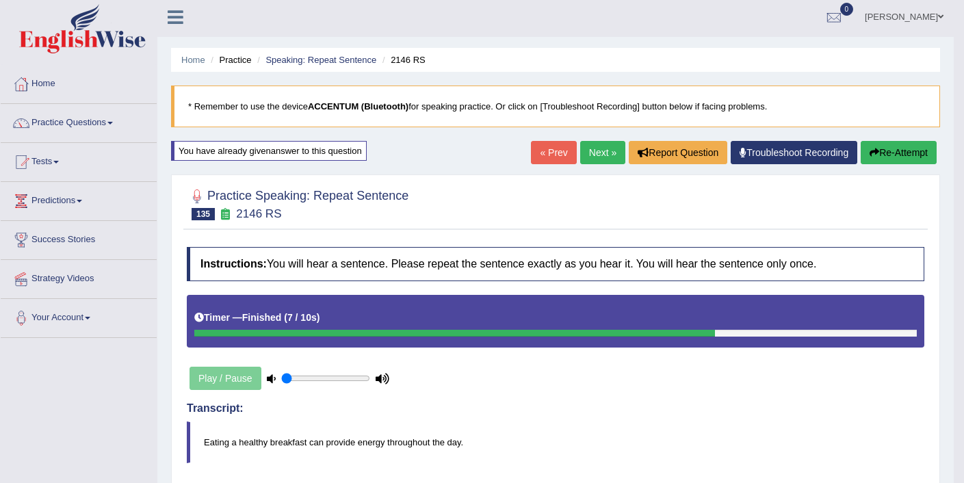
scroll to position [0, 0]
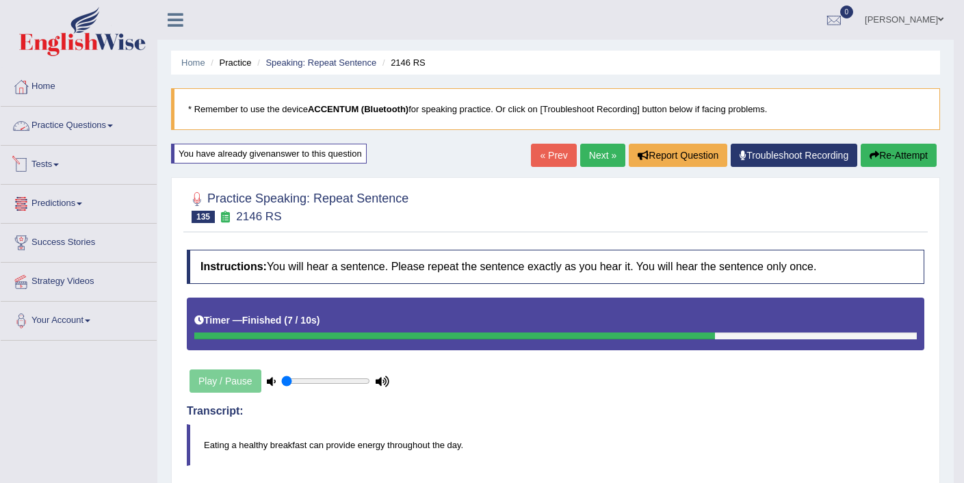
click at [54, 130] on link "Practice Questions" at bounding box center [79, 124] width 156 height 34
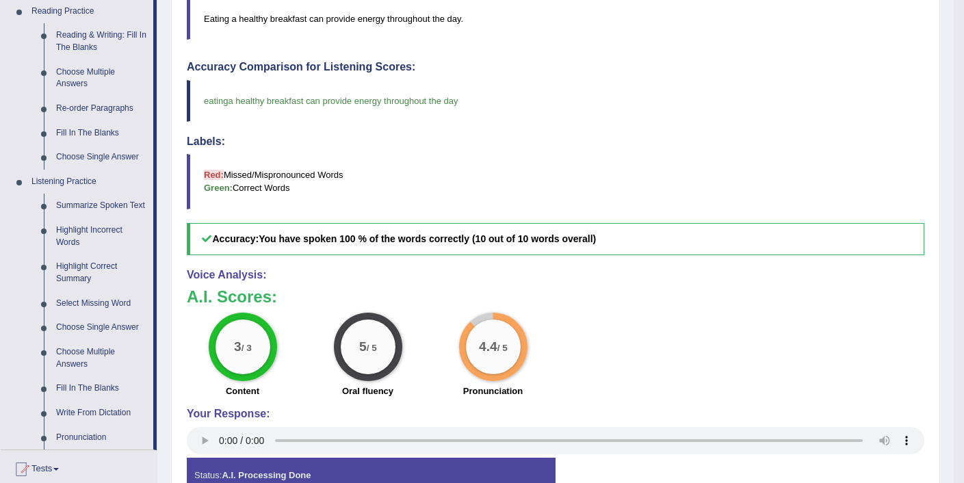
scroll to position [479, 0]
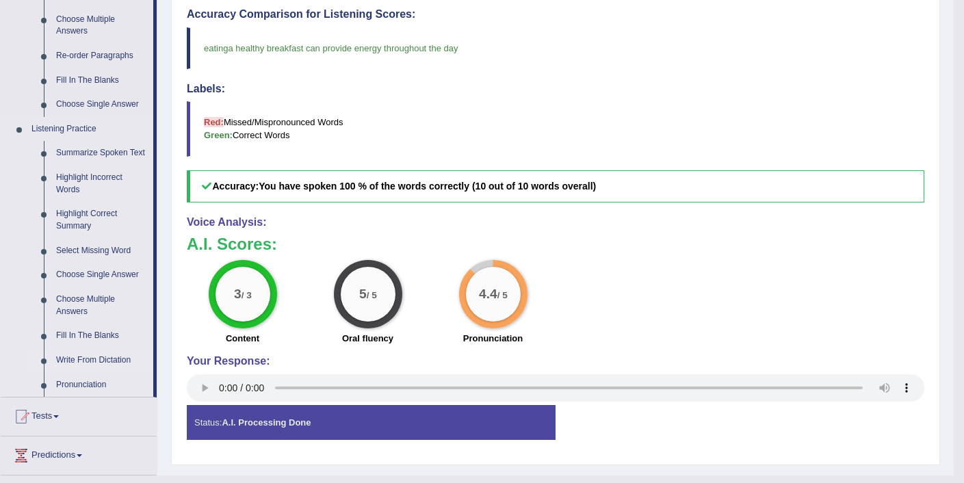
click at [105, 368] on link "Write From Dictation" at bounding box center [101, 360] width 103 height 25
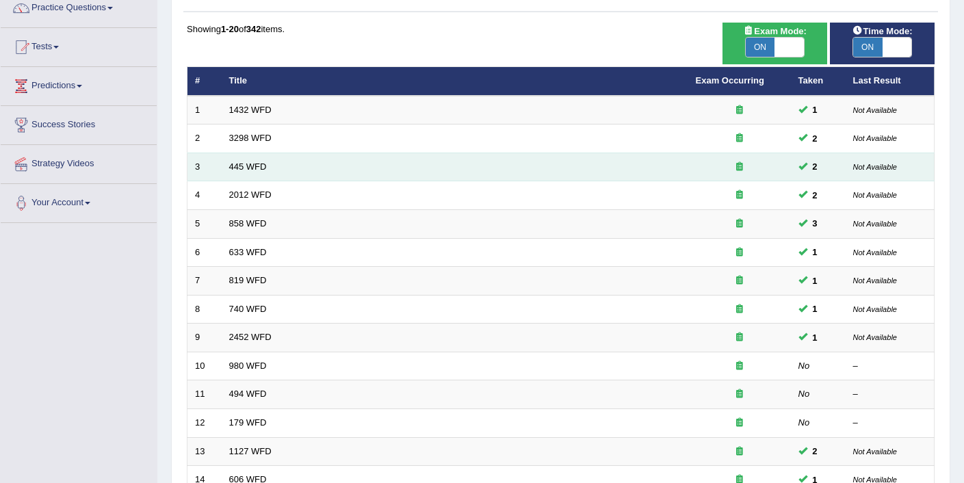
scroll to position [251, 0]
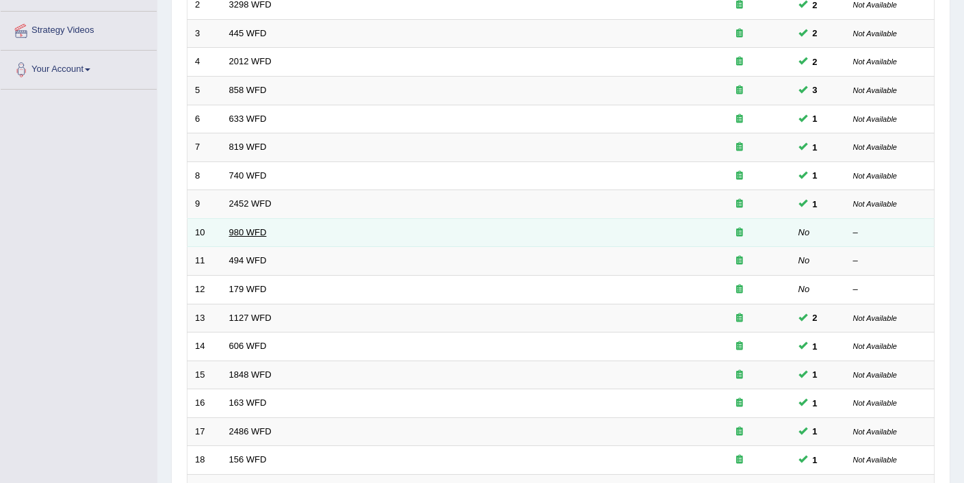
click at [251, 237] on link "980 WFD" at bounding box center [248, 232] width 38 height 10
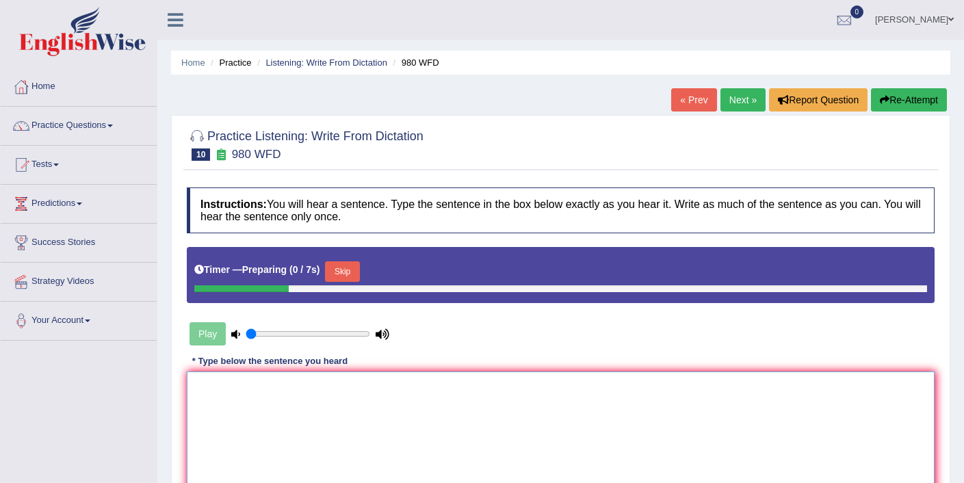
click at [398, 396] on textarea at bounding box center [561, 438] width 748 height 133
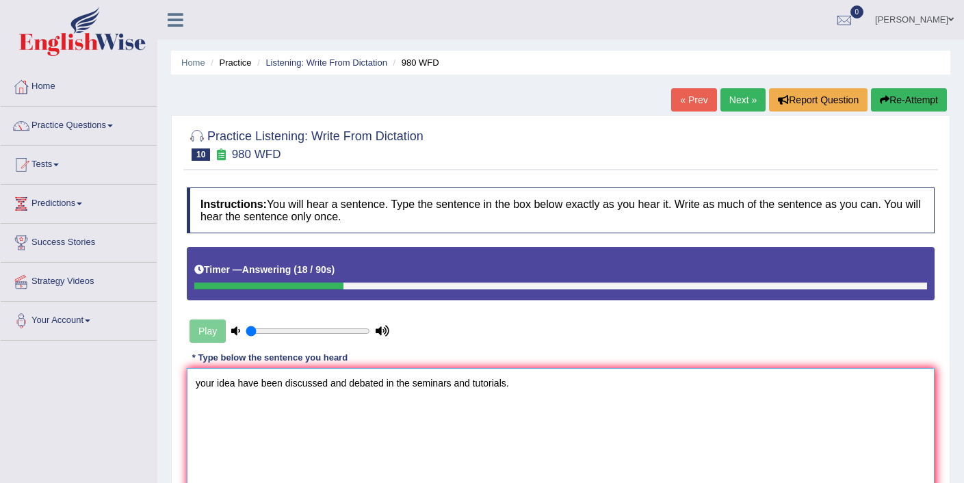
click at [202, 385] on textarea "your idea have been discussed and debated in the seminars and tutorials." at bounding box center [561, 434] width 748 height 133
click at [237, 383] on textarea "Your idea have been discussed and debated in the seminars and tutorials." at bounding box center [561, 434] width 748 height 133
click at [346, 382] on textarea "Your idea wiil have been discussed and debated in the seminars and tutorials." at bounding box center [561, 434] width 748 height 133
click at [437, 385] on textarea "Your idea wiil have been discussed discuss and debated in the seminars and tuto…" at bounding box center [561, 434] width 748 height 133
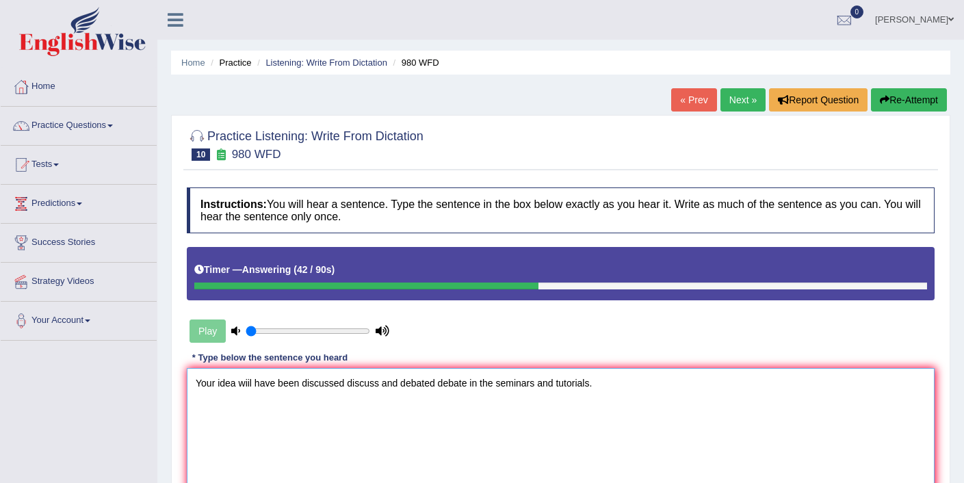
click at [497, 384] on textarea "Your idea wiil have been discussed discuss and debated debate in the seminars a…" at bounding box center [561, 434] width 748 height 133
click at [592, 383] on textarea "Your idea wiil have been discussed discuss and debated debate in the seminar se…" at bounding box center [561, 434] width 748 height 133
click at [247, 386] on textarea "Your idea wiil have been discussed discuss and debated debate in the seminar se…" at bounding box center [561, 434] width 748 height 133
click at [250, 385] on textarea "Your idea wil have been discussed discuss and debated debate in the seminar sem…" at bounding box center [561, 434] width 748 height 133
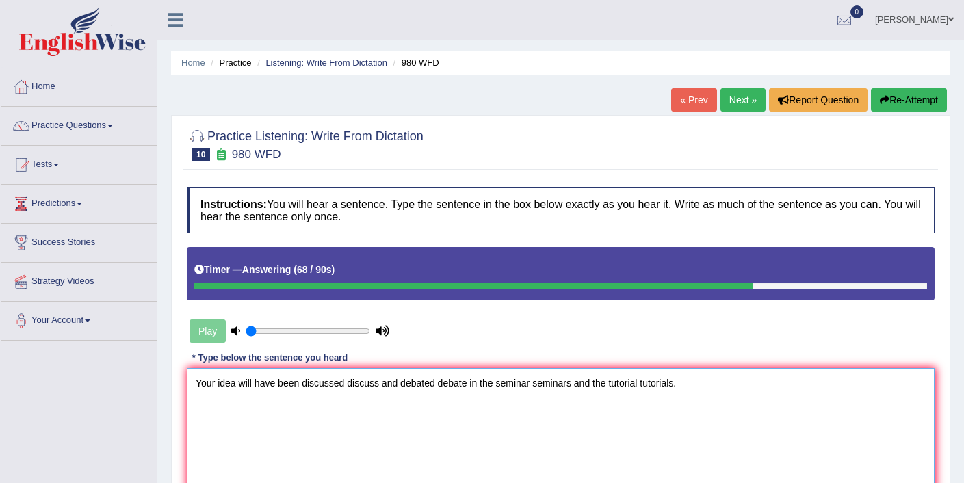
click at [238, 385] on textarea "Your idea will have been discussed discuss and debated debate in the seminar se…" at bounding box center [561, 434] width 748 height 133
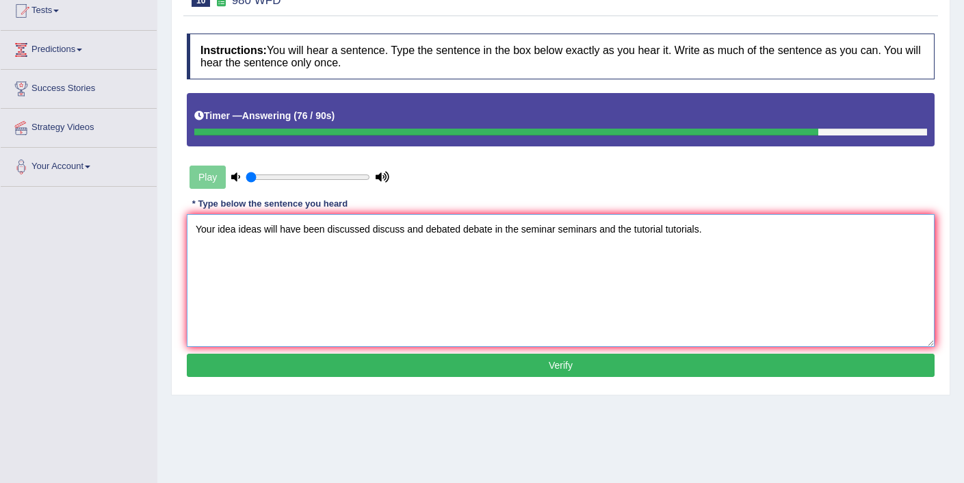
scroll to position [165, 0]
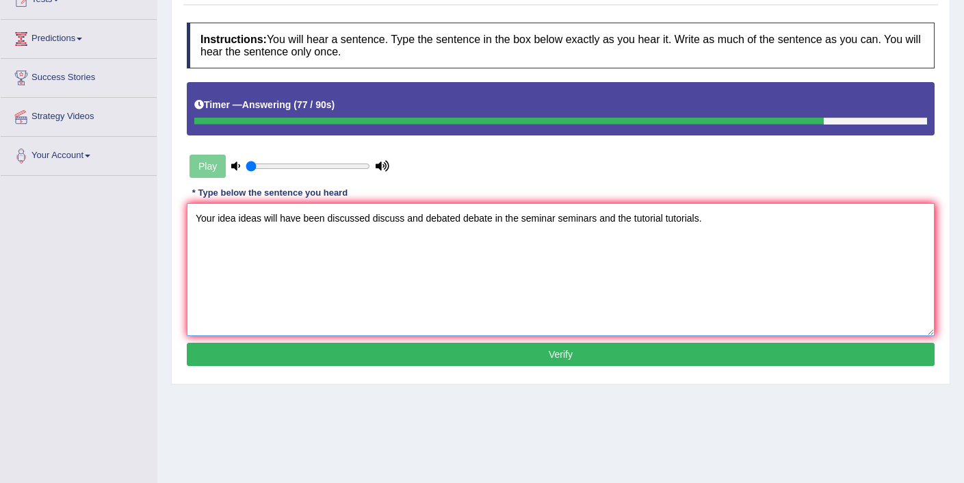
type textarea "Your idea ideas will have been discussed discuss and debated debate in the semi…"
click at [408, 359] on button "Verify" at bounding box center [561, 354] width 748 height 23
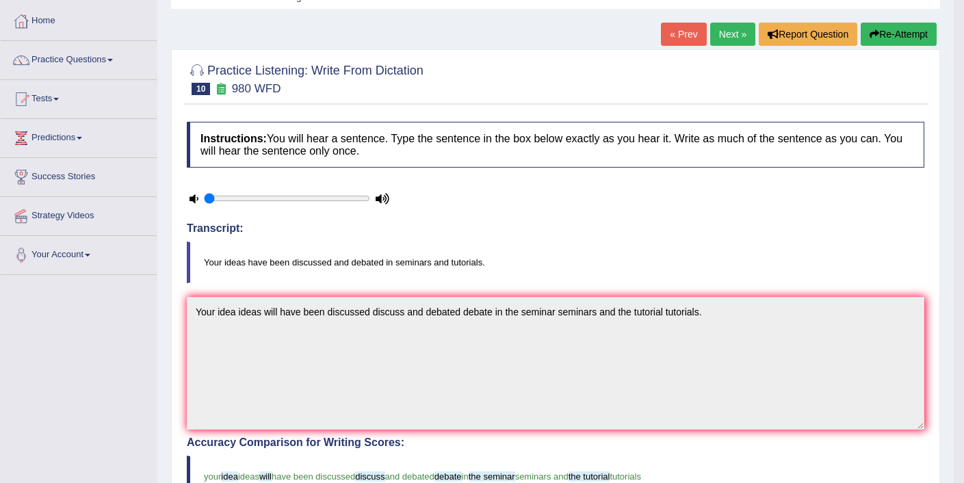
scroll to position [62, 0]
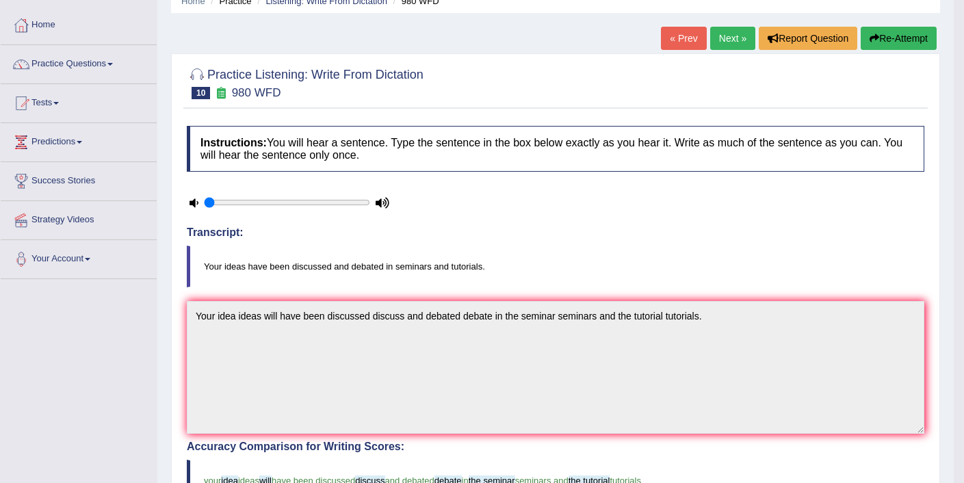
click at [725, 44] on link "Next »" at bounding box center [732, 38] width 45 height 23
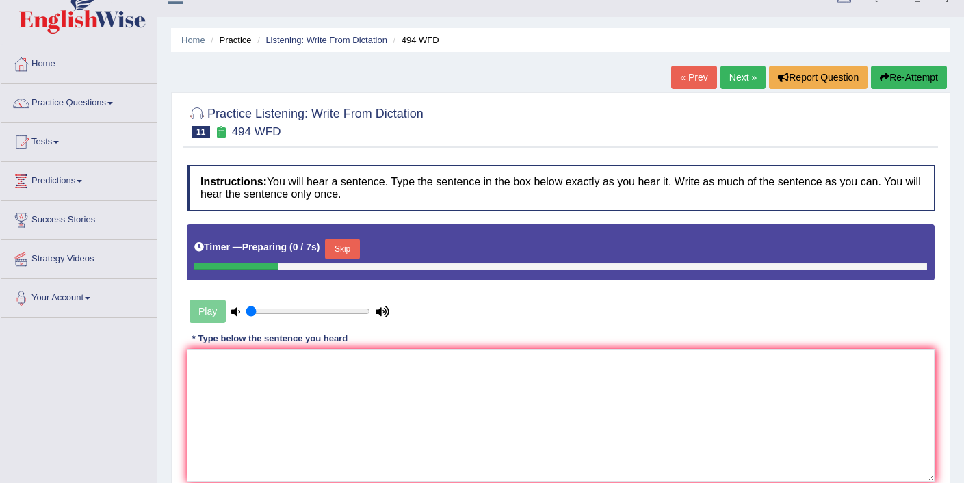
scroll to position [84, 0]
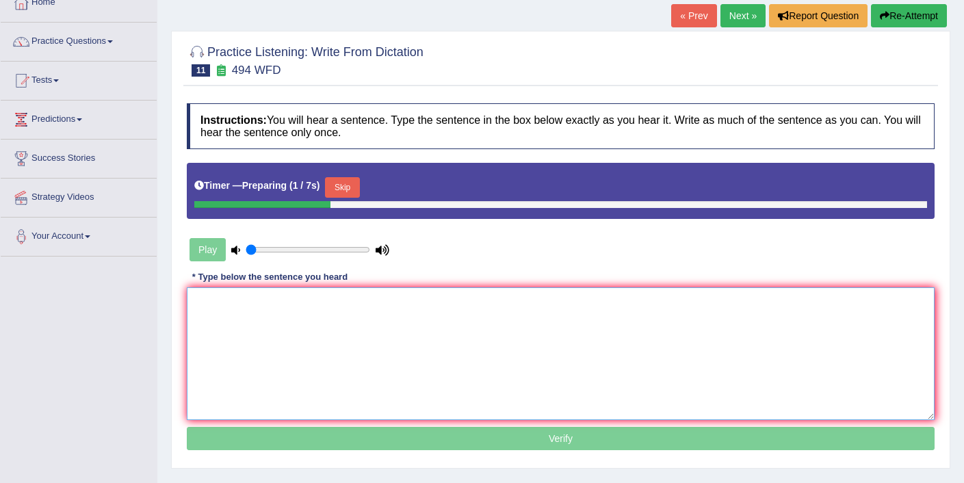
click at [409, 323] on textarea at bounding box center [561, 353] width 748 height 133
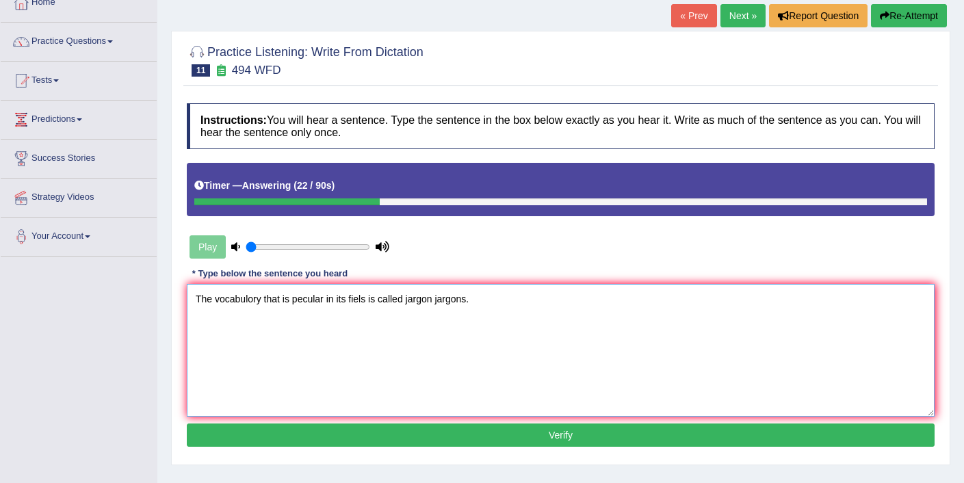
click at [317, 301] on textarea "The vocabulory that is pecular in its fiels is called jargon jargons." at bounding box center [561, 350] width 748 height 133
click at [365, 301] on textarea "The vocabulory that is peculiar in its fiels is called jargon jargons." at bounding box center [561, 350] width 748 height 133
click at [376, 298] on textarea "The vocabulory that is peculiar in its fields is called jargon jargons." at bounding box center [561, 350] width 748 height 133
click at [261, 300] on textarea "The vocabulory that is peculiar in its fields field are is called jargon jargon…" at bounding box center [561, 350] width 748 height 133
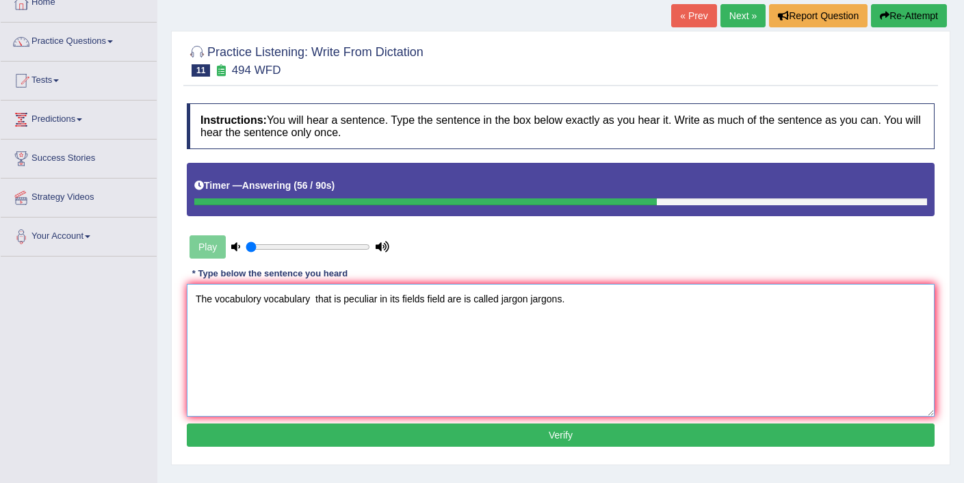
type textarea "The vocabulory vocabulary that is peculiar in its fields field are is called ja…"
click at [419, 439] on button "Verify" at bounding box center [561, 435] width 748 height 23
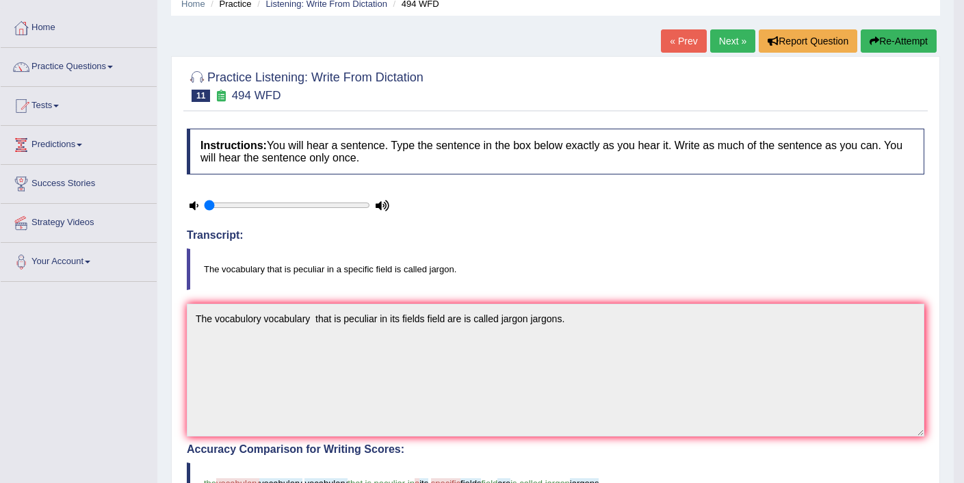
scroll to position [51, 0]
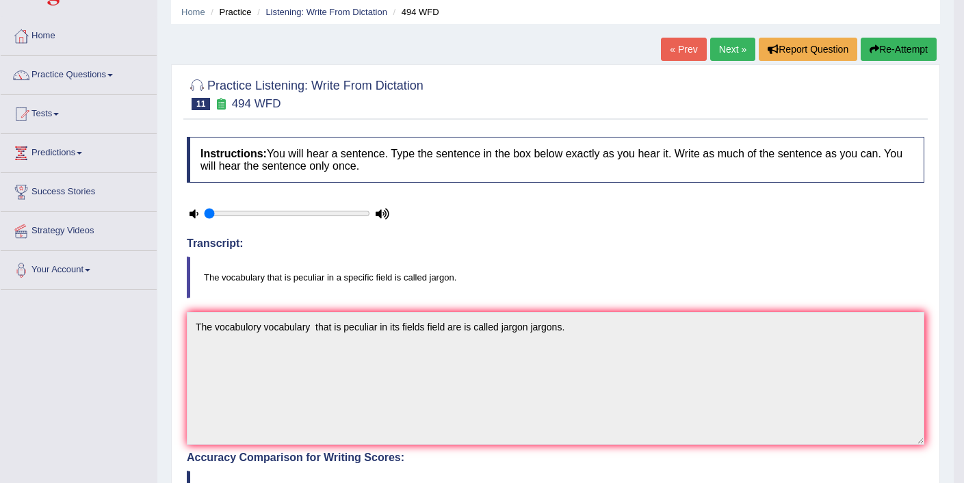
click at [728, 53] on link "Next »" at bounding box center [732, 49] width 45 height 23
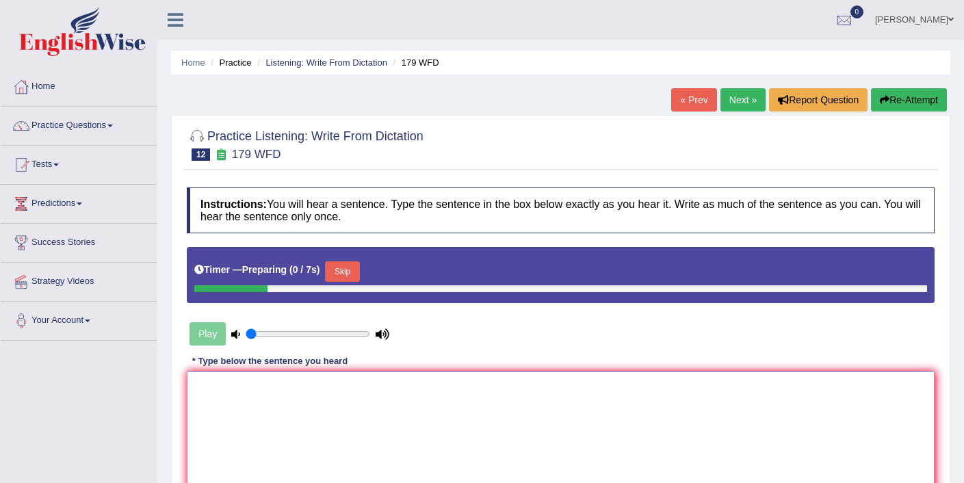
click at [426, 406] on textarea at bounding box center [561, 438] width 748 height 133
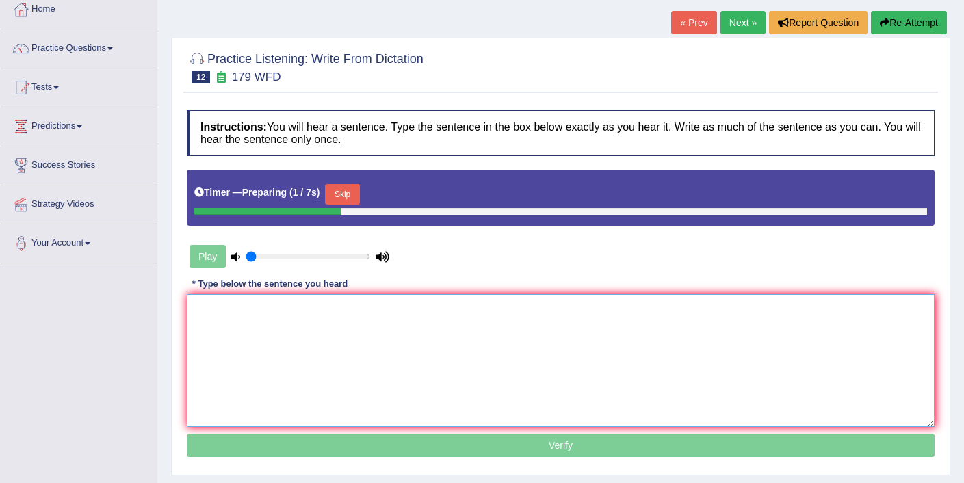
scroll to position [83, 0]
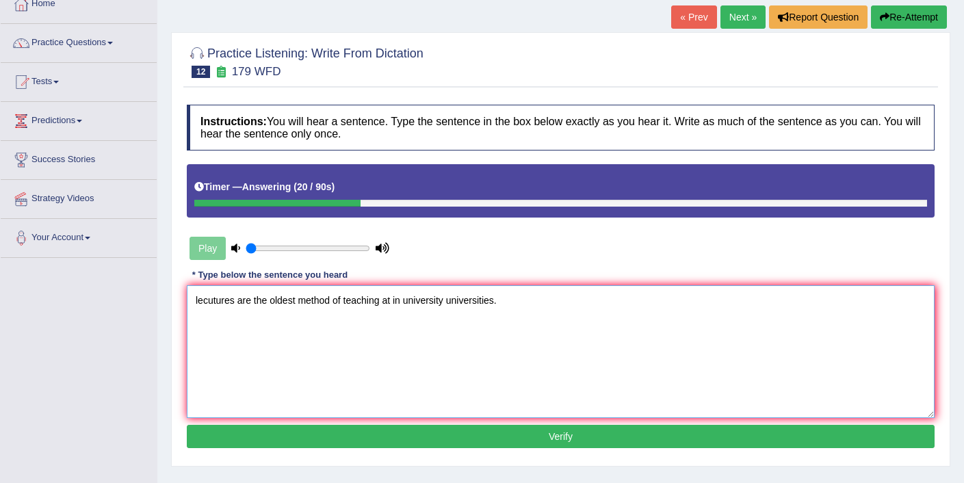
click at [198, 300] on textarea "lecutures are the oldest method of teaching at in university universities." at bounding box center [561, 351] width 748 height 133
click at [224, 305] on textarea "Lecutures are the oldest method of teaching at in university universities." at bounding box center [561, 351] width 748 height 133
click at [333, 301] on textarea "Lecutres are the oldest method of teaching at in university universities." at bounding box center [561, 351] width 748 height 133
drag, startPoint x: 232, startPoint y: 300, endPoint x: 179, endPoint y: 306, distance: 53.0
click at [179, 306] on div "Practice Listening: Write From Dictation 12 179 WFD Instructions: You will hear…" at bounding box center [560, 249] width 779 height 435
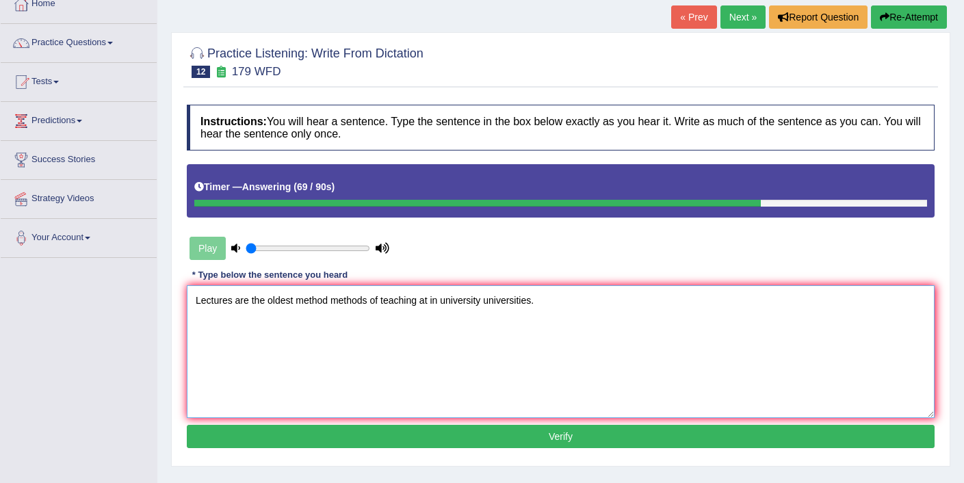
click at [294, 300] on textarea "Lectures are the oldest method methods of teaching at in university universitie…" at bounding box center [561, 351] width 748 height 133
type textarea "Lectures are the oldest and method methods of teaching at in university univers…"
click at [529, 434] on button "Verify" at bounding box center [561, 436] width 748 height 23
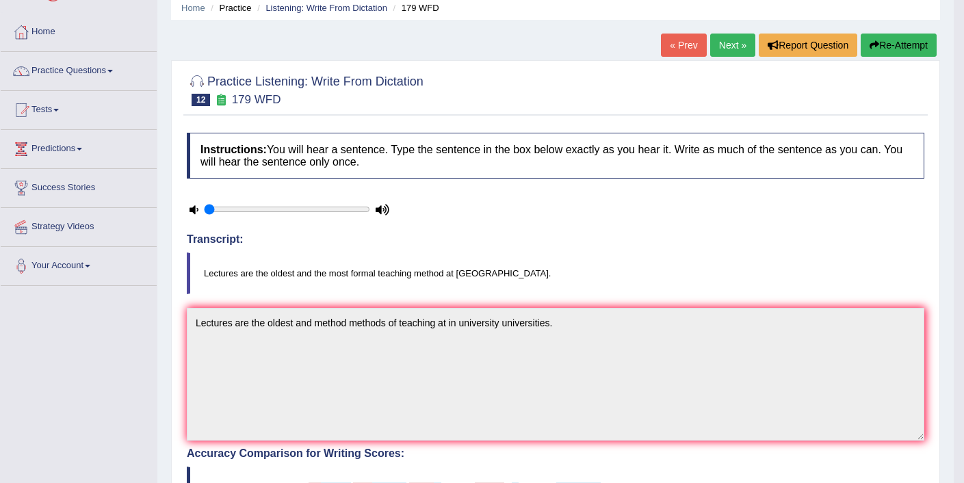
scroll to position [21, 0]
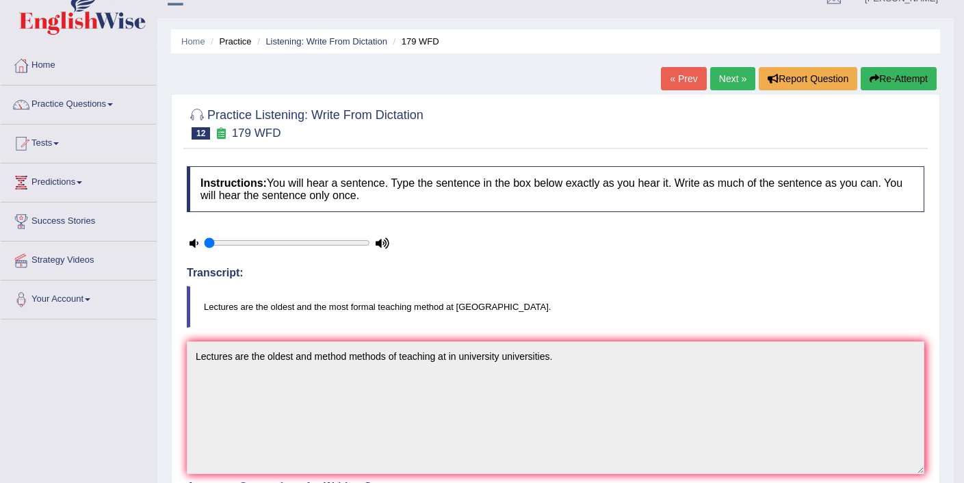
click at [885, 81] on button "Re-Attempt" at bounding box center [899, 78] width 76 height 23
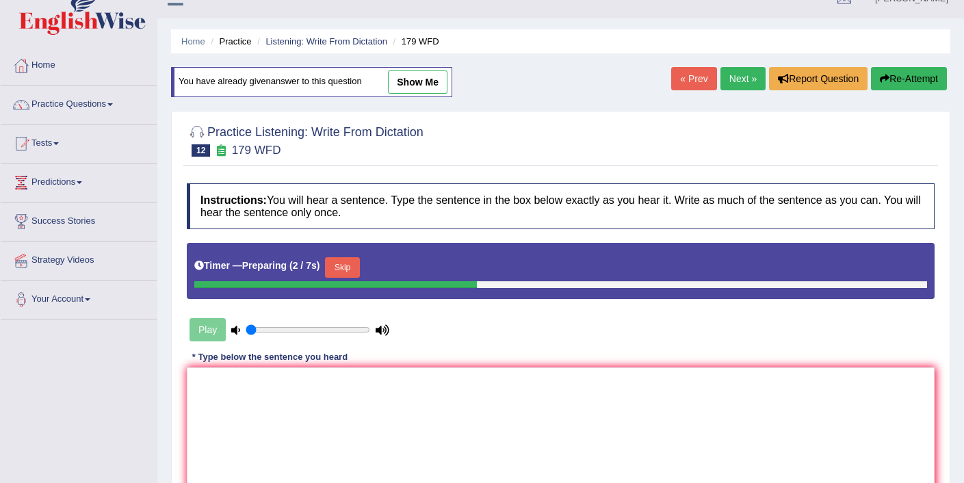
click at [357, 265] on button "Skip" at bounding box center [342, 267] width 34 height 21
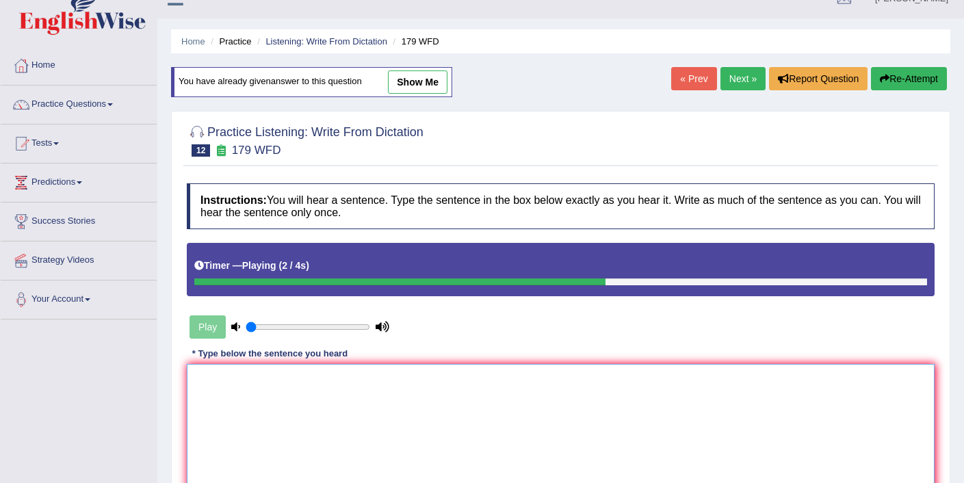
click at [281, 425] on textarea at bounding box center [561, 430] width 748 height 133
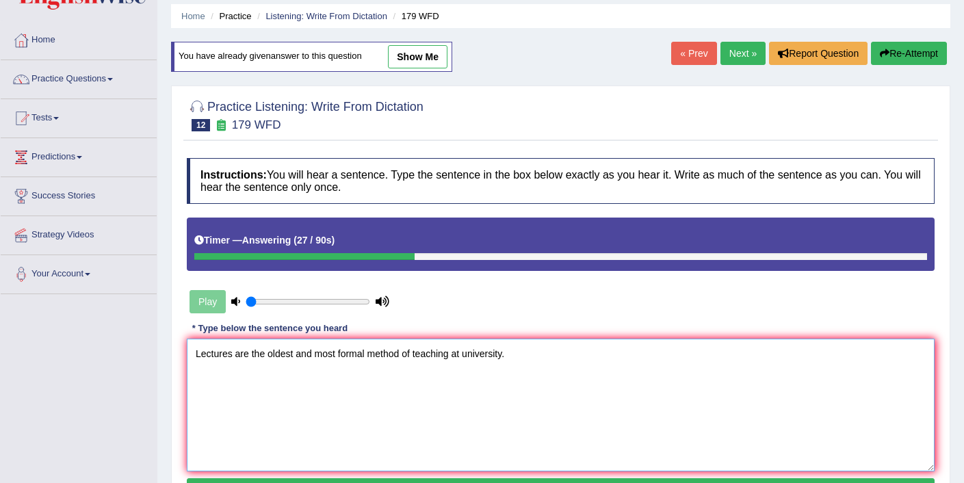
scroll to position [213, 0]
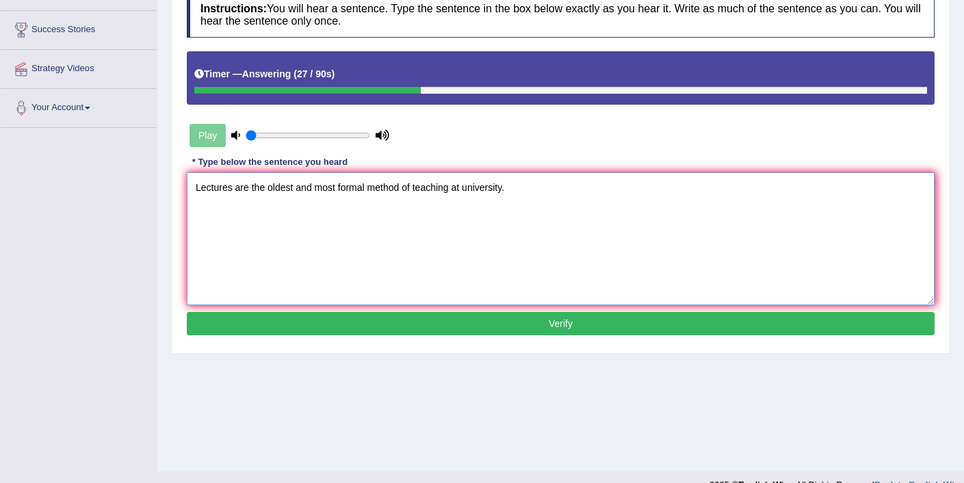
type textarea "Lectures are the oldest and most formal method of teaching at university."
click at [430, 323] on button "Verify" at bounding box center [561, 323] width 748 height 23
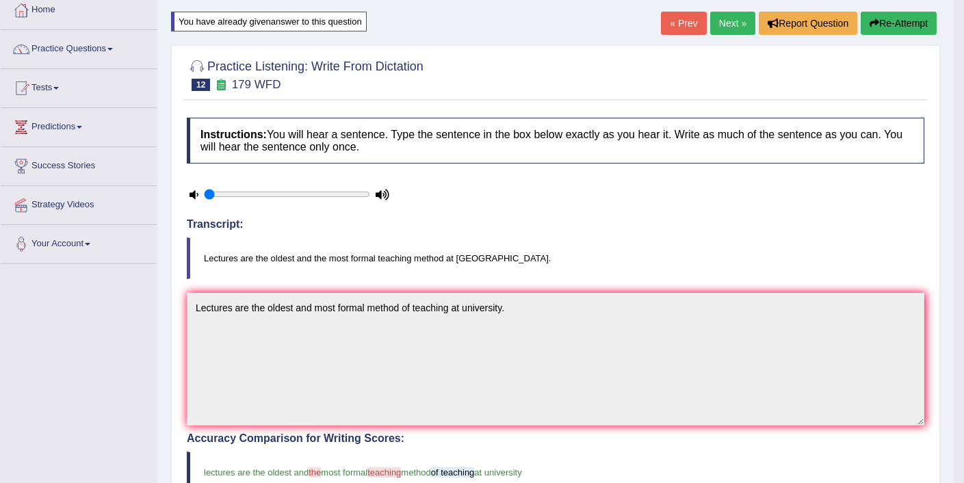
scroll to position [77, 0]
click at [891, 22] on button "Re-Attempt" at bounding box center [899, 23] width 76 height 23
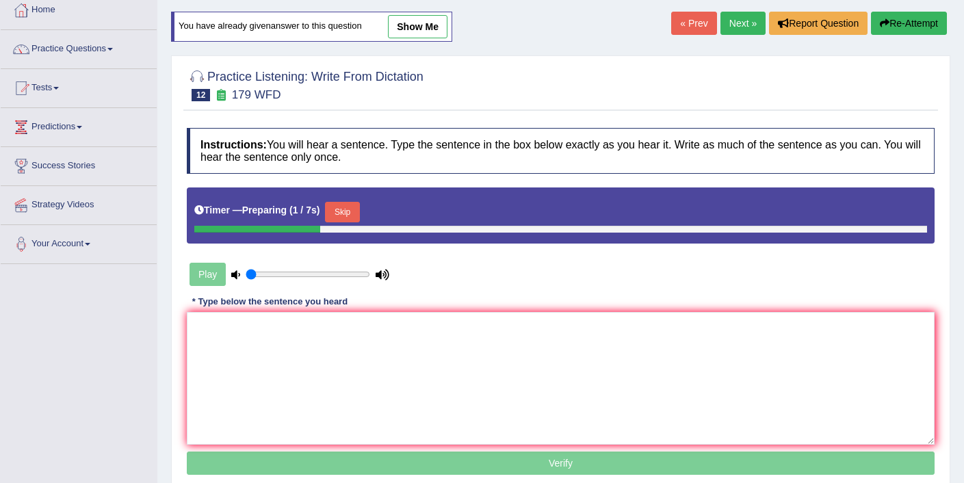
click at [355, 213] on button "Skip" at bounding box center [342, 212] width 34 height 21
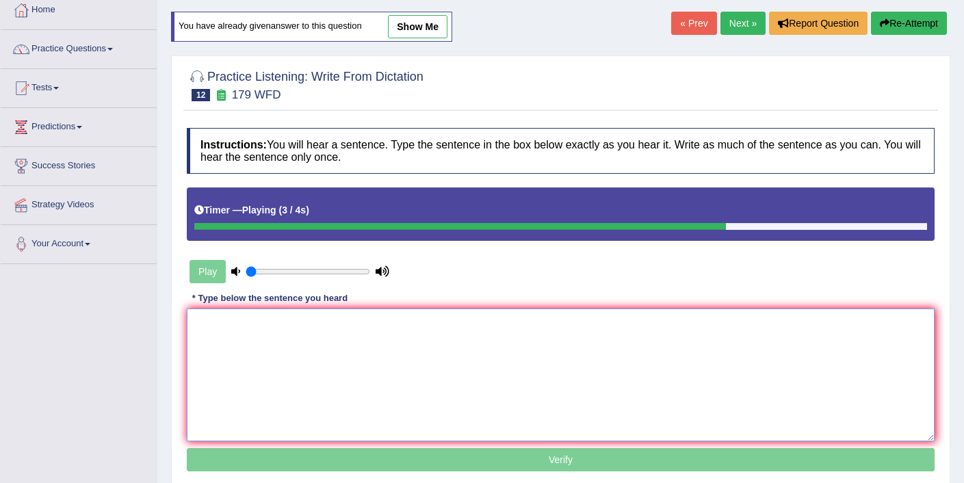
click at [316, 367] on textarea at bounding box center [561, 375] width 748 height 133
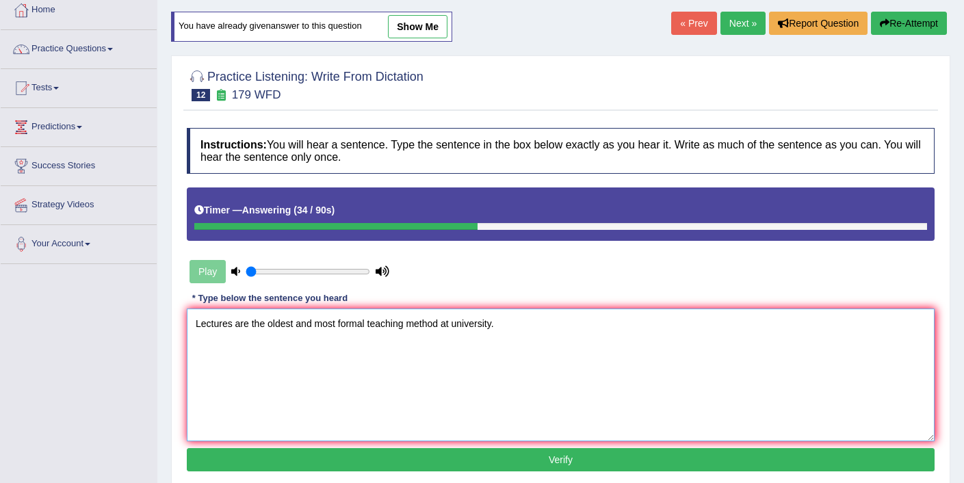
type textarea "Lectures are the oldest and most formal teaching method at university."
click at [489, 467] on button "Verify" at bounding box center [561, 459] width 748 height 23
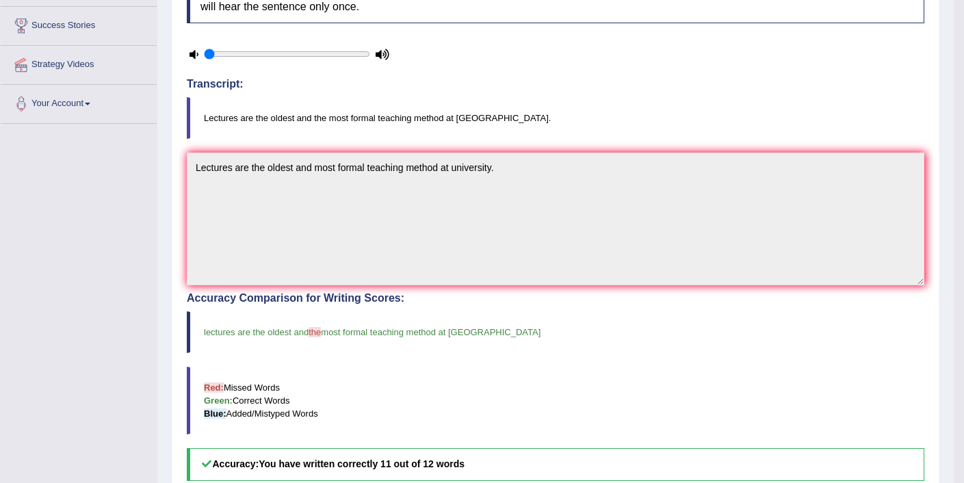
scroll to position [18, 0]
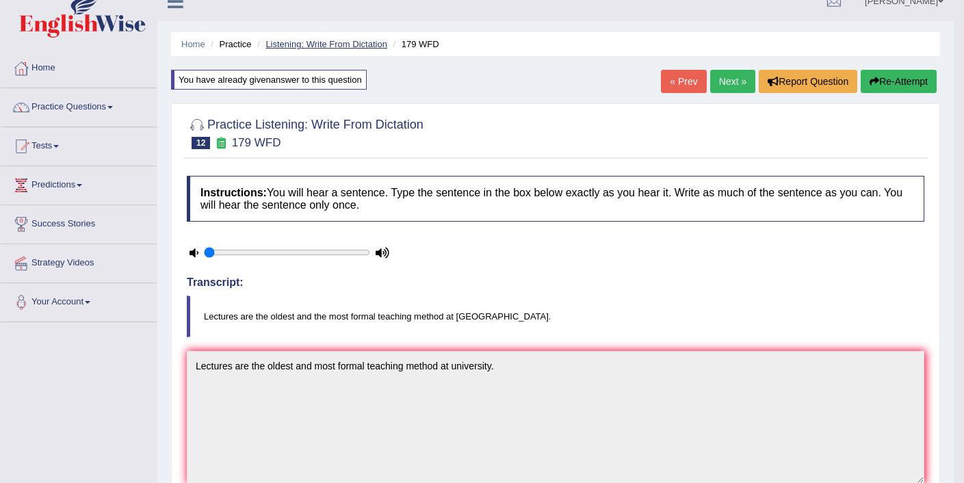
click at [302, 41] on link "Listening: Write From Dictation" at bounding box center [327, 44] width 122 height 10
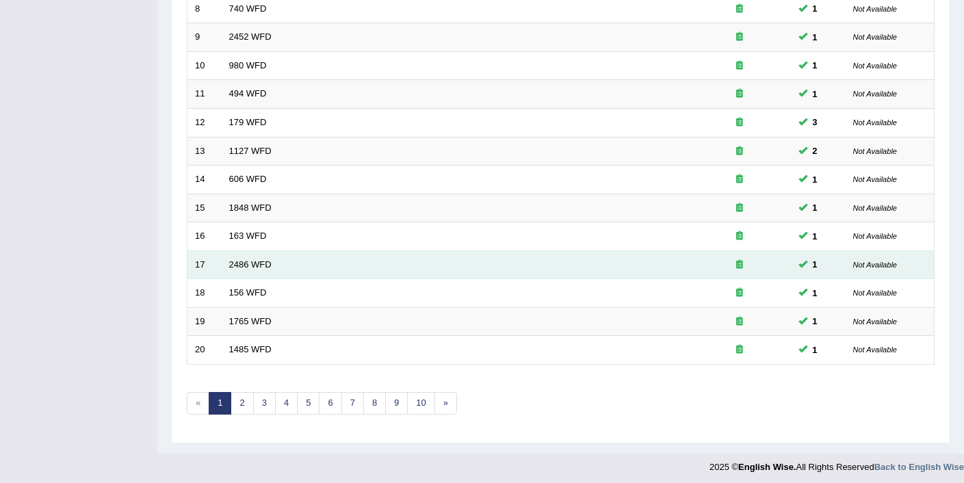
scroll to position [423, 0]
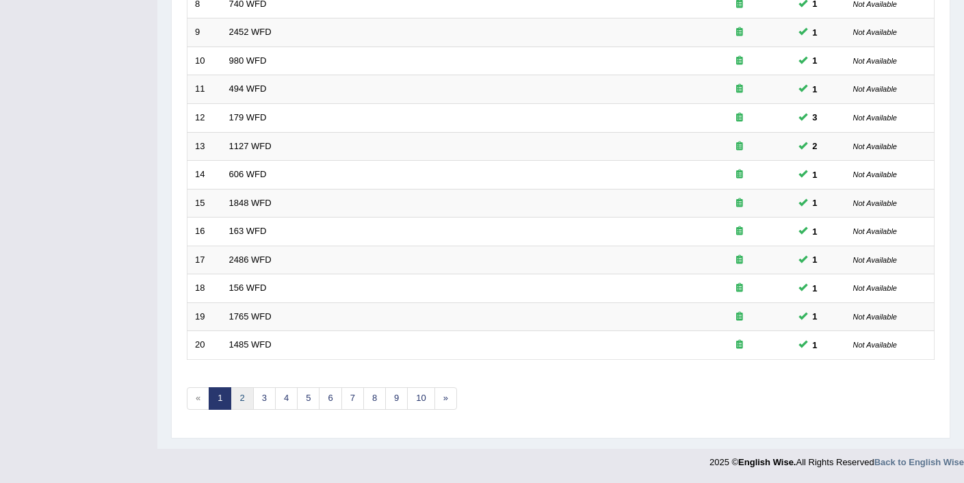
click at [236, 400] on link "2" at bounding box center [242, 398] width 23 height 23
click at [264, 396] on link "3" at bounding box center [264, 398] width 23 height 23
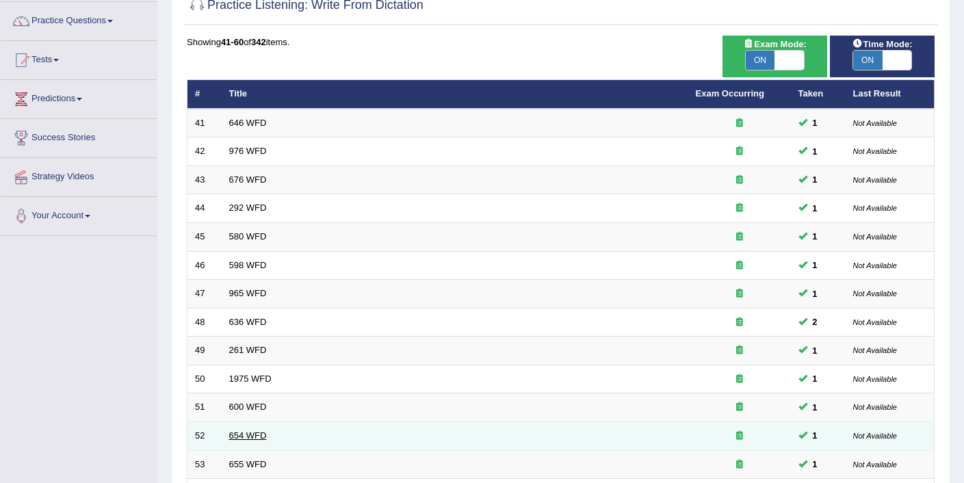
scroll to position [423, 0]
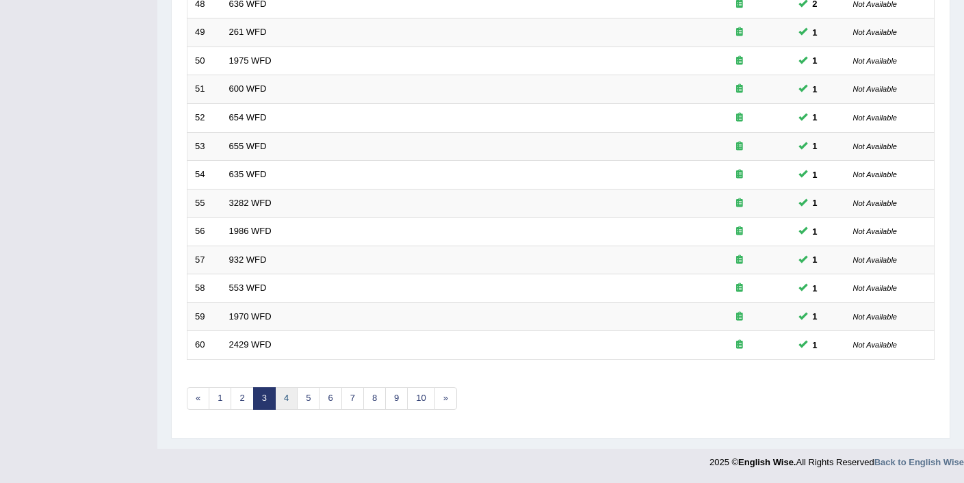
click at [291, 406] on link "4" at bounding box center [286, 398] width 23 height 23
click at [303, 404] on link "5" at bounding box center [308, 398] width 23 height 23
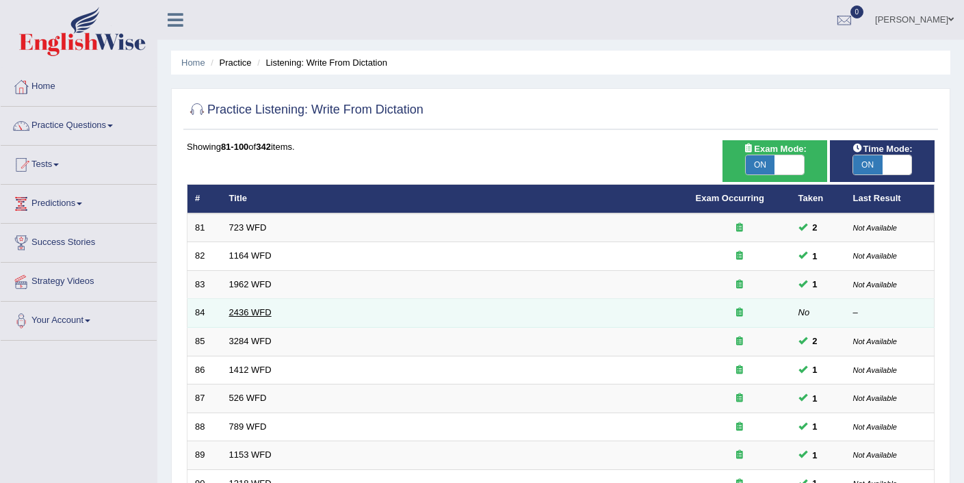
click at [255, 313] on link "2436 WFD" at bounding box center [250, 312] width 42 height 10
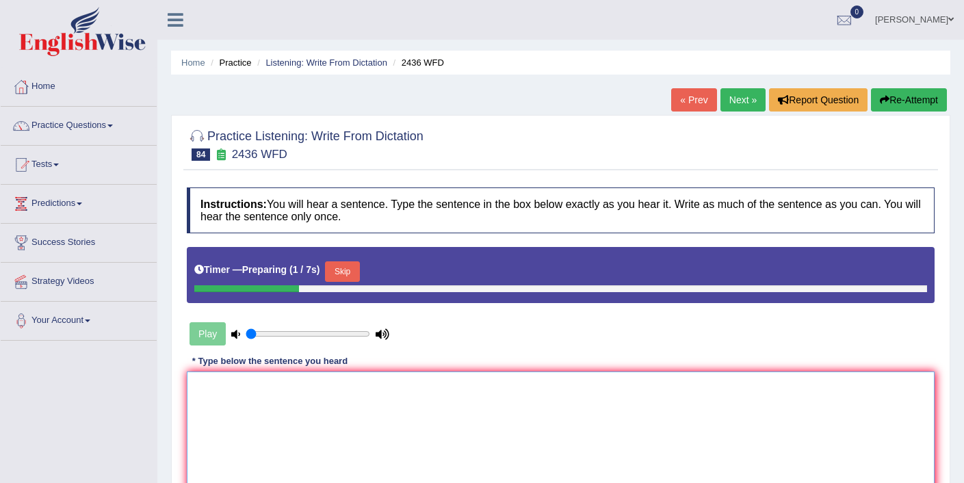
click at [313, 411] on textarea at bounding box center [561, 438] width 748 height 133
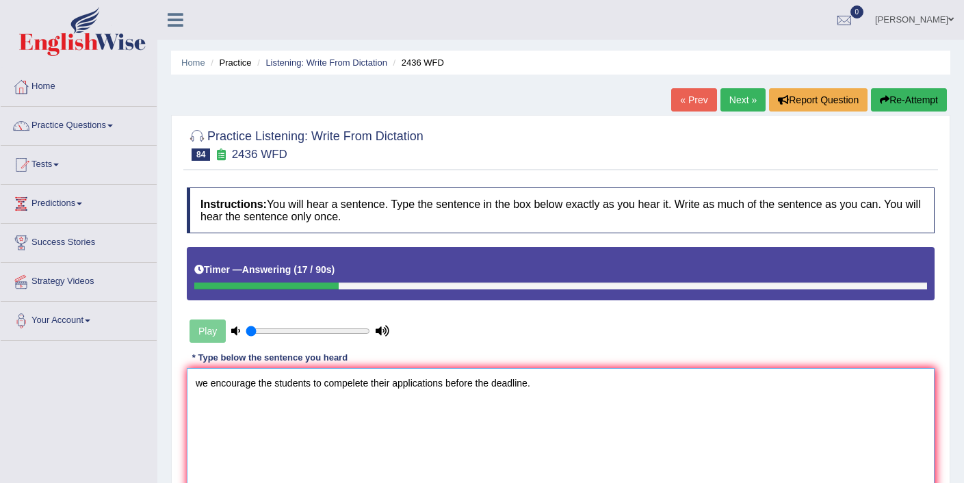
click at [203, 389] on textarea "we encourage the students to compelete their applications before the deadline." at bounding box center [561, 434] width 748 height 133
click at [256, 387] on textarea "We encourage the students to compelete their applications before the deadline." at bounding box center [561, 434] width 748 height 133
click at [367, 385] on textarea "We encourage encouraged the students to compelete their applications before the…" at bounding box center [561, 434] width 748 height 133
click at [461, 383] on textarea "We encourage encouraged the students student to compelete their applications be…" at bounding box center [561, 434] width 748 height 133
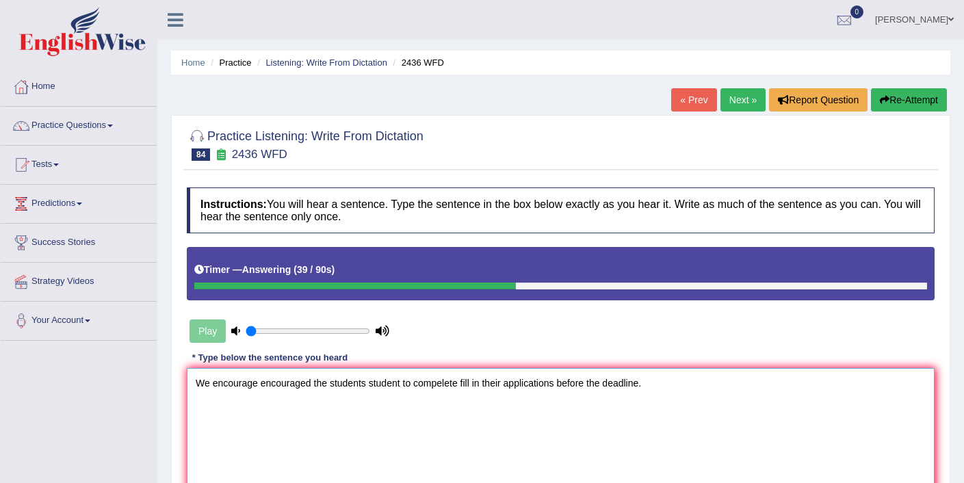
click at [507, 385] on textarea "We encourage encouraged the students student to compelete fill in their applica…" at bounding box center [561, 434] width 748 height 133
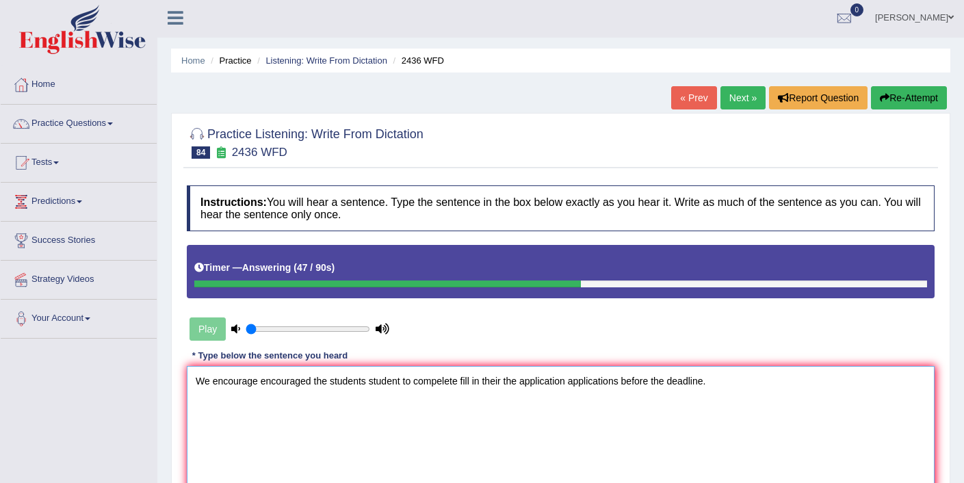
scroll to position [3, 0]
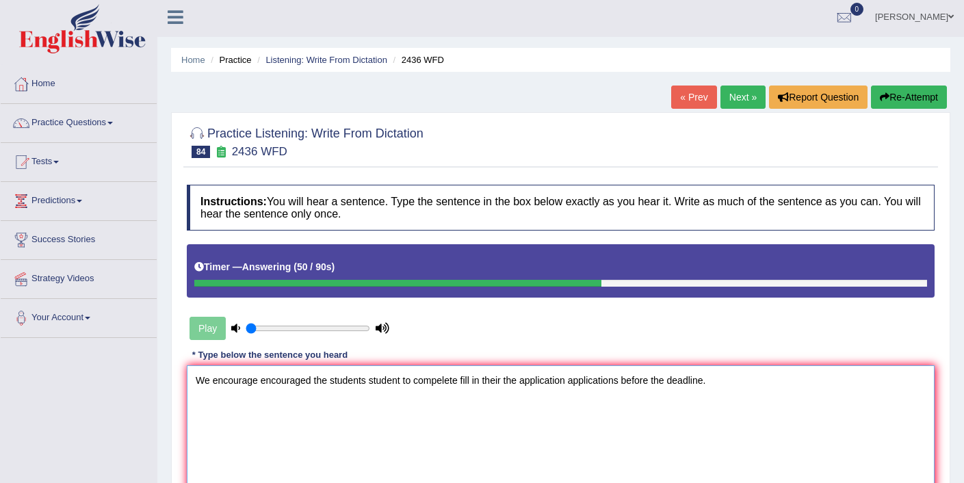
click at [710, 381] on textarea "We encourage encouraged the students student to compelete fill in their the app…" at bounding box center [561, 431] width 748 height 133
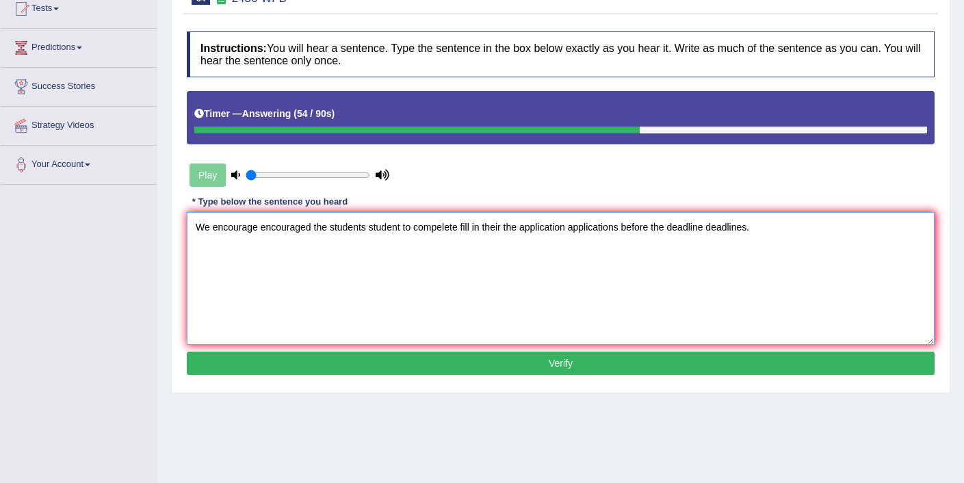
scroll to position [156, 0]
type textarea "We encourage encouraged the students student to compelete fill in their the app…"
click at [525, 361] on button "Verify" at bounding box center [561, 363] width 748 height 23
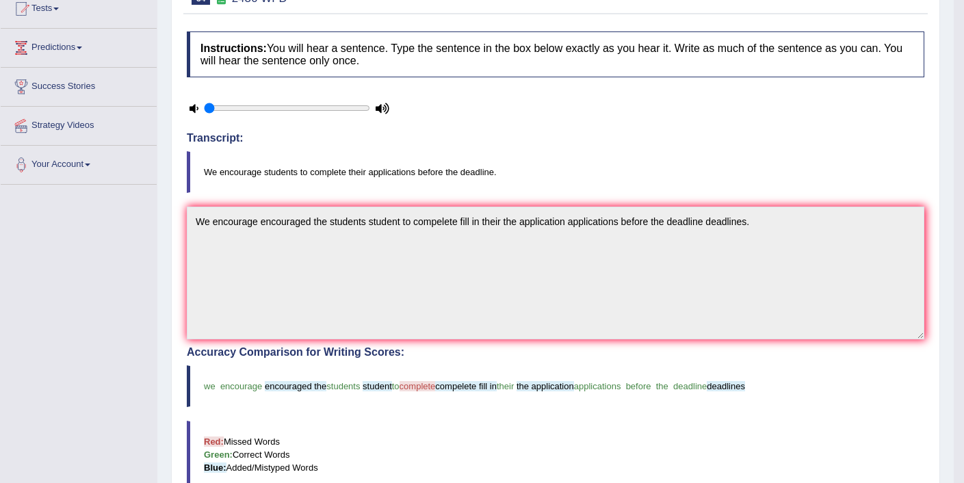
scroll to position [0, 0]
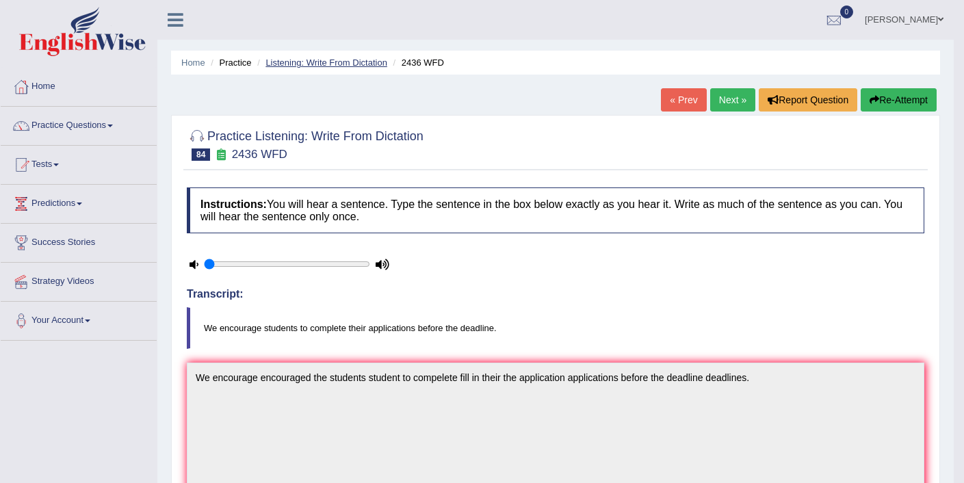
click at [313, 57] on link "Listening: Write From Dictation" at bounding box center [327, 62] width 122 height 10
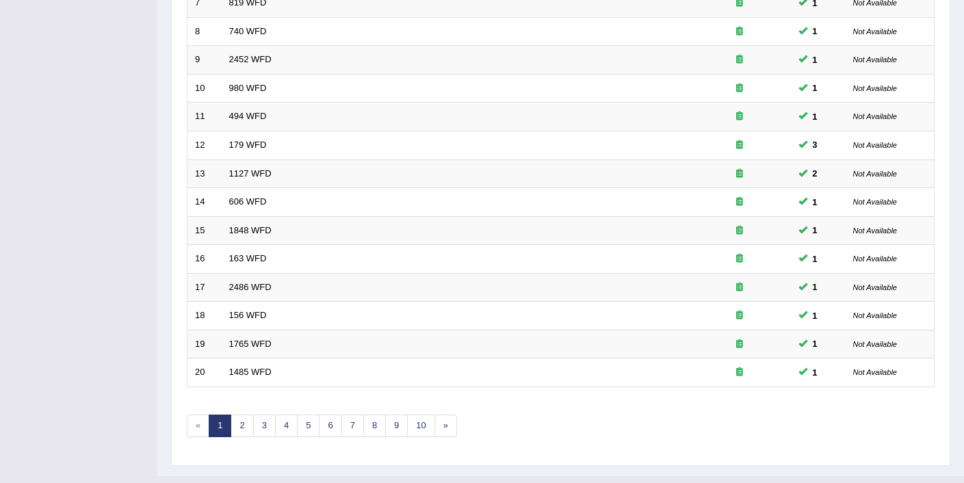
scroll to position [423, 0]
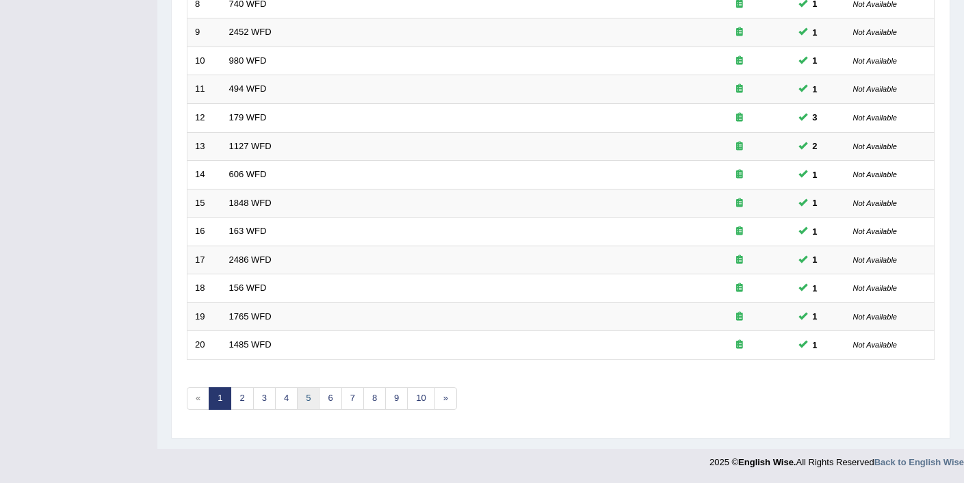
click at [301, 397] on link "5" at bounding box center [308, 398] width 23 height 23
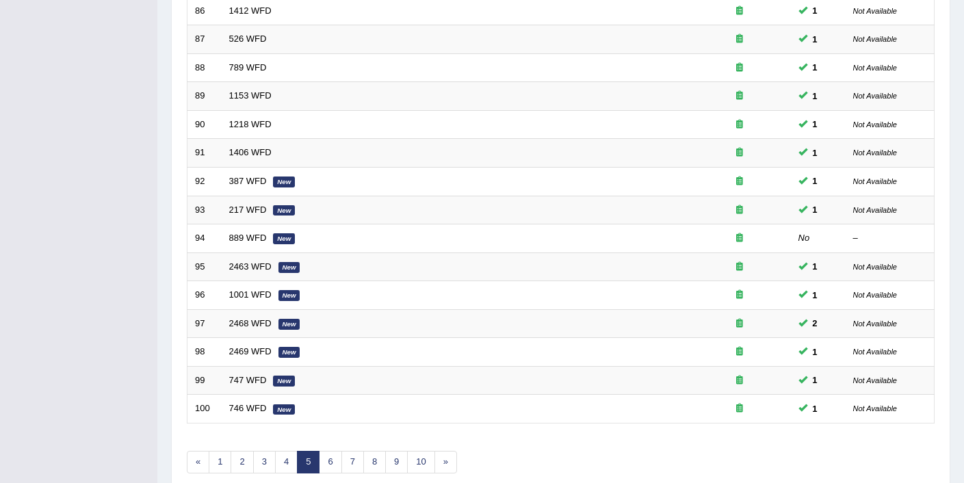
scroll to position [360, 0]
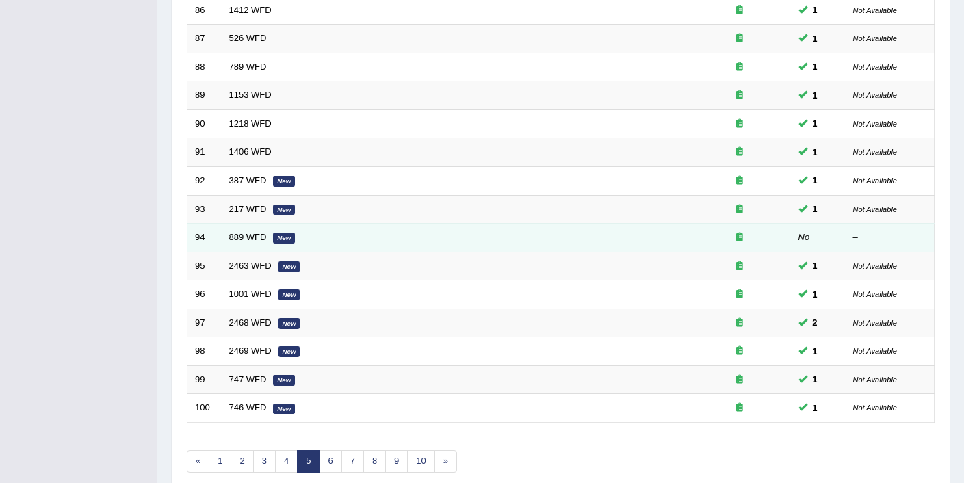
click at [255, 239] on link "889 WFD" at bounding box center [248, 237] width 38 height 10
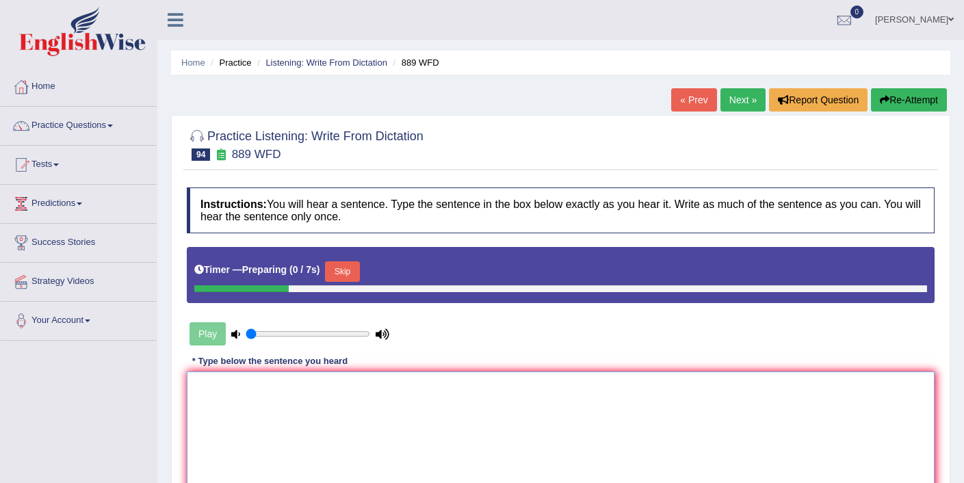
click at [276, 432] on textarea at bounding box center [561, 438] width 748 height 133
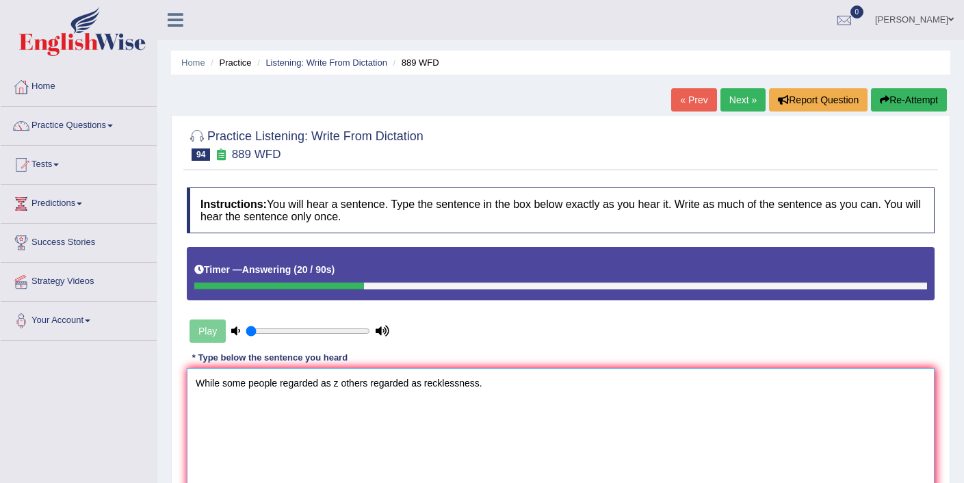
click at [319, 385] on textarea "While some people regarded as z others regarded as recklessness." at bounding box center [561, 434] width 748 height 133
click at [361, 386] on textarea "While some people regarded regard as z others regarded as recklessness." at bounding box center [561, 434] width 748 height 133
click at [414, 385] on textarea "While some people regarded regard as the z others regarded as recklessness." at bounding box center [561, 434] width 748 height 133
click at [498, 384] on textarea "While some people regarded regard as the z others regard regarded as recklessne…" at bounding box center [561, 434] width 748 height 133
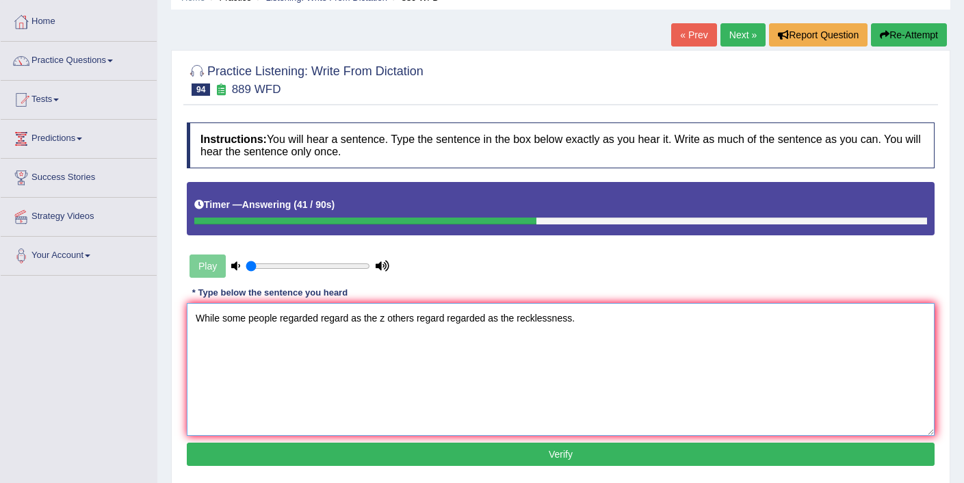
scroll to position [127, 0]
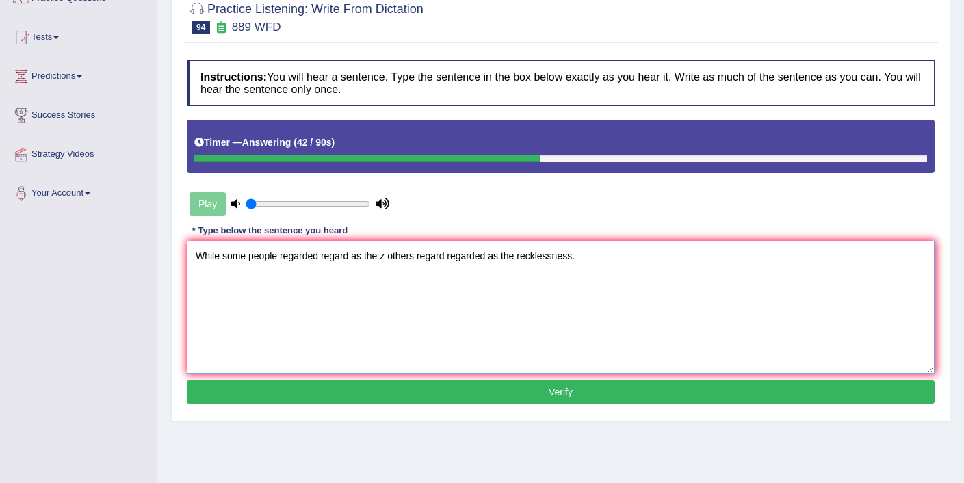
type textarea "While some people regarded regard as the z others regard regarded as the reckle…"
click at [501, 384] on button "Verify" at bounding box center [561, 391] width 748 height 23
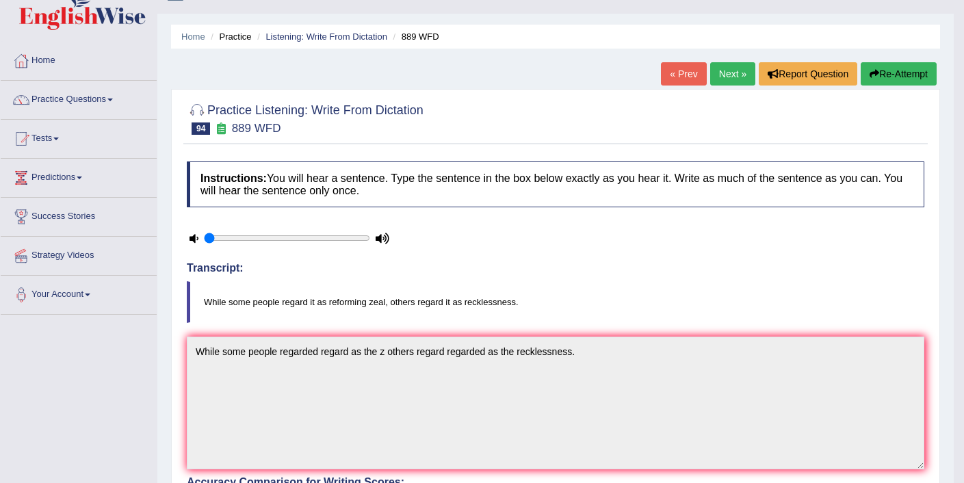
scroll to position [24, 0]
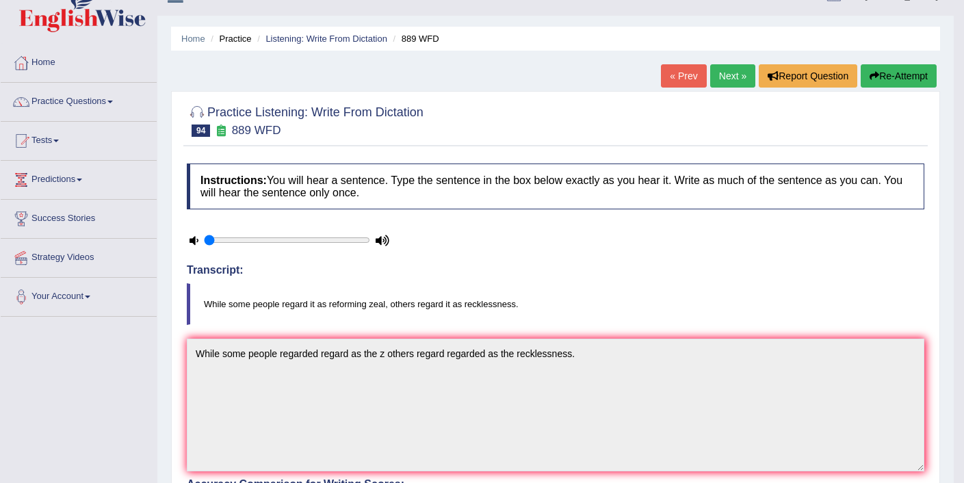
click at [913, 78] on button "Re-Attempt" at bounding box center [899, 75] width 76 height 23
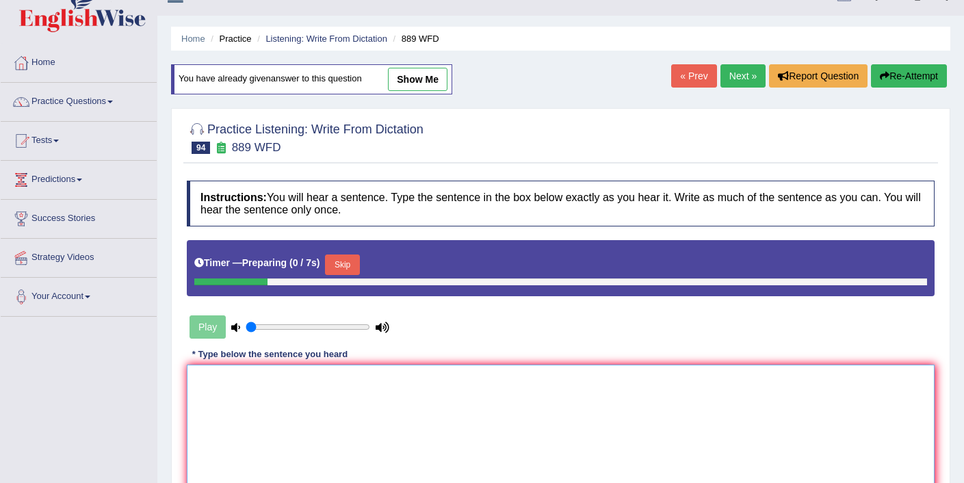
click at [505, 409] on textarea at bounding box center [561, 431] width 748 height 133
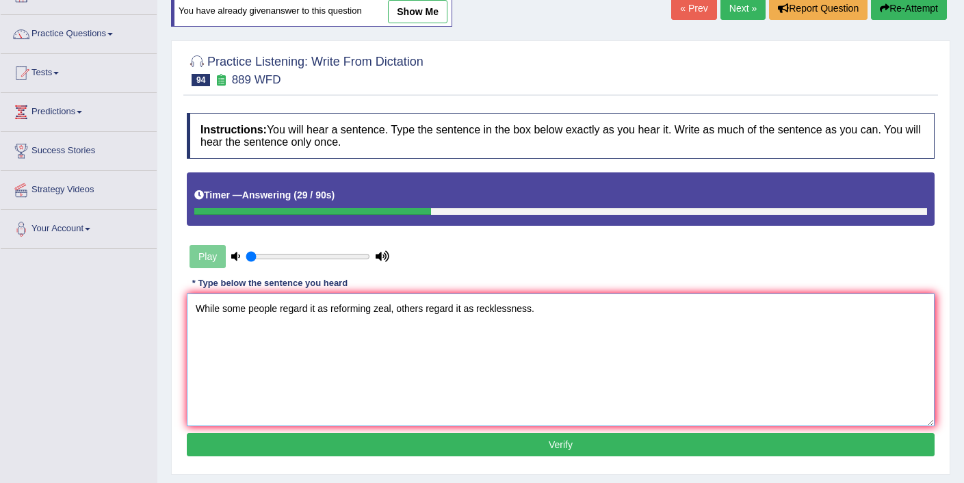
scroll to position [119, 0]
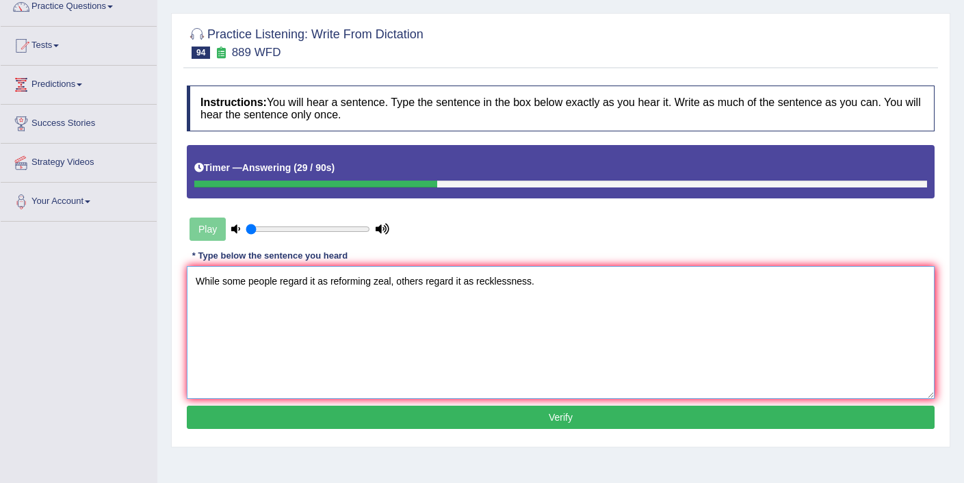
type textarea "While some people regard it as reforming zeal, others regard it as recklessness."
click at [481, 426] on button "Verify" at bounding box center [561, 417] width 748 height 23
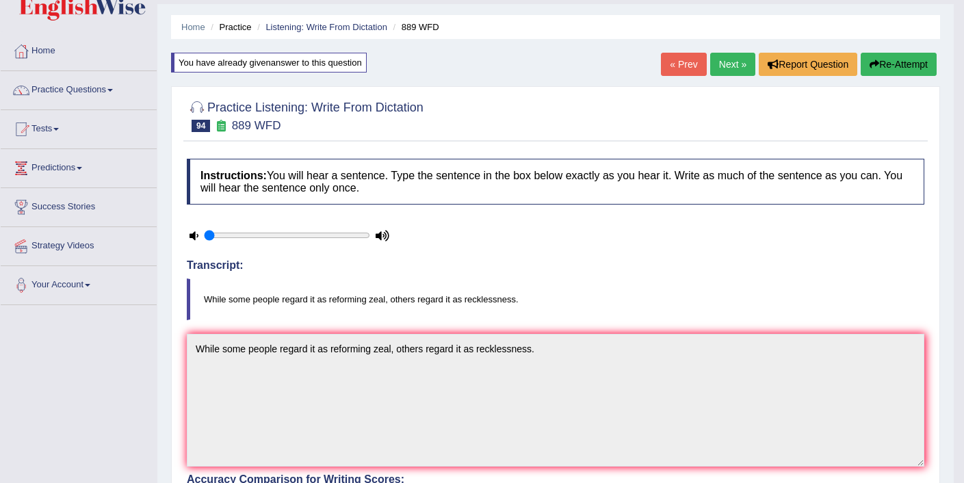
scroll to position [0, 0]
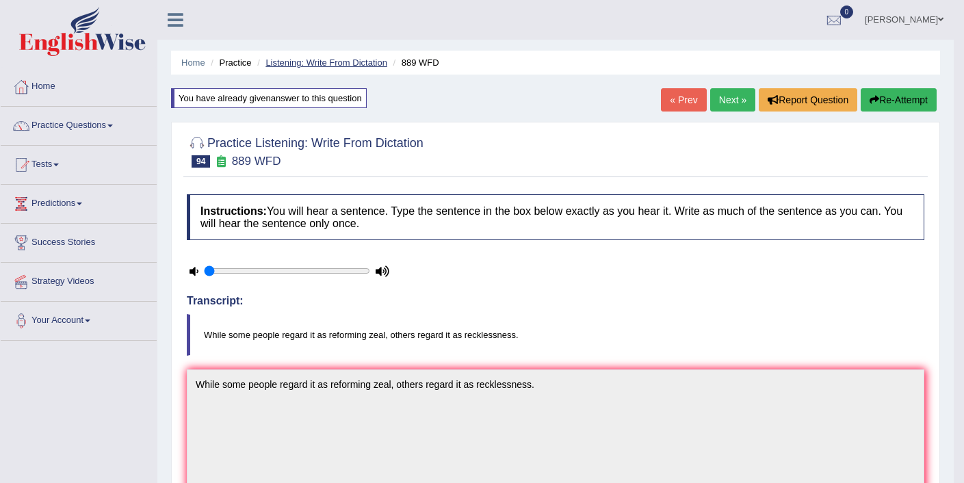
click at [317, 64] on link "Listening: Write From Dictation" at bounding box center [327, 62] width 122 height 10
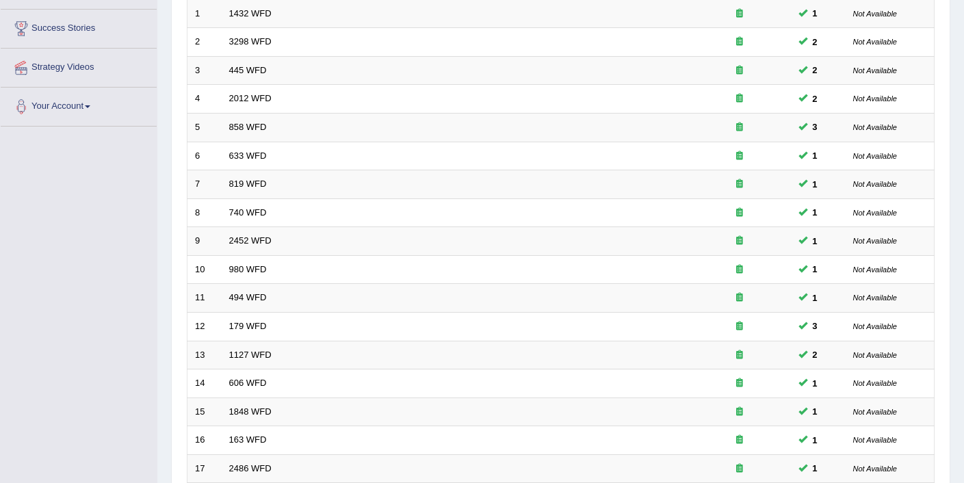
scroll to position [423, 0]
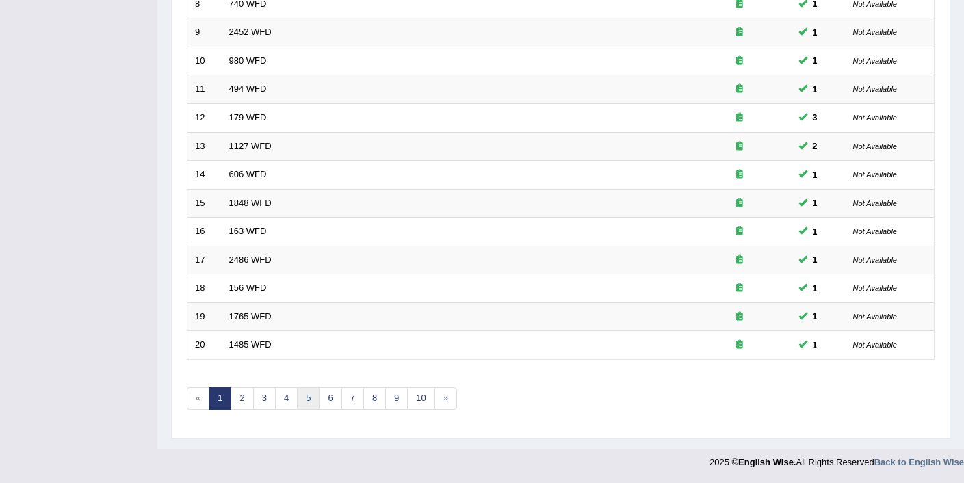
click at [305, 398] on link "5" at bounding box center [308, 398] width 23 height 23
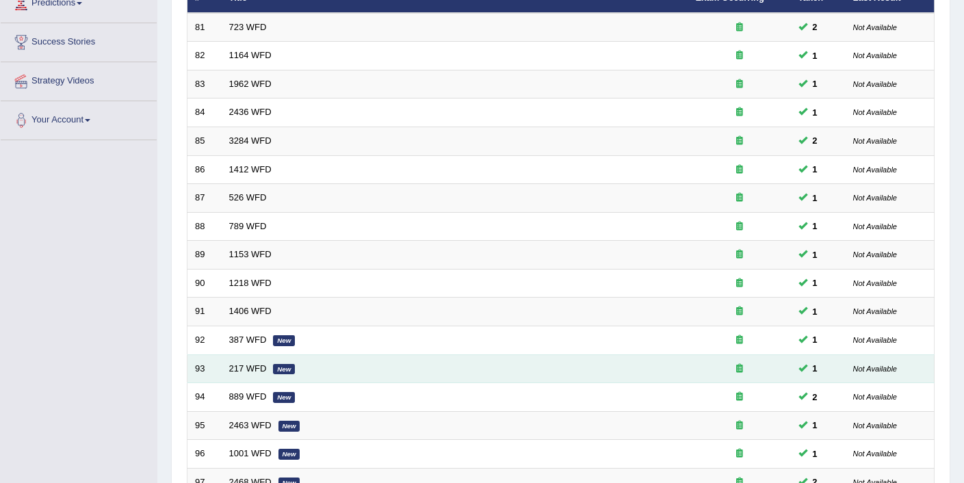
scroll to position [354, 0]
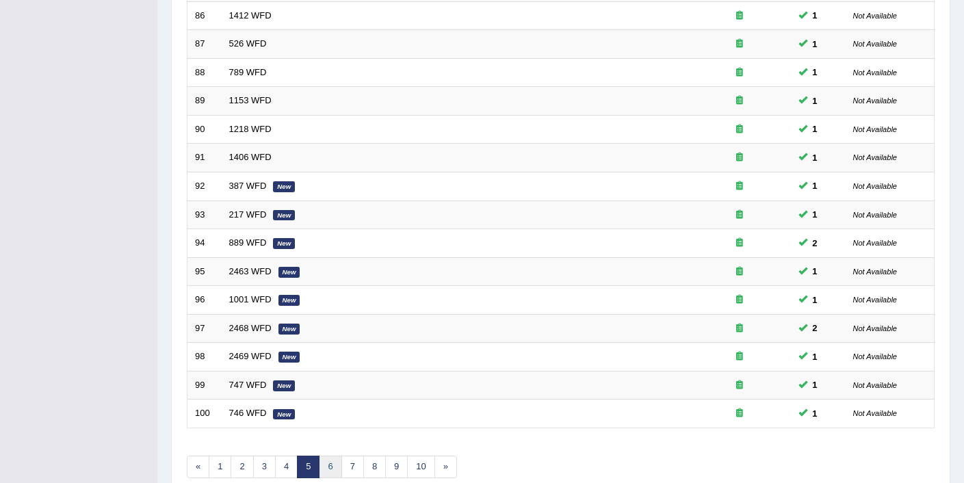
click at [333, 466] on link "6" at bounding box center [330, 467] width 23 height 23
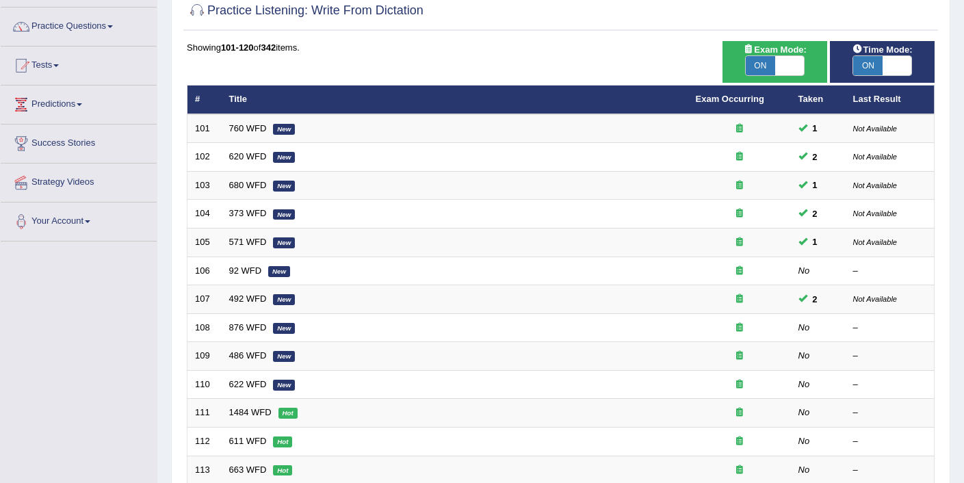
scroll to position [153, 0]
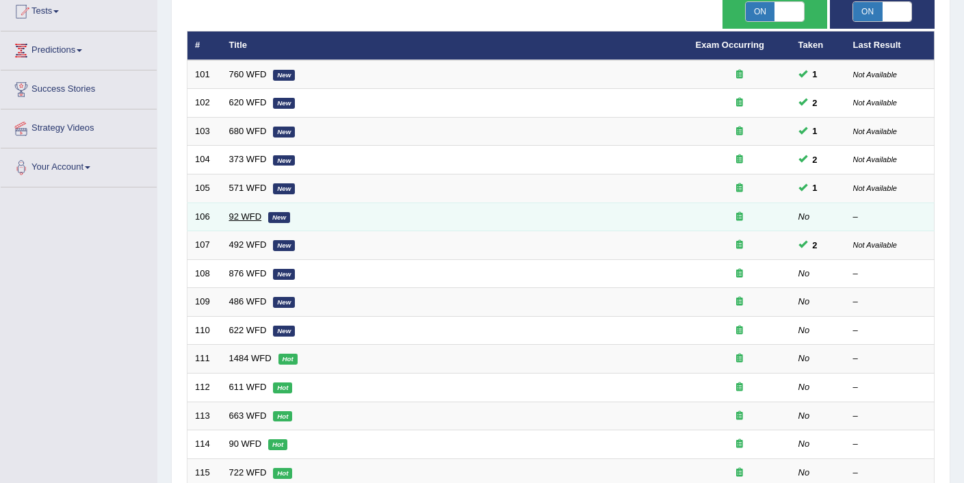
click at [248, 214] on link "92 WFD" at bounding box center [245, 216] width 33 height 10
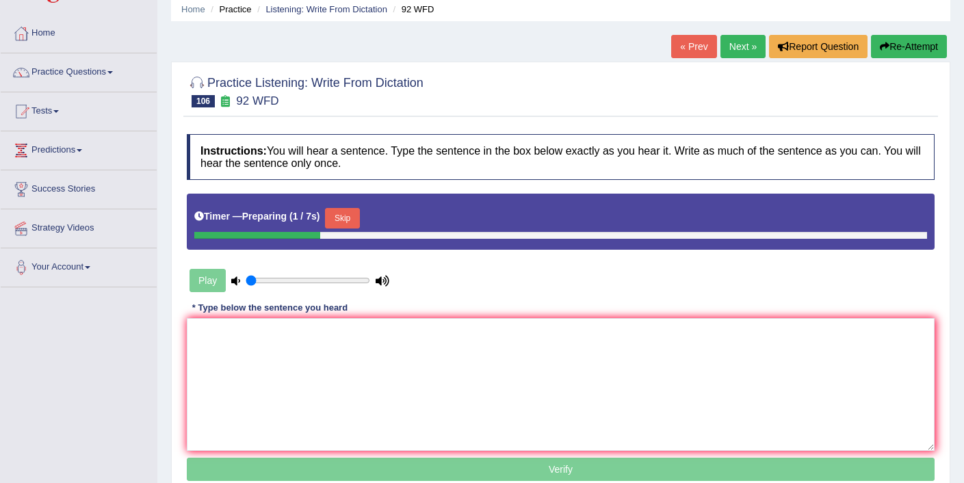
scroll to position [54, 0]
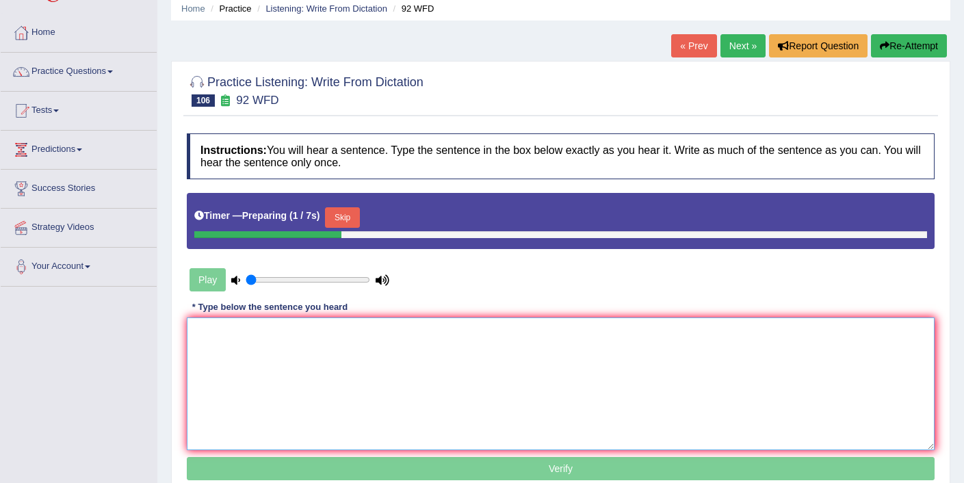
click at [354, 370] on textarea at bounding box center [561, 384] width 748 height 133
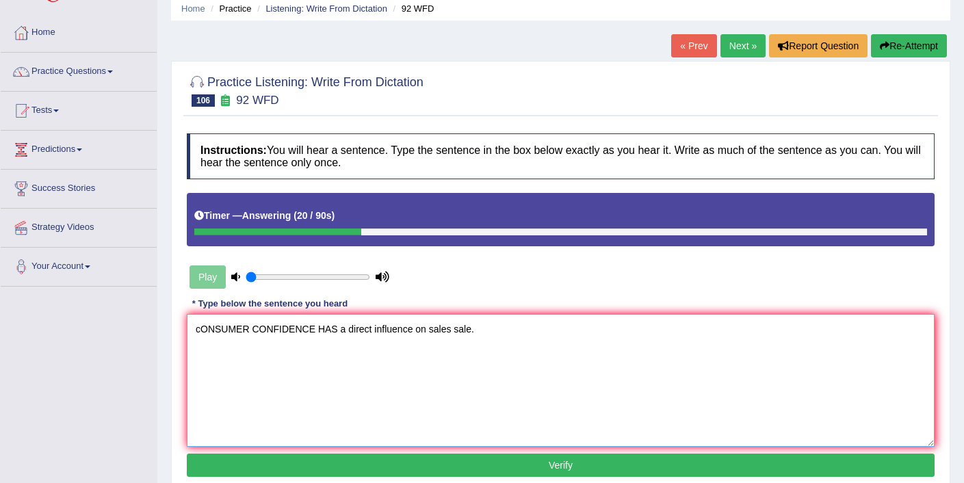
drag, startPoint x: 250, startPoint y: 331, endPoint x: 191, endPoint y: 328, distance: 58.9
click at [191, 328] on textarea "cONSUMER CONFIDENCE HAS a direct influence on sales sale." at bounding box center [561, 380] width 748 height 133
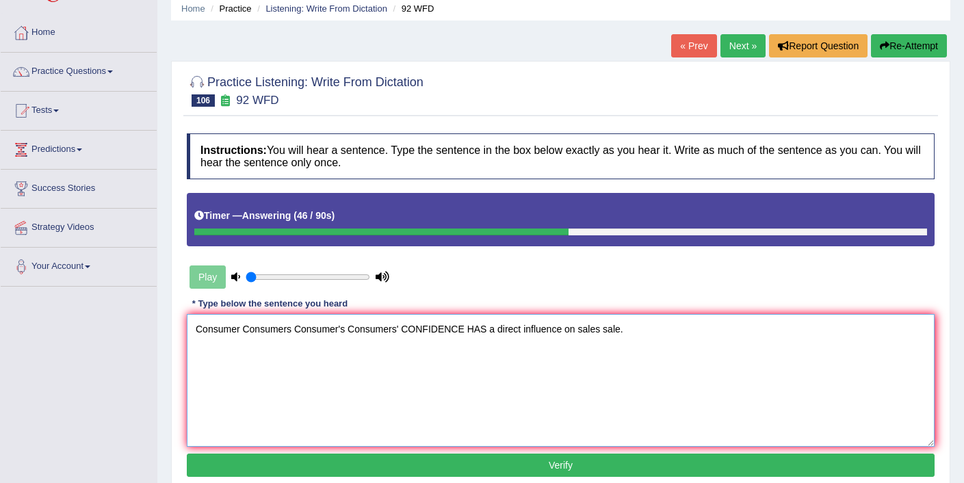
drag, startPoint x: 462, startPoint y: 331, endPoint x: 404, endPoint y: 321, distance: 58.4
click at [404, 321] on textarea "Consumer Consumers Consumer's Consumers' CONFIDENCE HAS a direct influence on s…" at bounding box center [561, 380] width 748 height 133
drag, startPoint x: 481, startPoint y: 331, endPoint x: 455, endPoint y: 332, distance: 26.0
click at [455, 332] on textarea "Consumer Consumers Consumer's Consumers' confidence E HAS a direct influence on…" at bounding box center [561, 380] width 748 height 133
click at [584, 335] on textarea "Consumer Consumers Consumer's Consumers' confidence has have a direct influence…" at bounding box center [561, 380] width 748 height 133
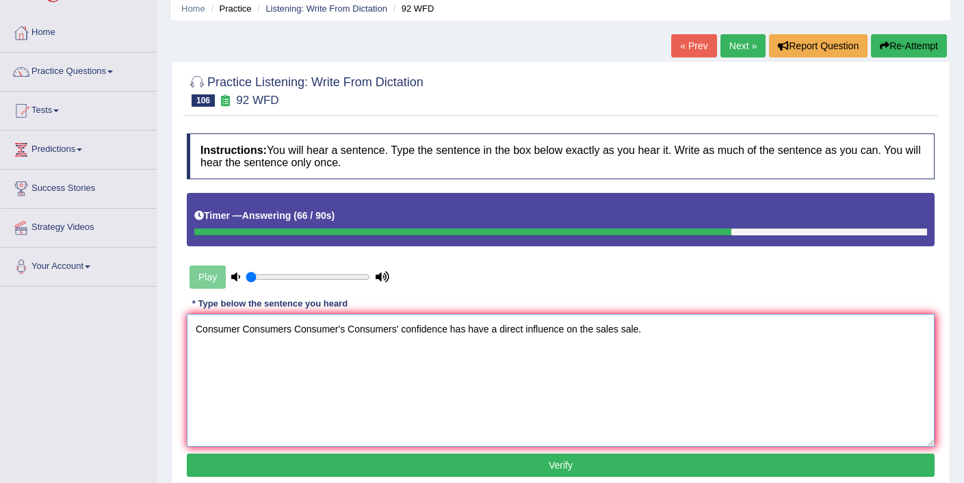
type textarea "Consumer Consumers Consumer's Consumers' confidence has have a direct influence…"
click at [594, 458] on button "Verify" at bounding box center [561, 465] width 748 height 23
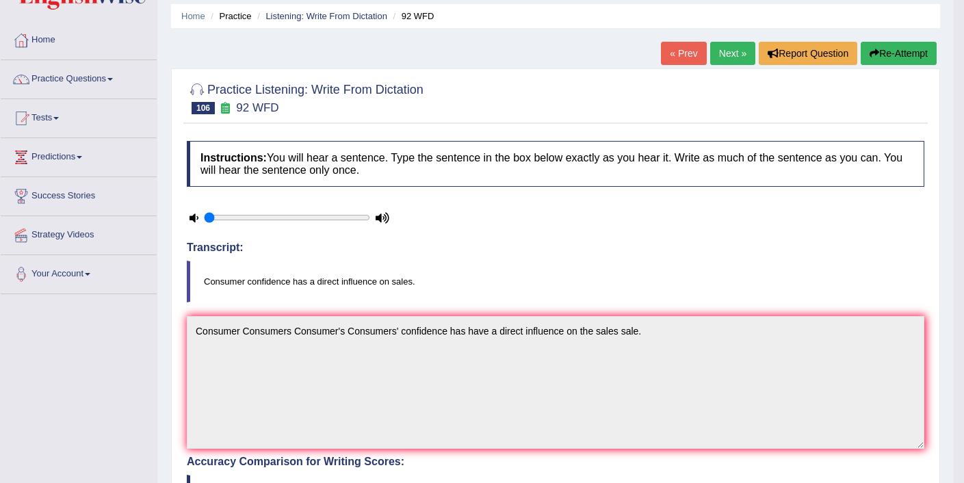
scroll to position [0, 0]
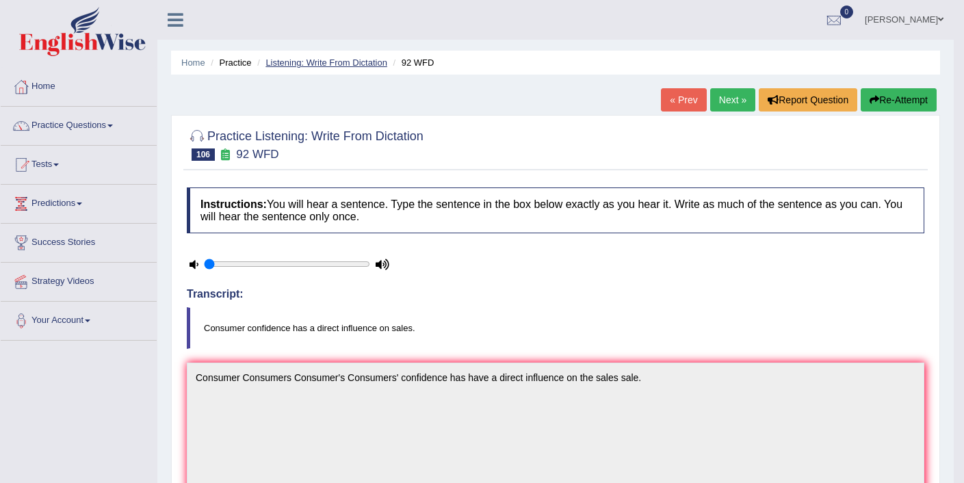
click at [303, 64] on link "Listening: Write From Dictation" at bounding box center [327, 62] width 122 height 10
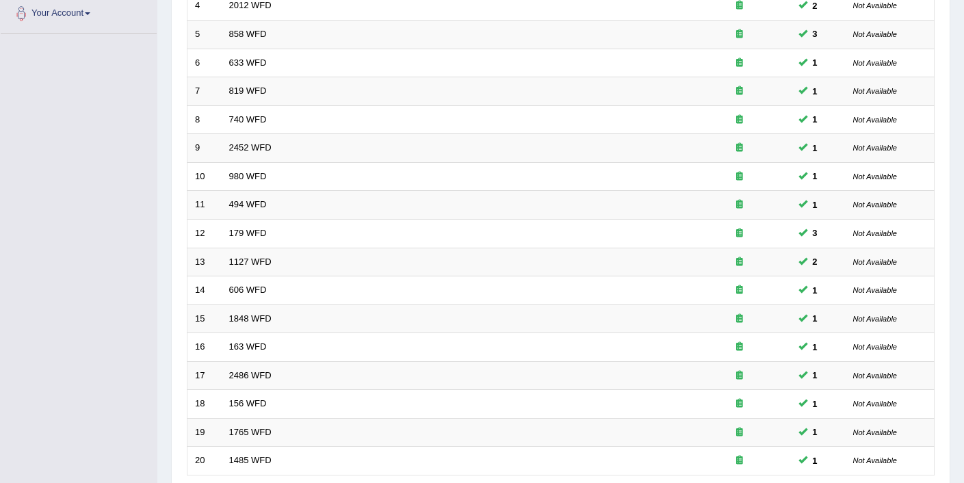
scroll to position [423, 0]
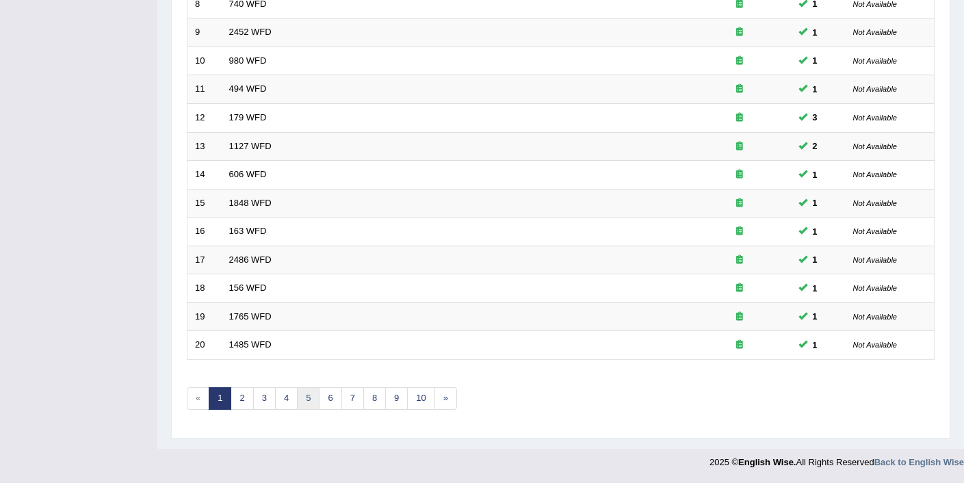
click at [306, 402] on link "5" at bounding box center [308, 398] width 23 height 23
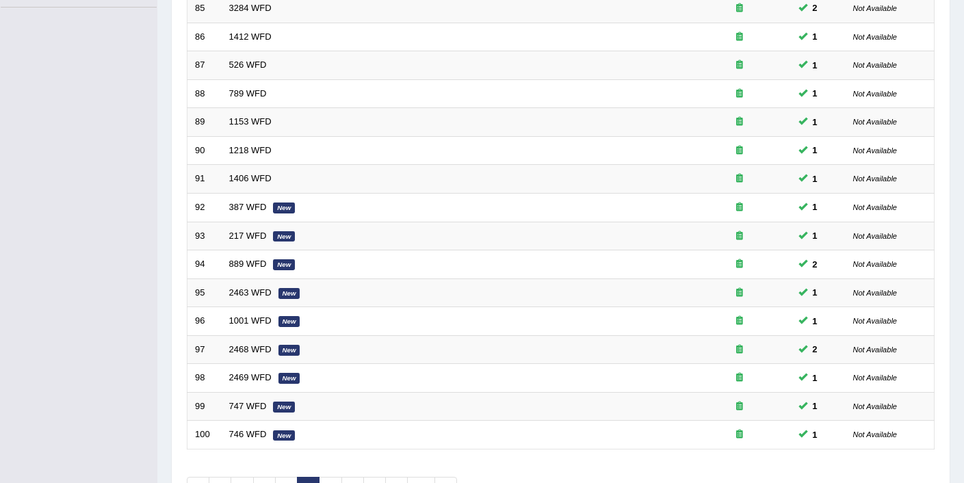
scroll to position [391, 0]
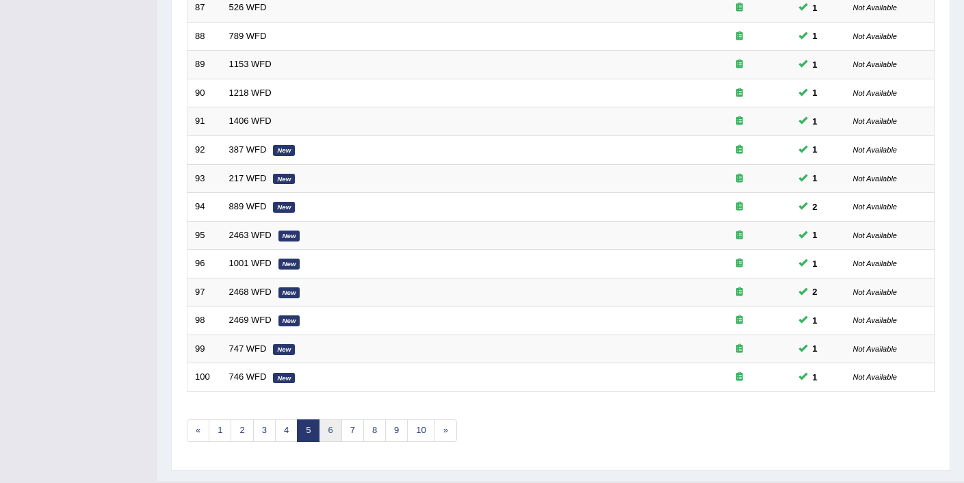
click at [324, 427] on link "6" at bounding box center [330, 430] width 23 height 23
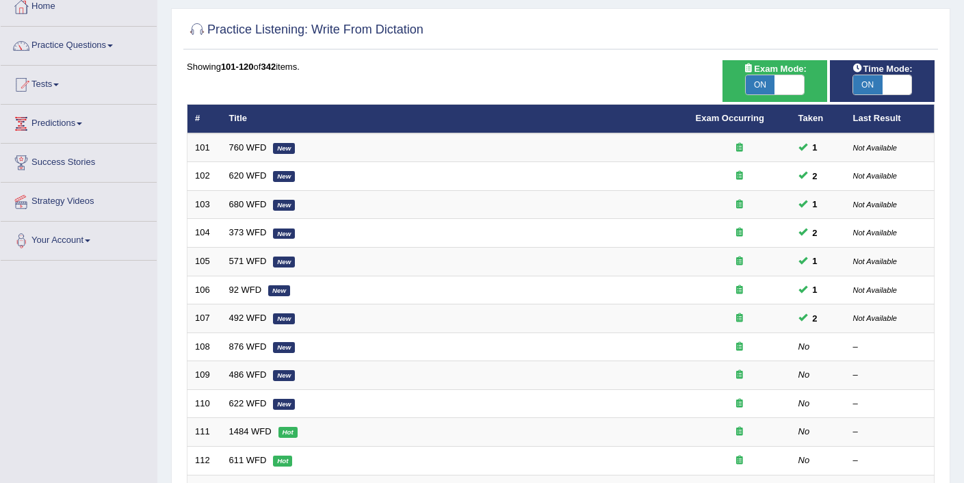
scroll to position [19, 0]
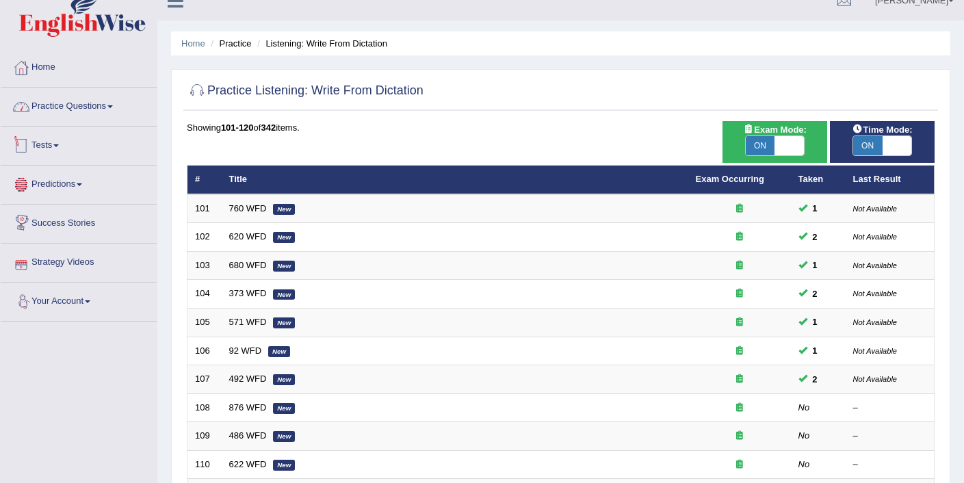
click at [83, 114] on link "Practice Questions" at bounding box center [79, 105] width 156 height 34
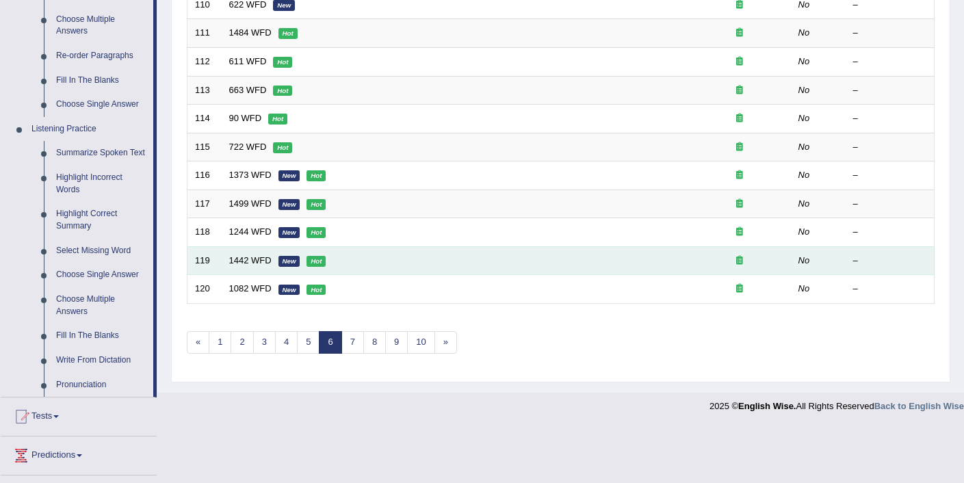
scroll to position [0, 0]
